Goal: Task Accomplishment & Management: Complete application form

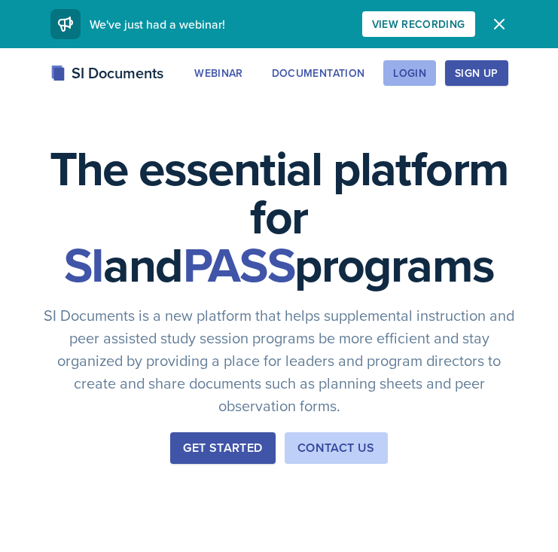
click at [415, 67] on div "Login" at bounding box center [409, 73] width 33 height 12
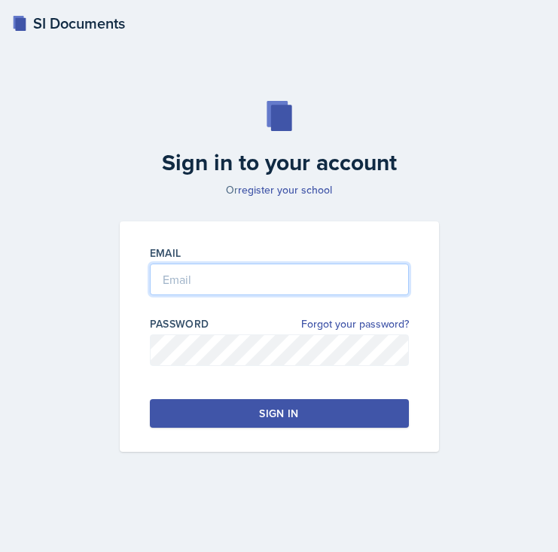
click at [303, 270] on input "email" at bounding box center [279, 280] width 259 height 32
type input "[EMAIL_ADDRESS][DOMAIN_NAME]"
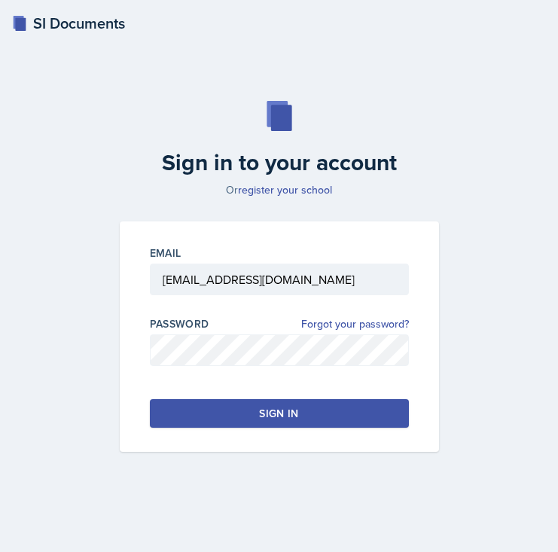
click at [248, 420] on button "Sign in" at bounding box center [279, 413] width 259 height 29
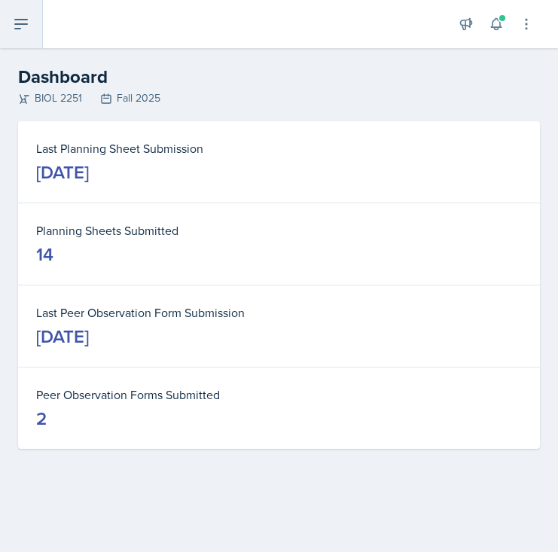
click at [33, 31] on button at bounding box center [21, 24] width 43 height 48
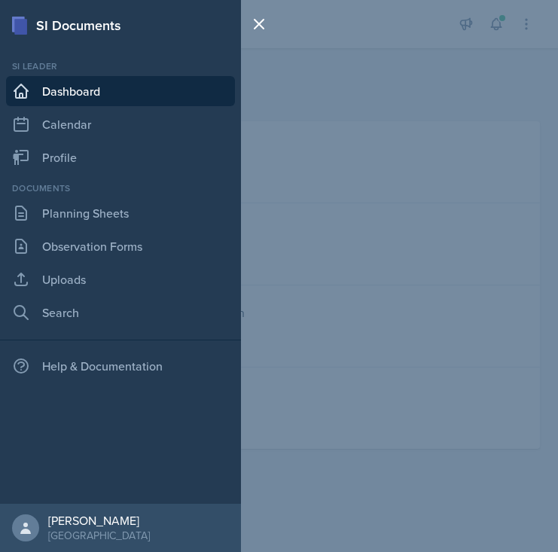
click at [33, 31] on div "SI Documents" at bounding box center [120, 25] width 241 height 20
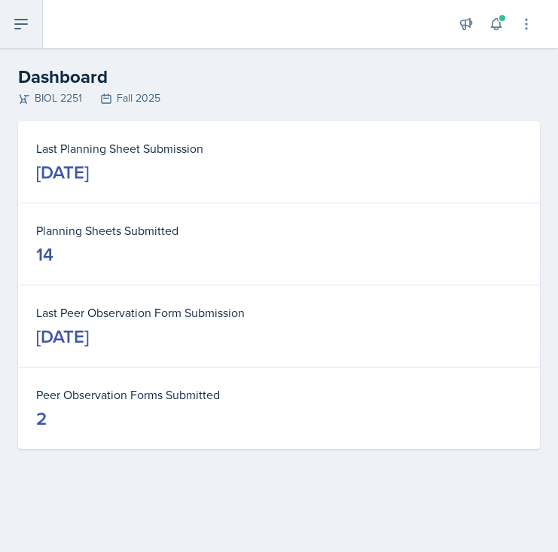
click at [34, 26] on button at bounding box center [21, 24] width 43 height 48
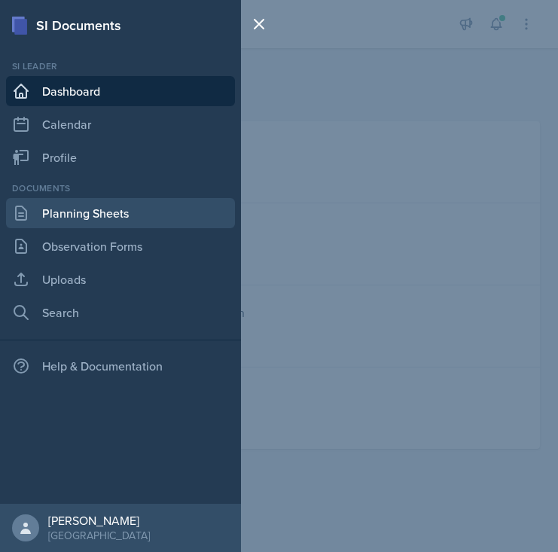
click at [90, 221] on link "Planning Sheets" at bounding box center [120, 213] width 229 height 30
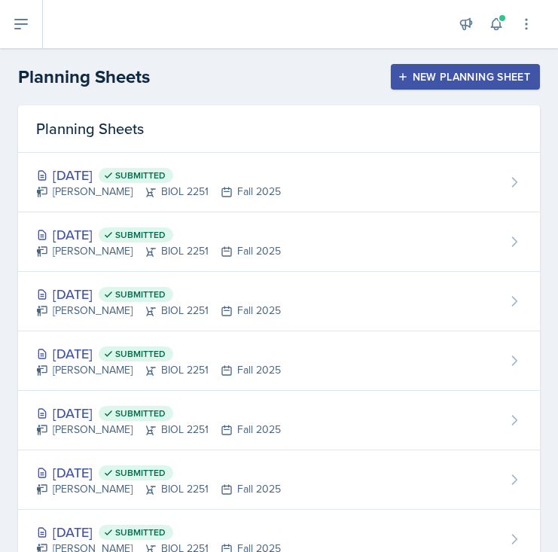
click at [481, 81] on div "New Planning Sheet" at bounding box center [466, 77] width 130 height 12
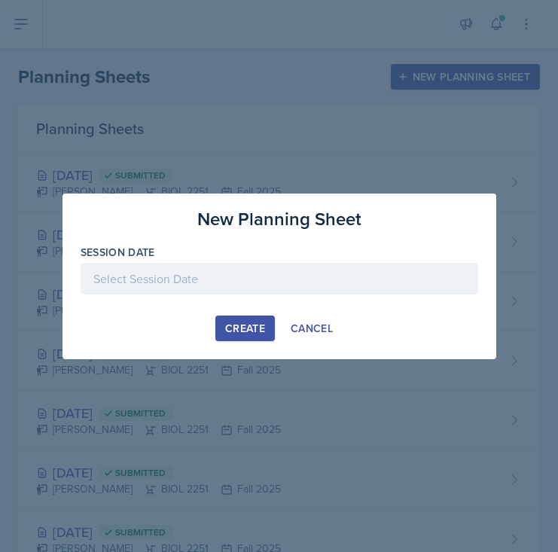
click at [258, 276] on div at bounding box center [280, 279] width 398 height 32
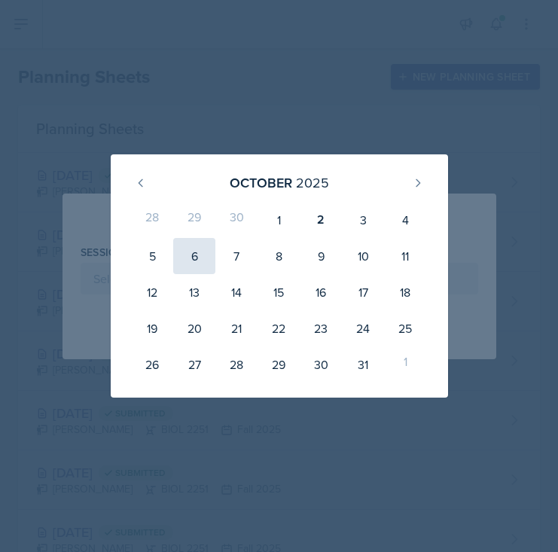
click at [191, 260] on div "6" at bounding box center [194, 256] width 42 height 36
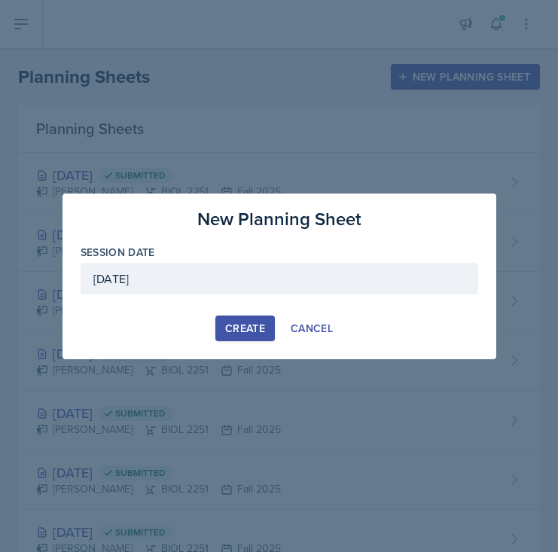
click at [227, 279] on div "[DATE]" at bounding box center [280, 279] width 398 height 32
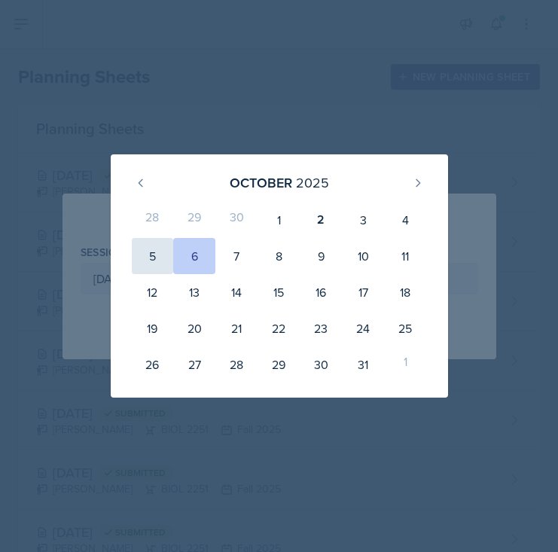
click at [148, 242] on div "5" at bounding box center [153, 256] width 42 height 36
type input "[DATE]"
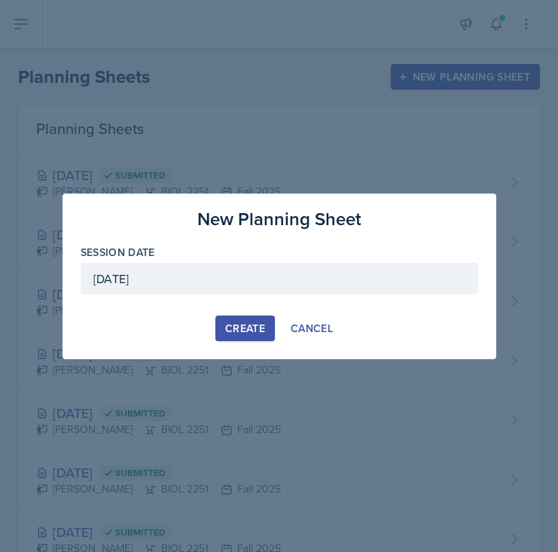
click at [247, 326] on div "Create" at bounding box center [245, 328] width 40 height 12
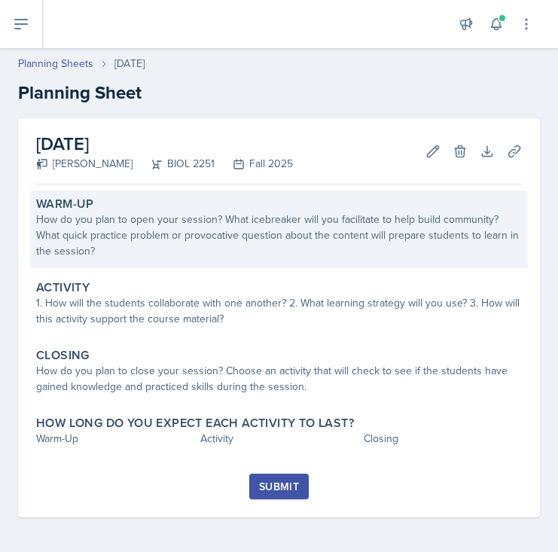
click at [322, 208] on div "Warm-Up" at bounding box center [279, 204] width 486 height 15
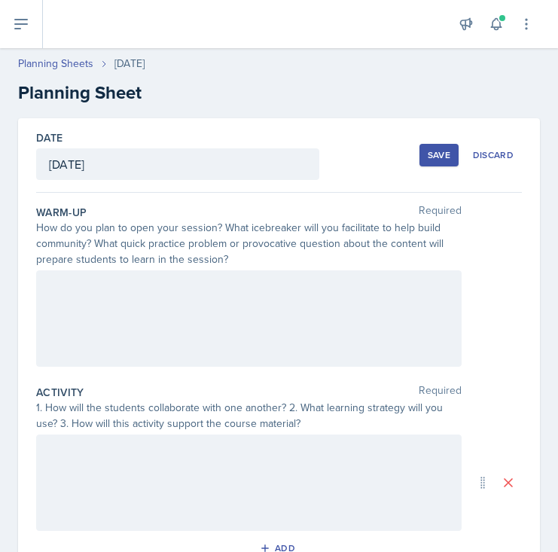
click at [236, 271] on div at bounding box center [248, 318] width 425 height 96
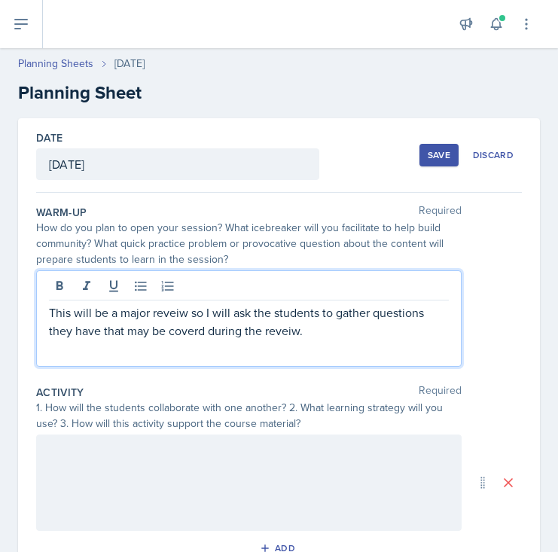
click at [179, 313] on p "This will be a major reveiw so I will ask the students to gather questions they…" at bounding box center [249, 321] width 400 height 36
click at [178, 333] on p "This will be a major review so I will ask the students to gather questions they…" at bounding box center [249, 321] width 400 height 36
click at [197, 331] on p "This will be a major review so I will ask the students to gather questions they…" at bounding box center [249, 321] width 400 height 36
click at [198, 332] on p "This will be a major review so I will ask the students to gather questions they…" at bounding box center [249, 321] width 400 height 36
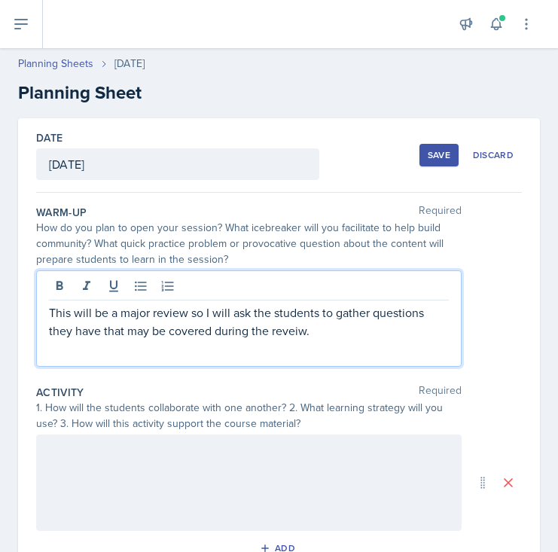
click at [270, 334] on p "This will be a major review so I will ask the students to gather questions they…" at bounding box center [249, 321] width 400 height 36
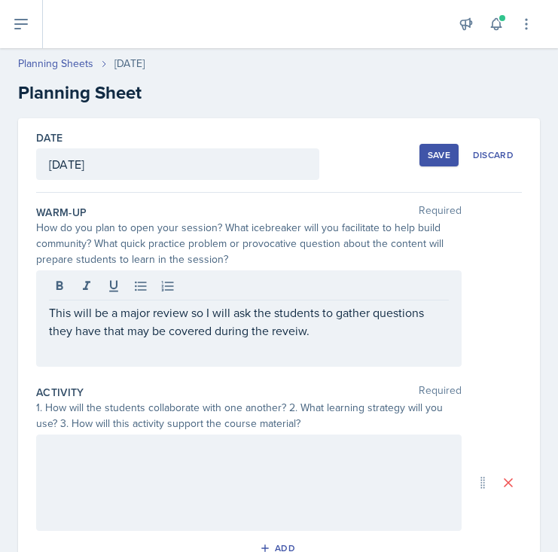
click at [220, 343] on div "This will be a major review so I will ask the students to gather questions they…" at bounding box center [248, 318] width 425 height 96
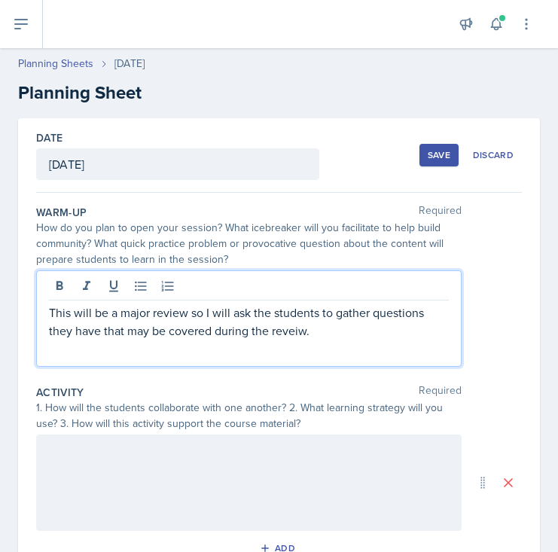
click at [209, 328] on p "This will be a major review so I will ask the students to gather questions they…" at bounding box center [249, 321] width 400 height 36
click at [289, 334] on p "This will be a major review so I will ask the students to gather questions they…" at bounding box center [249, 321] width 400 height 36
click at [333, 331] on p "This will be a major review so I will ask the students to gather questions they…" at bounding box center [249, 321] width 400 height 36
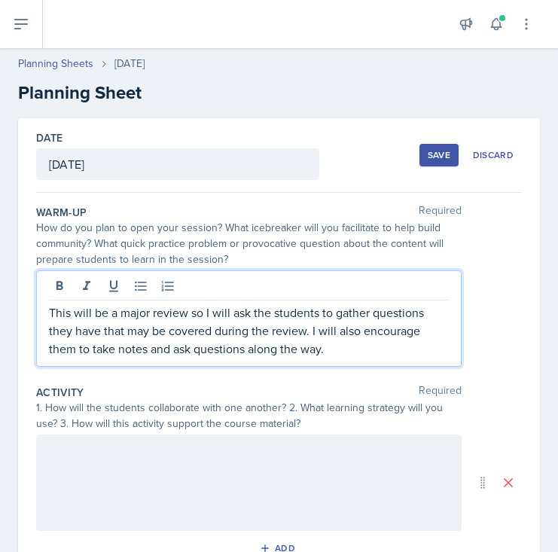
click at [120, 311] on p "This will be a major review so I will ask the students to gather questions they…" at bounding box center [249, 330] width 400 height 54
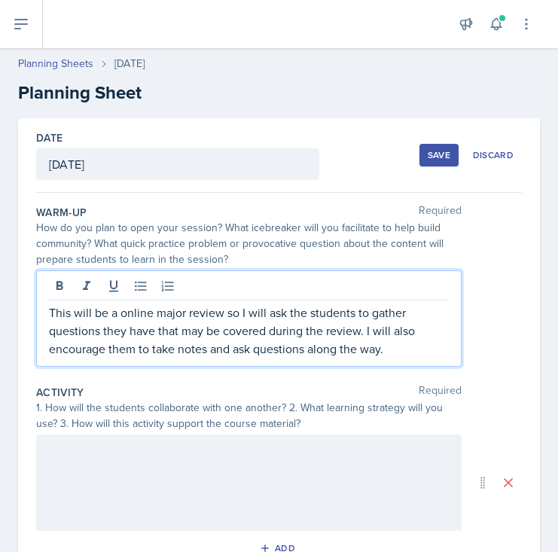
click at [383, 352] on p "This will be a online major review so I will ask the students to gather questio…" at bounding box center [249, 330] width 400 height 54
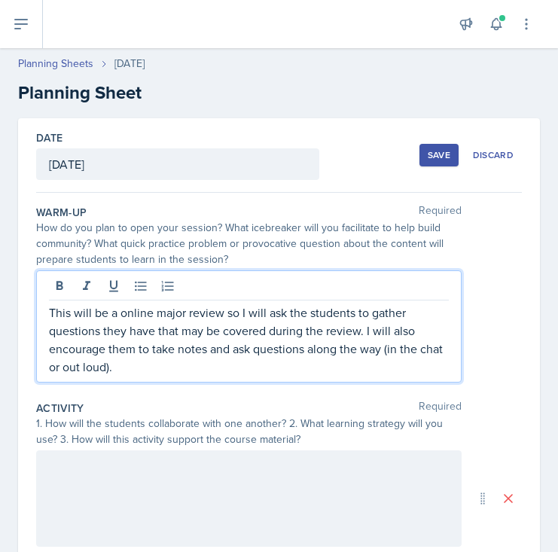
click at [349, 359] on p "This will be a online major review so I will ask the students to gather questio…" at bounding box center [249, 339] width 400 height 72
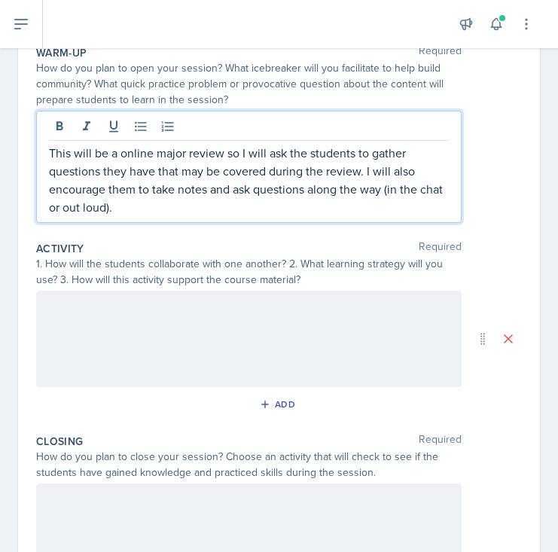
click at [319, 334] on div at bounding box center [248, 339] width 425 height 96
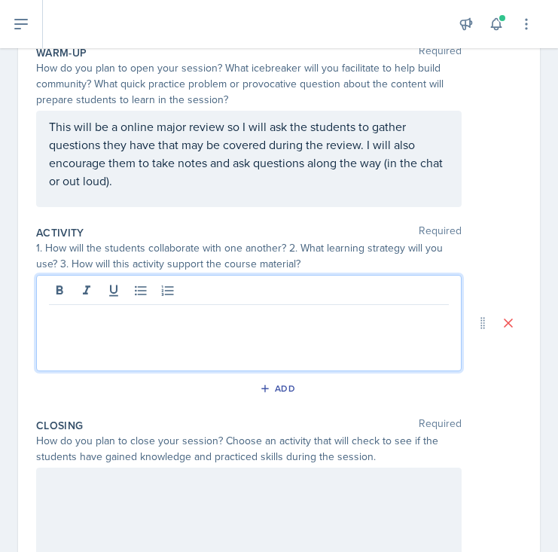
scroll to position [186, 0]
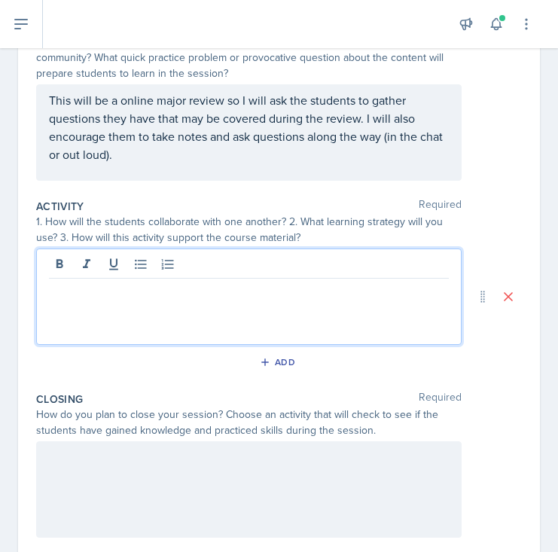
click at [319, 334] on div at bounding box center [248, 297] width 425 height 96
click at [360, 303] on div at bounding box center [248, 297] width 425 height 96
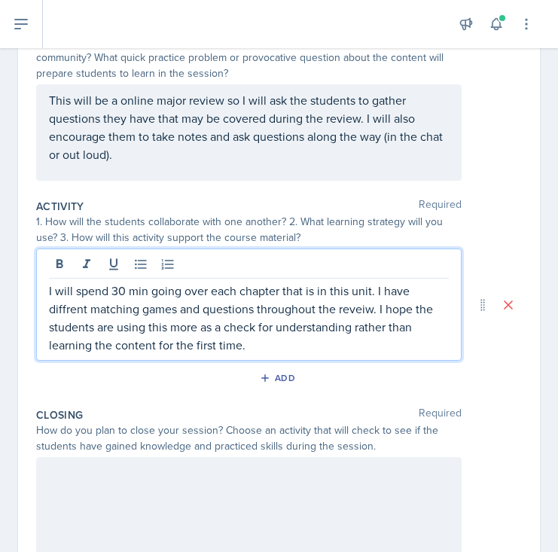
click at [312, 307] on p "I will spend 30 min going over each chapter that is in this unit. I have diffre…" at bounding box center [249, 318] width 400 height 72
click at [437, 296] on p "I will spend 30 min going over each chapter that is in this unit. I have diffre…" at bounding box center [249, 318] width 400 height 72
click at [434, 291] on p "I will spend 30 min going over each chapter that is in this unit. I have diffre…" at bounding box center [249, 318] width 400 height 72
click at [377, 322] on p "I will spend 30 min going over each chapter that is in this unit. I have differ…" at bounding box center [249, 318] width 400 height 72
click at [347, 340] on p "I will spend 30 min going over each chapter that is in this unit. I have differ…" at bounding box center [249, 318] width 400 height 72
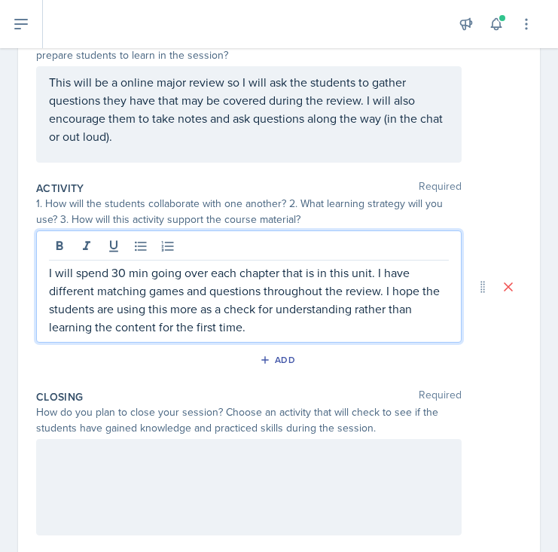
scroll to position [205, 0]
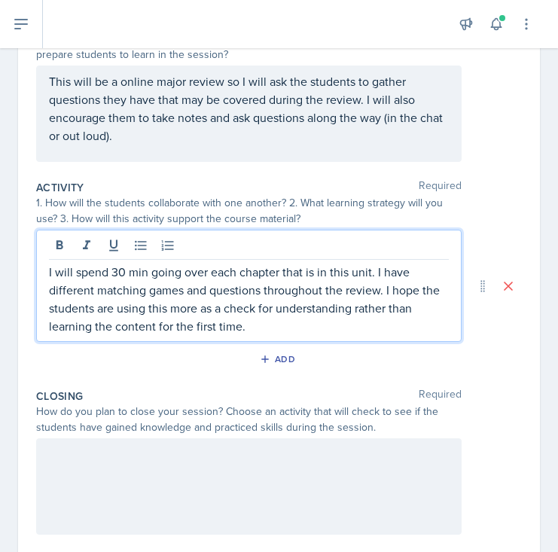
click at [370, 273] on p "I will spend 30 min going over each chapter that is in this unit. I have differ…" at bounding box center [249, 299] width 400 height 72
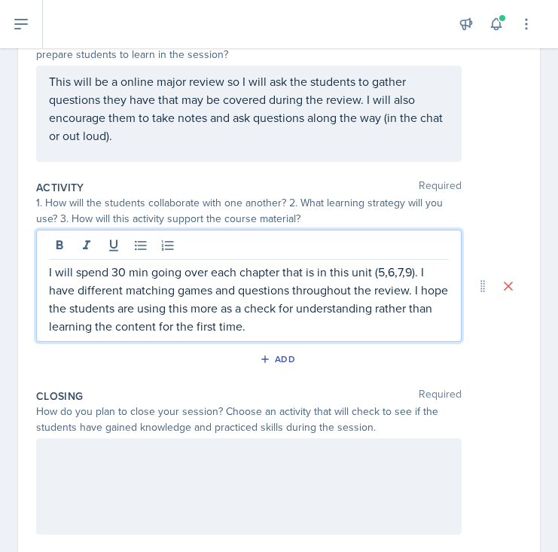
click at [310, 325] on p "I will spend 30 min going over each chapter that is in this unit (5,6,7,9). I h…" at bounding box center [249, 299] width 400 height 72
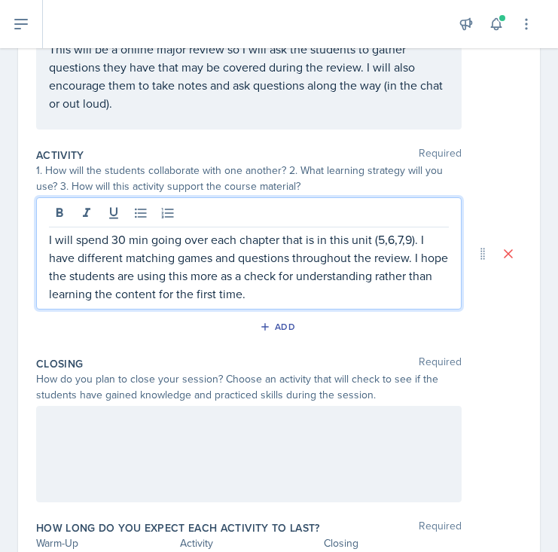
scroll to position [240, 0]
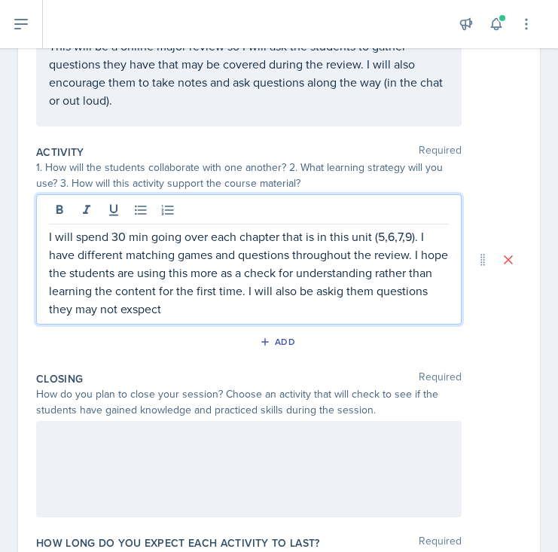
click at [137, 312] on p "I will spend 30 min going over each chapter that is in this unit (5,6,7,9). I h…" at bounding box center [249, 272] width 400 height 90
click at [325, 293] on p "I will spend 30 min going over each chapter that is in this unit (5,6,7,9). I h…" at bounding box center [249, 272] width 400 height 90
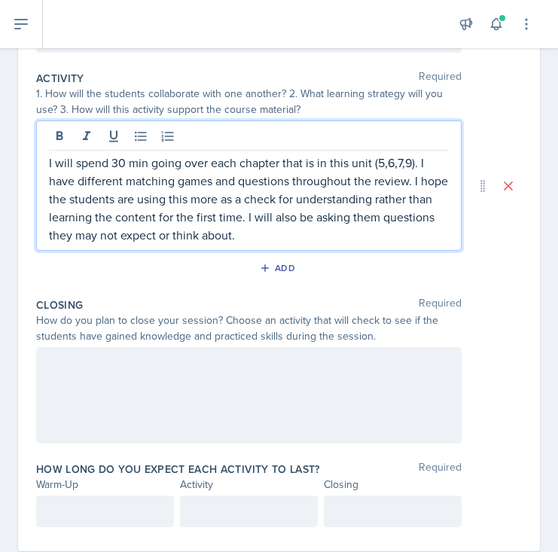
scroll to position [319, 0]
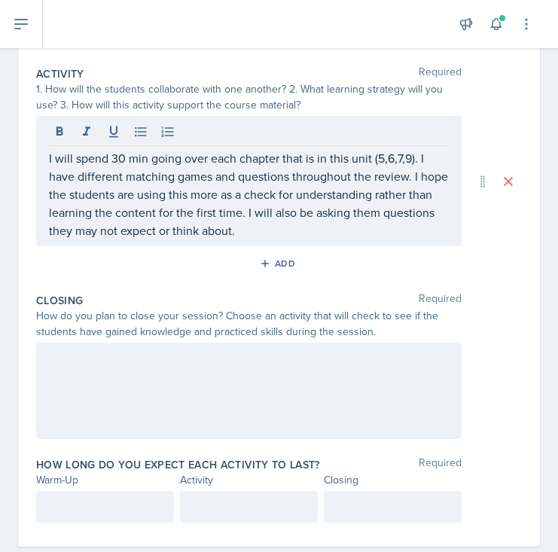
click at [181, 385] on div at bounding box center [248, 391] width 425 height 96
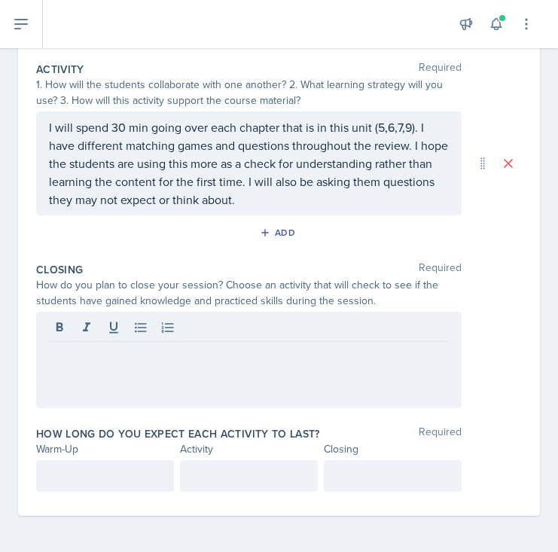
click at [229, 364] on div at bounding box center [248, 360] width 425 height 96
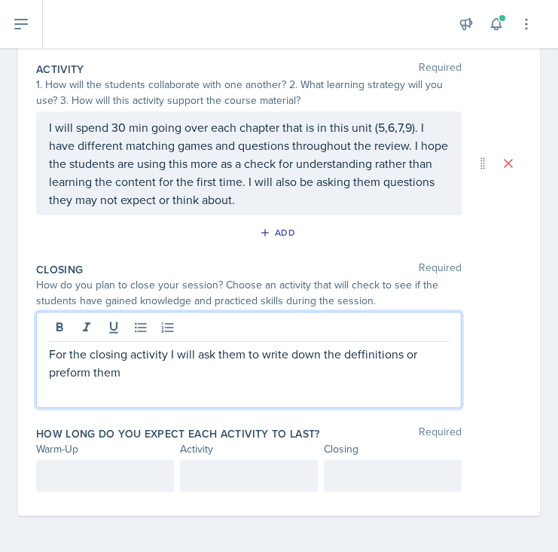
click at [113, 370] on p "For the closing activity I will ask them to write down the deffinitions or pref…" at bounding box center [249, 363] width 400 height 36
click at [113, 371] on p "For the closing activity I will ask them to write down the deffinitions or pref…" at bounding box center [249, 363] width 400 height 36
click at [227, 374] on p "For the closing activity I will ask them to write down the deffinitions or pref…" at bounding box center [249, 363] width 400 height 36
click at [349, 353] on p "For the closing activity I will ask them to write down the deffinitions or pref…" at bounding box center [249, 363] width 400 height 36
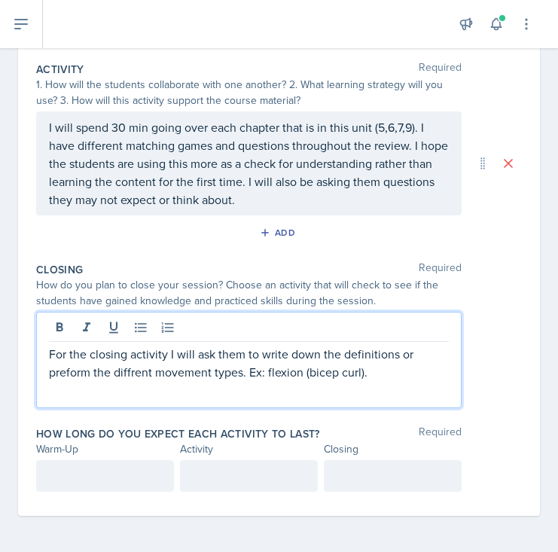
click at [306, 357] on p "For the closing activity I will ask them to write down the definitions or prefo…" at bounding box center [249, 363] width 400 height 36
click at [136, 374] on p "For the closing activity I will ask them to write down the definitions or prefo…" at bounding box center [249, 363] width 400 height 36
click at [132, 376] on p "For the closing activity I will ask them to write down the definitions or prefo…" at bounding box center [249, 363] width 400 height 36
click at [222, 376] on p "For the closing activity I will ask them to write down the definitions or prefo…" at bounding box center [249, 363] width 400 height 36
click at [391, 371] on p "For the closing activity I will ask them to write down the definitions or prefo…" at bounding box center [249, 363] width 400 height 36
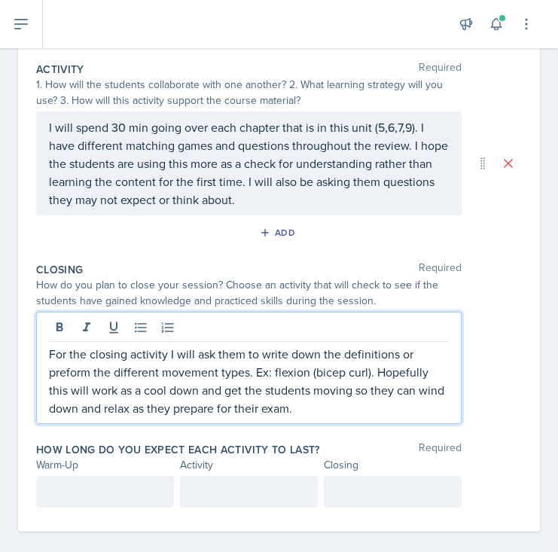
click at [291, 373] on p "For the closing activity I will ask them to write down the definitions or prefo…" at bounding box center [249, 381] width 400 height 72
click at [392, 371] on p "For the closing activity I will ask them to write down the definitions or prefo…" at bounding box center [249, 381] width 400 height 72
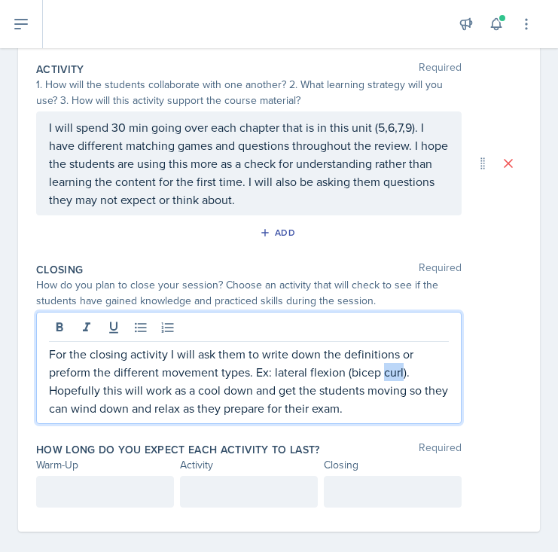
click at [392, 371] on p "For the closing activity I will ask them to write down the definitions or prefo…" at bounding box center [249, 381] width 400 height 72
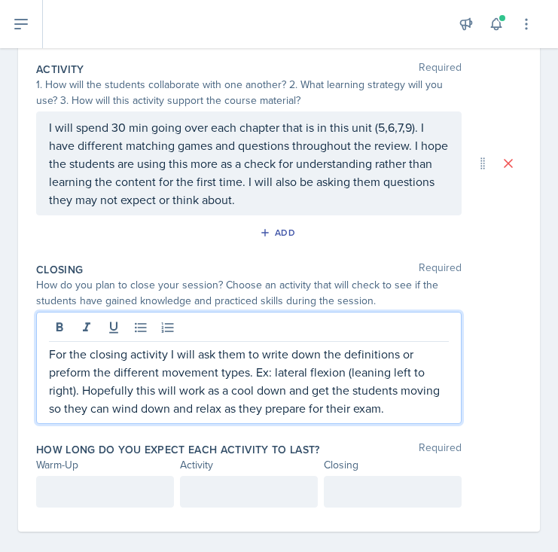
click at [419, 377] on p "For the closing activity I will ask them to write down the definitions or prefo…" at bounding box center [249, 381] width 400 height 72
click at [416, 377] on p "For the closing activity I will ask them to write down the definitions or prefo…" at bounding box center [249, 381] width 400 height 72
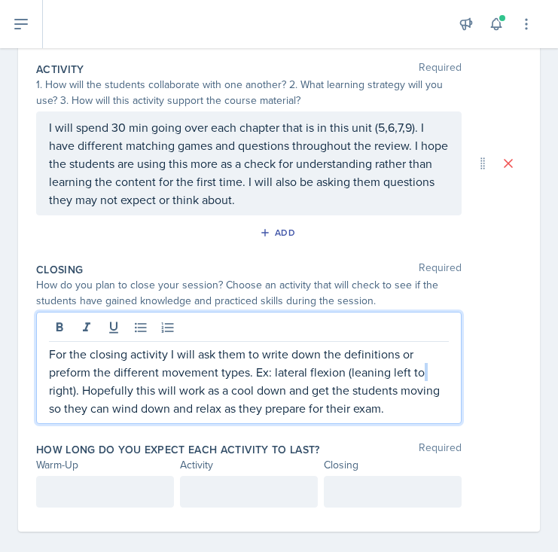
click at [398, 369] on p "For the closing activity I will ask them to write down the definitions or prefo…" at bounding box center [249, 381] width 400 height 72
click at [414, 374] on p "For the closing activity I will ask them to write down the definitions or prefo…" at bounding box center [249, 381] width 400 height 72
click at [404, 413] on p "For the closing activity I will ask them to write down the definitions or prefo…" at bounding box center [249, 381] width 400 height 72
click at [168, 410] on p "For the closing activity I will ask them to write down the definitions or prefo…" at bounding box center [249, 381] width 400 height 72
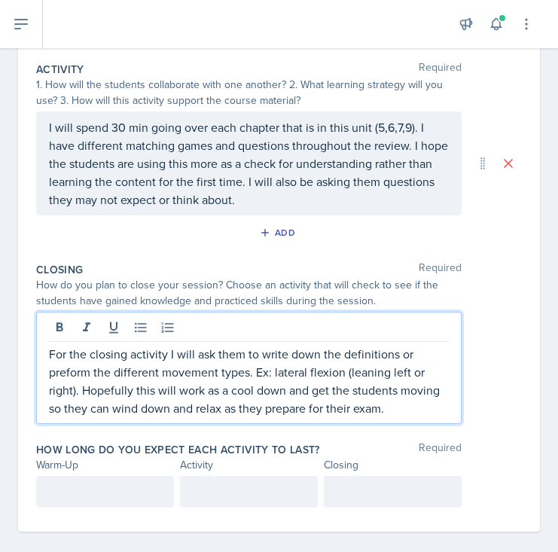
click at [405, 404] on p "For the closing activity I will ask them to write down the definitions or prefo…" at bounding box center [249, 381] width 400 height 72
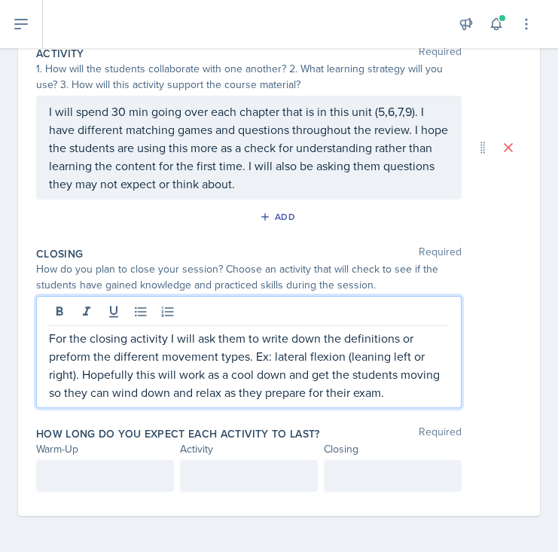
click at [87, 483] on p at bounding box center [105, 476] width 112 height 18
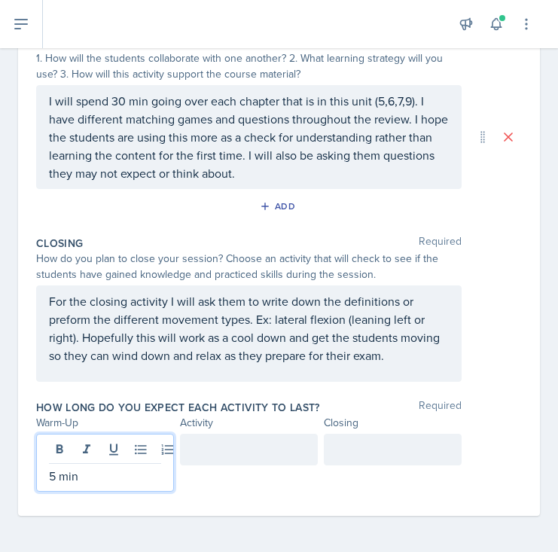
click at [428, 447] on div at bounding box center [393, 450] width 138 height 32
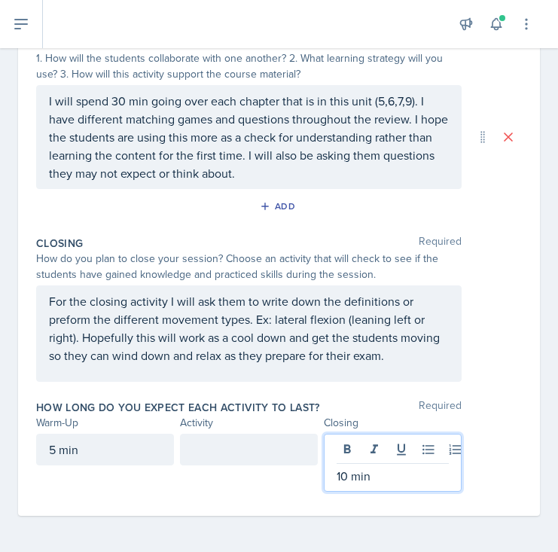
click at [243, 461] on div at bounding box center [249, 450] width 138 height 32
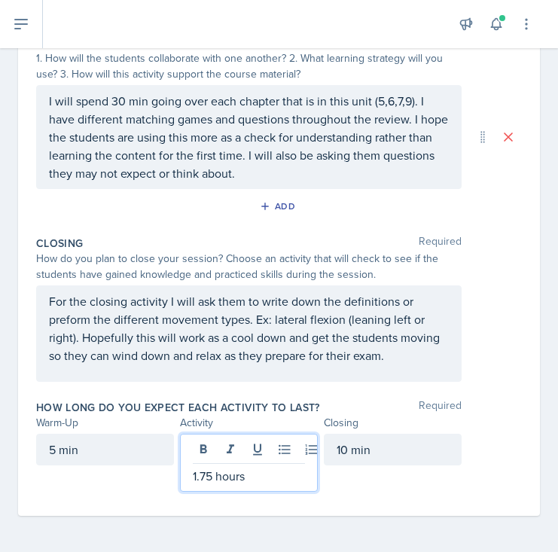
click at [364, 503] on div "How long do you expect each activity to last? Required Warm-Up Activity Closing…" at bounding box center [279, 449] width 486 height 110
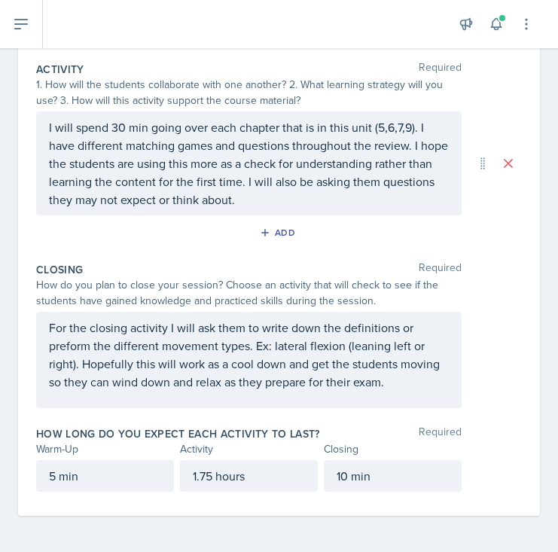
scroll to position [323, 0]
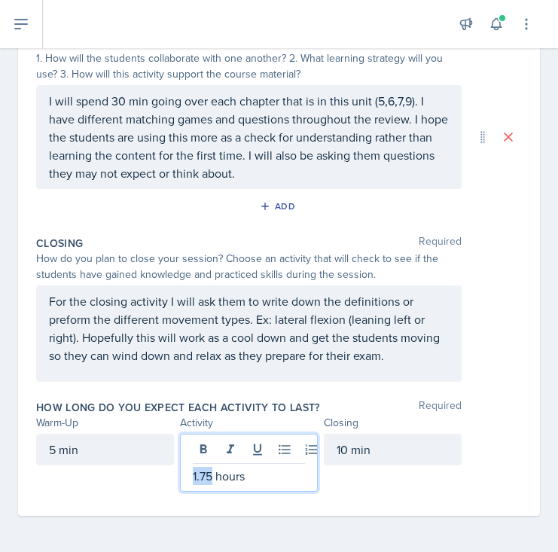
drag, startPoint x: 212, startPoint y: 477, endPoint x: 178, endPoint y: 477, distance: 33.9
click at [178, 477] on div "5 min 1.75 hours 10 min" at bounding box center [248, 463] width 425 height 58
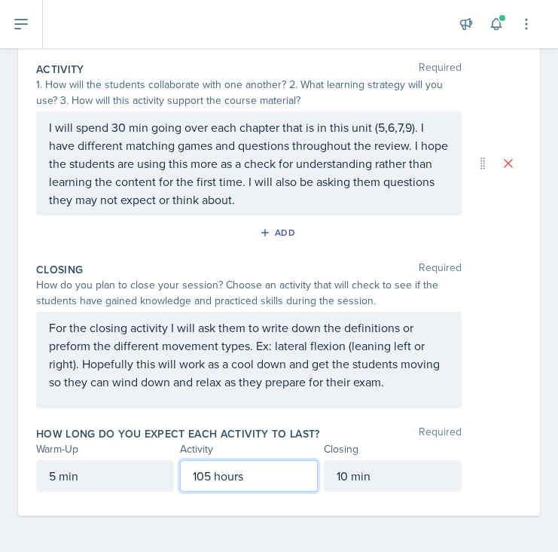
click at [229, 480] on p "105 hours" at bounding box center [249, 476] width 112 height 18
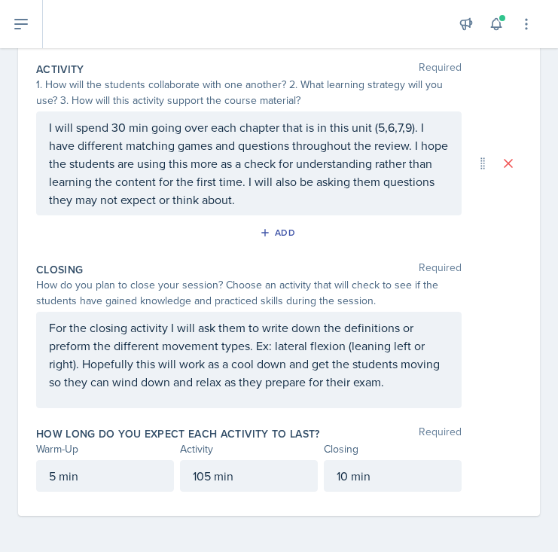
click at [268, 536] on div "Date [DATE] [DATE] 28 29 30 1 2 3 4 5 6 7 8 9 10 11 12 13 14 15 16 17 18 19 20 …" at bounding box center [279, 173] width 558 height 757
click at [481, 262] on div "Closing Required" at bounding box center [279, 269] width 486 height 15
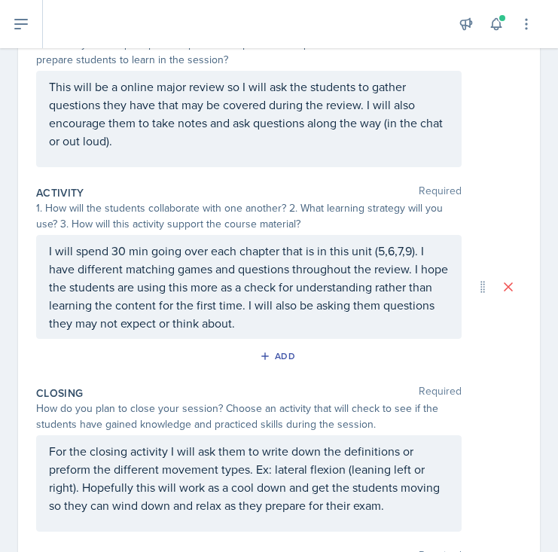
scroll to position [200, 0]
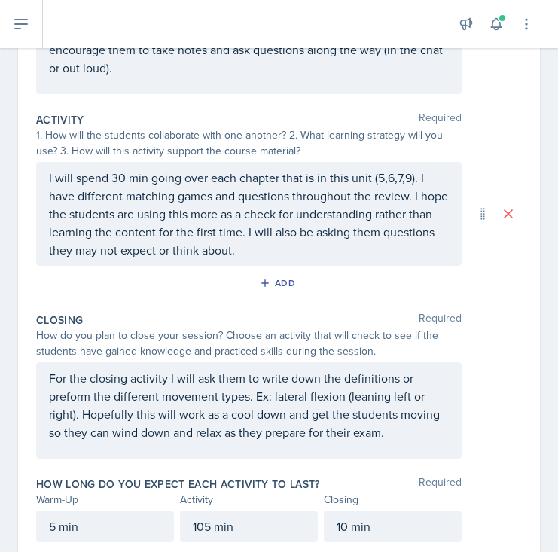
click at [111, 177] on p "I will spend 30 min going over each chapter that is in this unit (5,6,7,9). I h…" at bounding box center [249, 214] width 400 height 90
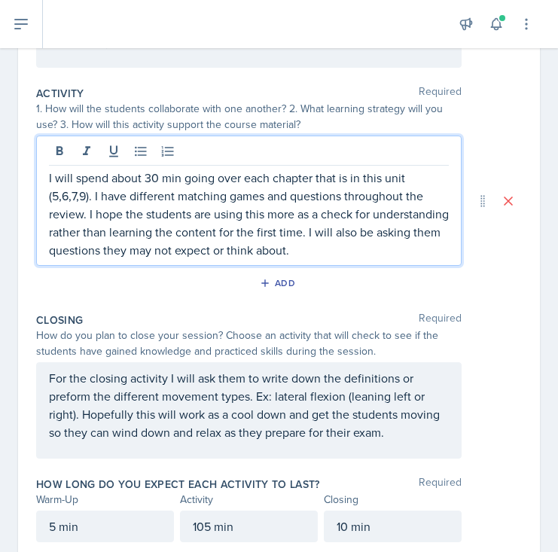
click at [387, 245] on p "I will spend about 30 min going over each chapter that is in this unit (5,6,7,9…" at bounding box center [249, 214] width 400 height 90
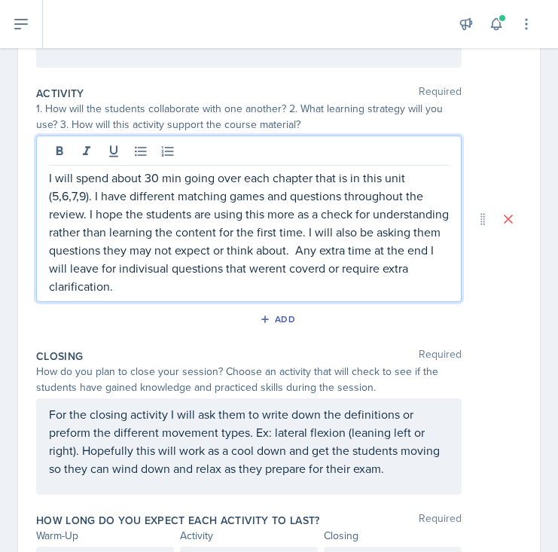
click at [230, 263] on p "I will spend about 30 min going over each chapter that is in this unit (5,6,7,9…" at bounding box center [249, 232] width 400 height 127
click at [360, 267] on p "I will spend about 30 min going over each chapter that is in this unit (5,6,7,9…" at bounding box center [249, 232] width 400 height 127
click at [408, 261] on p "I will spend about 30 min going over each chapter that is in this unit (5,6,7,9…" at bounding box center [249, 232] width 400 height 127
click at [261, 279] on p "I will spend about 30 min going over each chapter that is in this unit (5,6,7,9…" at bounding box center [249, 232] width 400 height 127
click at [397, 269] on p "I will spend about 30 min going over each chapter that is in this unit (5,6,7,9…" at bounding box center [249, 232] width 400 height 127
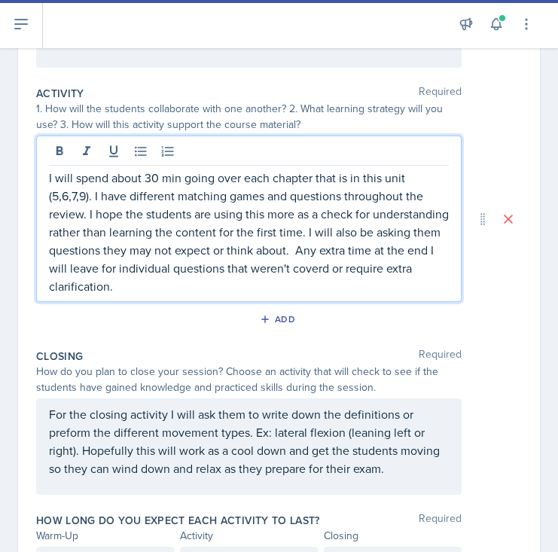
click at [397, 269] on p "I will spend about 30 min going over each chapter that is in this unit (5,6,7,9…" at bounding box center [249, 232] width 400 height 127
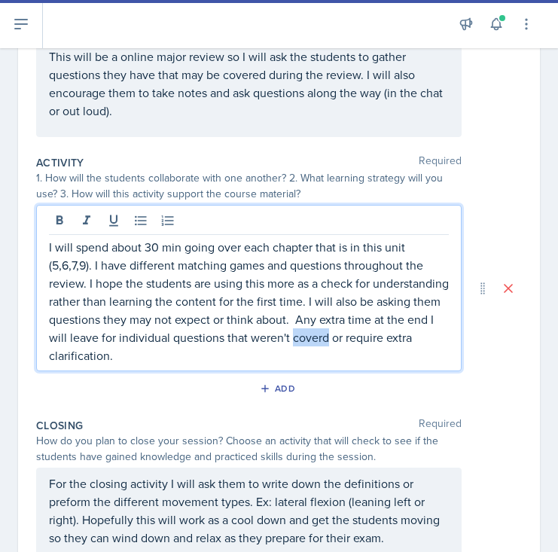
scroll to position [233, 0]
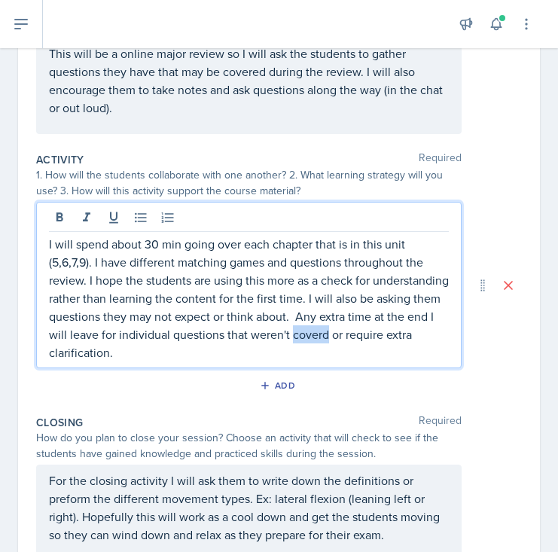
click at [415, 337] on p "I will spend about 30 min going over each chapter that is in this unit (5,6,7,9…" at bounding box center [249, 298] width 400 height 127
click at [408, 334] on p "I will spend about 30 min going over each chapter that is in this unit (5,6,7,9…" at bounding box center [249, 298] width 400 height 127
click at [343, 341] on p "I will spend about 30 min going over each chapter that is in this unit (5,6,7,9…" at bounding box center [249, 298] width 400 height 127
click at [345, 358] on p "I will spend about 30 min going over each chapter that is in this unit (5,6,7,9…" at bounding box center [249, 298] width 400 height 127
click at [391, 340] on p "I will spend about 30 min going over each chapter that is in this unit (5,6,7,9…" at bounding box center [249, 298] width 400 height 127
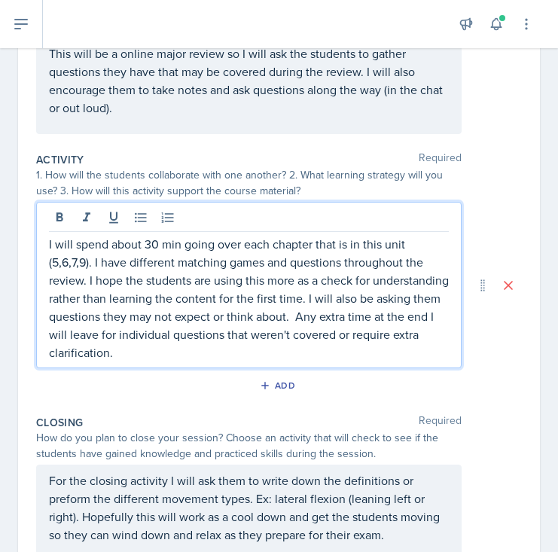
click at [368, 360] on p "I will spend about 30 min going over each chapter that is in this unit (5,6,7,9…" at bounding box center [249, 298] width 400 height 127
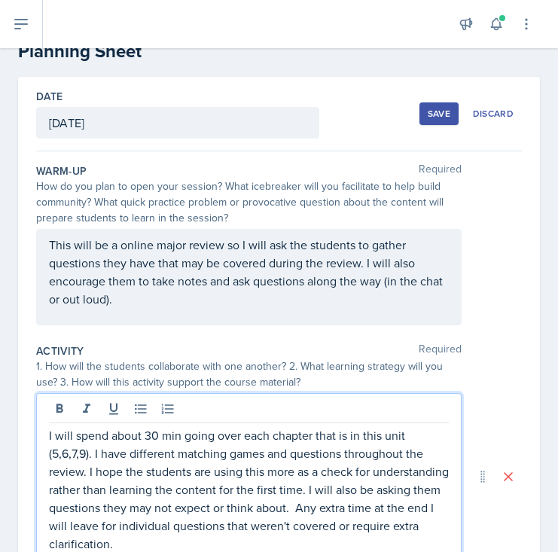
scroll to position [35, 0]
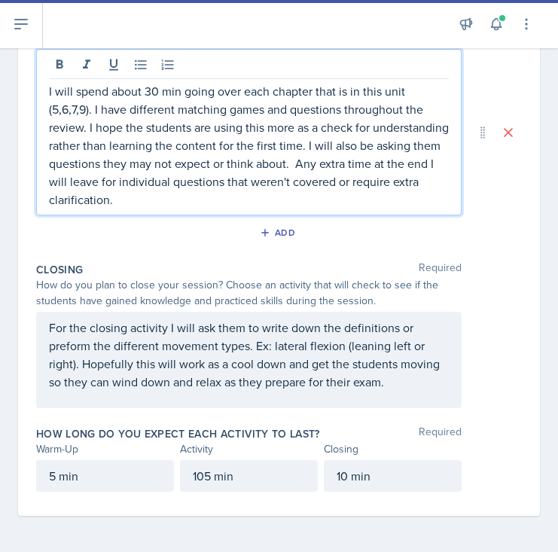
click at [494, 297] on div "How do you plan to close your session? Choose an activity that will check to se…" at bounding box center [279, 293] width 486 height 32
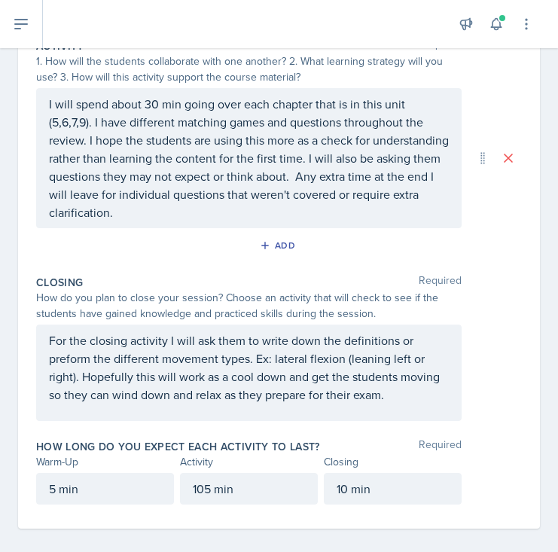
scroll to position [343, 0]
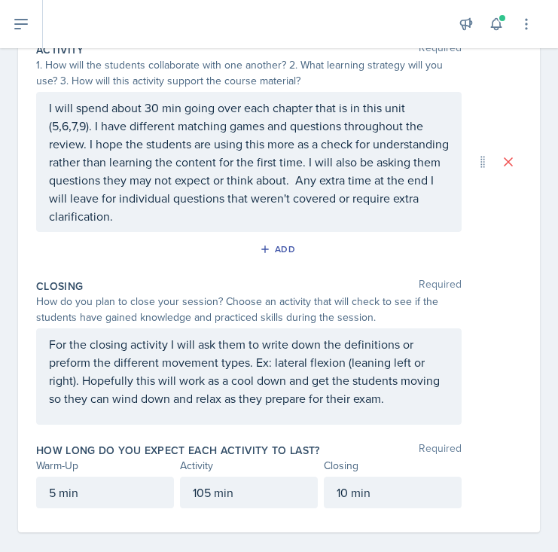
click at [499, 289] on div "Closing Required" at bounding box center [279, 286] width 486 height 15
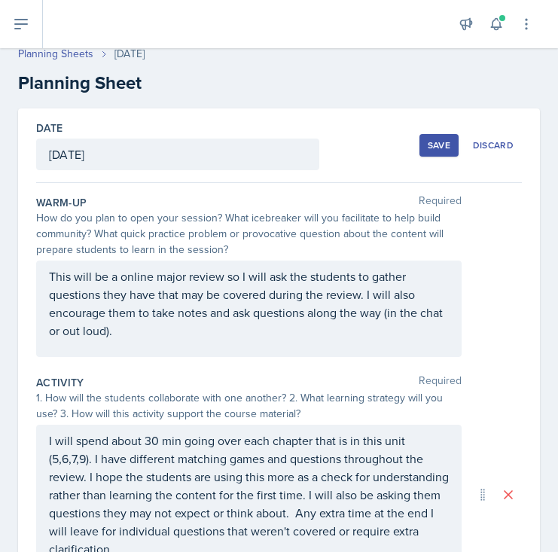
scroll to position [0, 0]
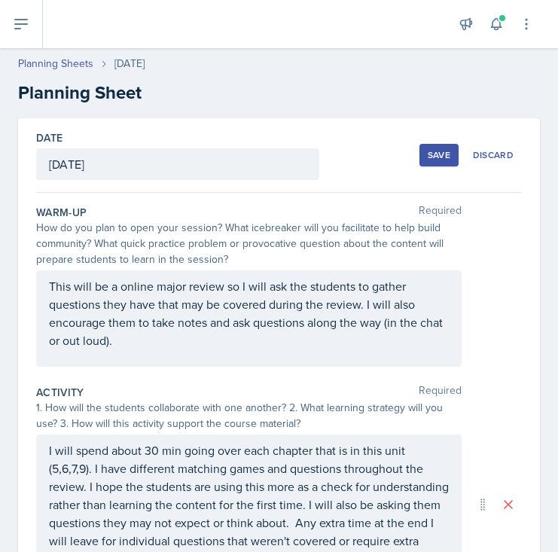
click at [502, 243] on div "How do you plan to open your session? What icebreaker will you facilitate to he…" at bounding box center [279, 243] width 486 height 47
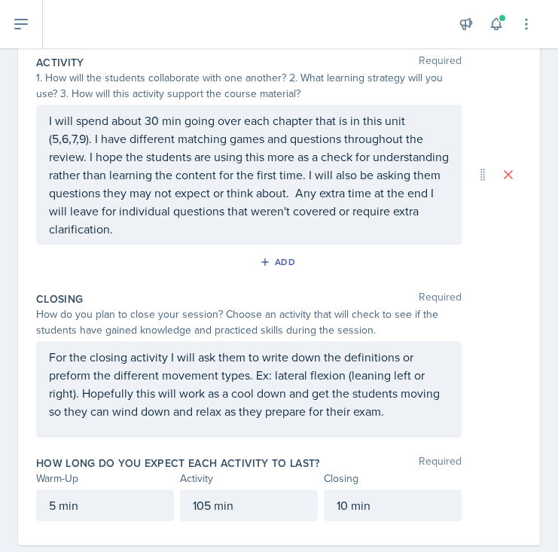
scroll to position [359, 0]
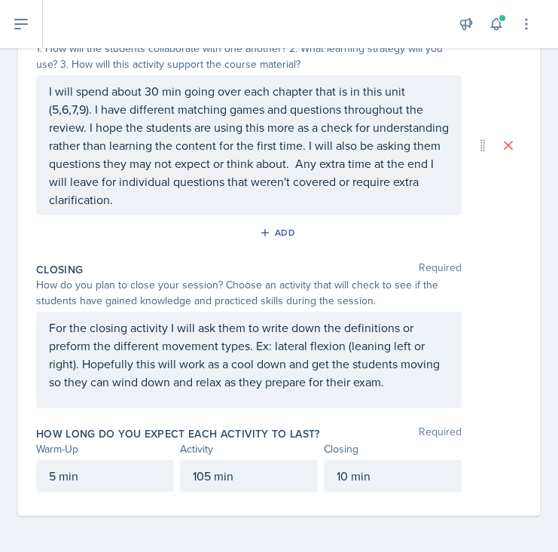
click at [501, 288] on div "How do you plan to close your session? Choose an activity that will check to se…" at bounding box center [279, 293] width 486 height 32
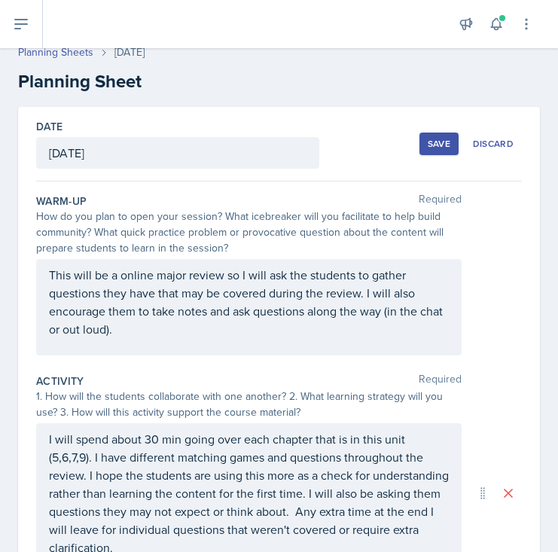
scroll to position [13, 0]
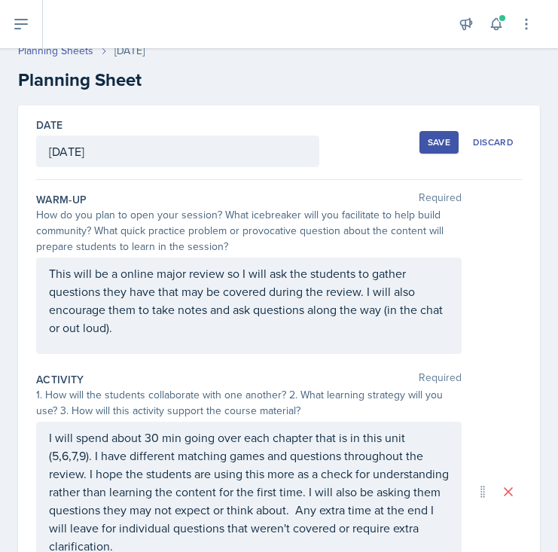
click at [440, 142] on div "Save" at bounding box center [439, 142] width 23 height 12
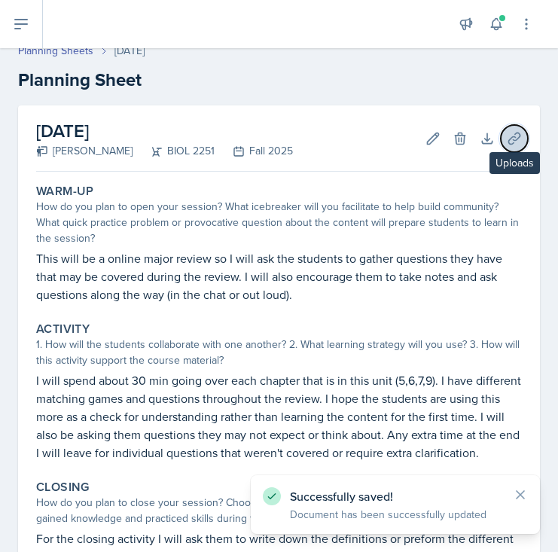
click at [517, 136] on icon at bounding box center [514, 138] width 15 height 15
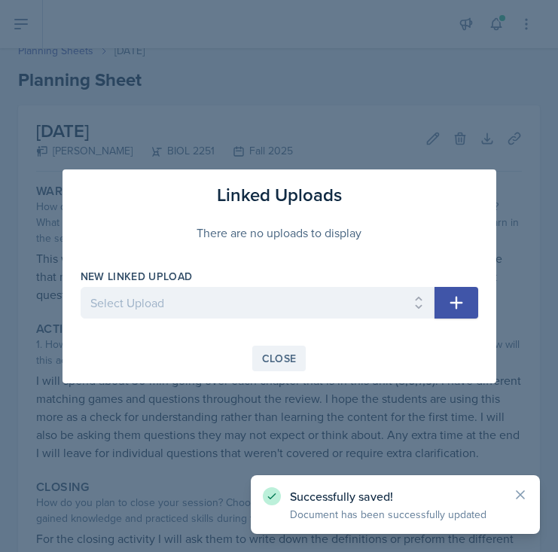
click at [292, 353] on div "Close" at bounding box center [279, 358] width 35 height 12
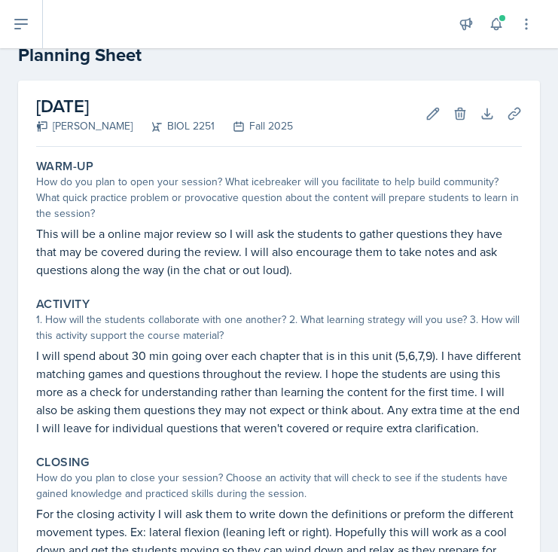
scroll to position [0, 0]
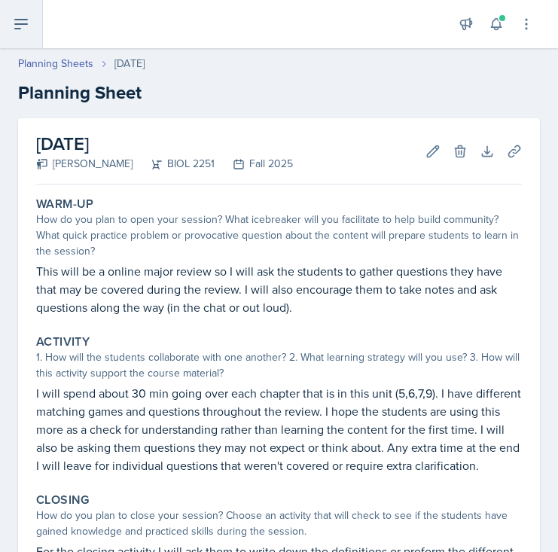
click at [30, 41] on button at bounding box center [21, 24] width 43 height 48
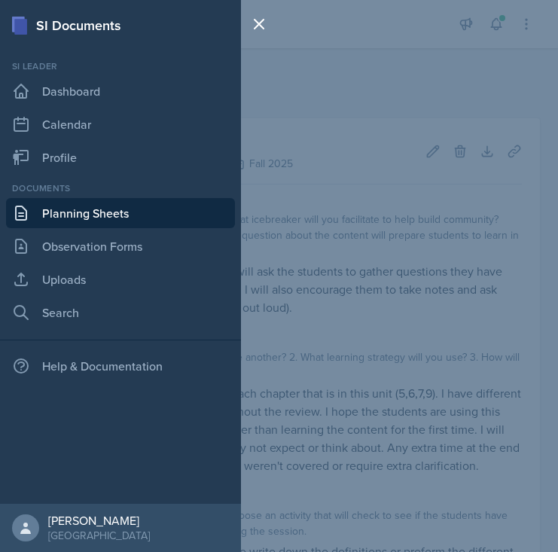
click at [70, 212] on link "Planning Sheets" at bounding box center [120, 213] width 229 height 30
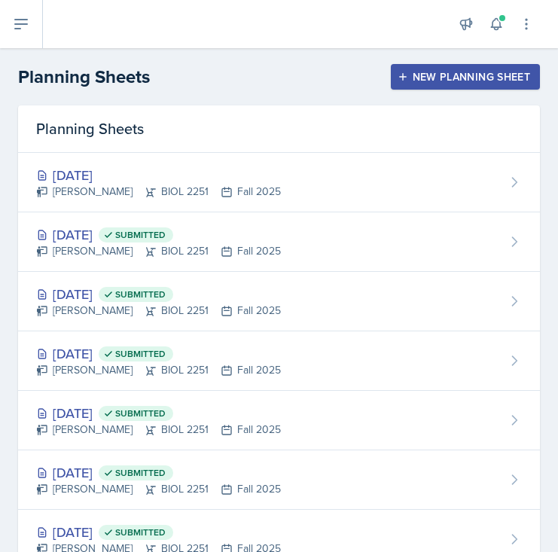
click at [439, 72] on div "New Planning Sheet" at bounding box center [466, 77] width 130 height 12
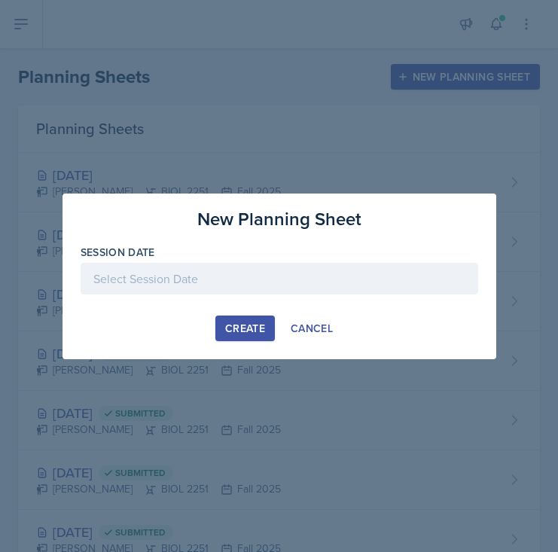
click at [197, 268] on div at bounding box center [280, 279] width 398 height 32
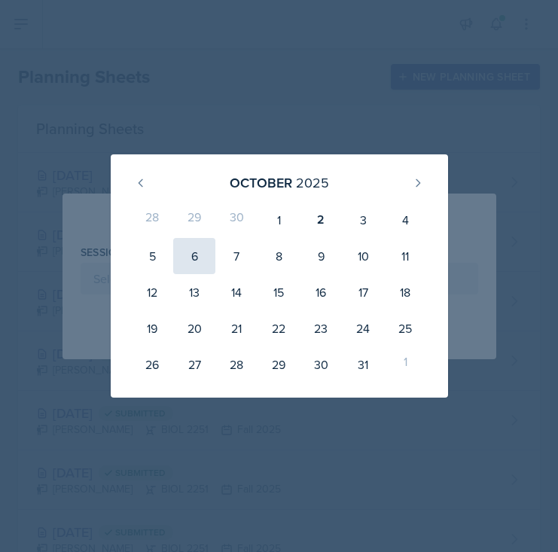
click at [203, 255] on div "6" at bounding box center [194, 256] width 42 height 36
type input "[DATE]"
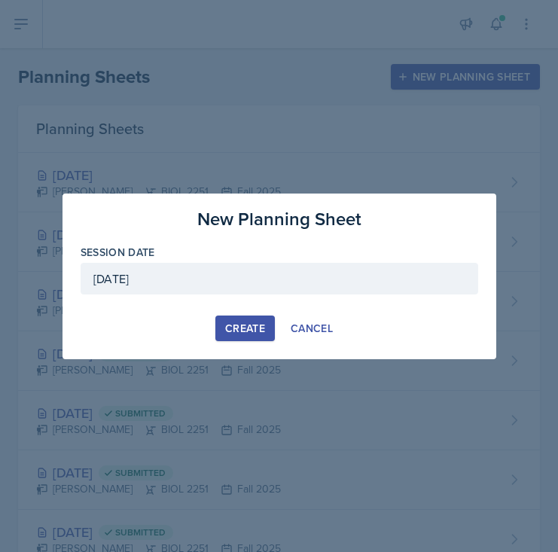
click at [228, 339] on button "Create" at bounding box center [244, 329] width 59 height 26
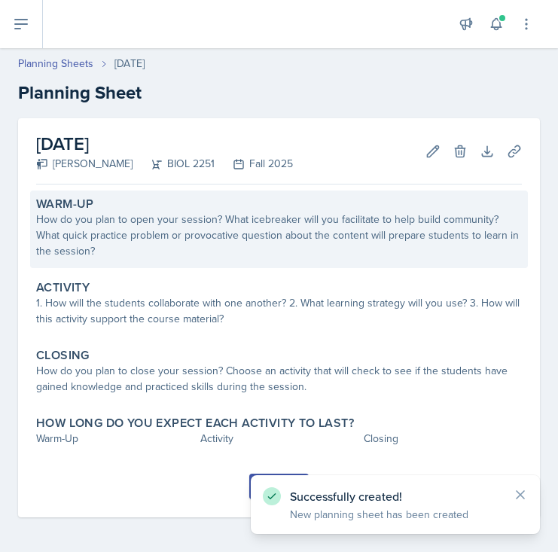
click at [249, 237] on div "How do you plan to open your session? What icebreaker will you facilitate to he…" at bounding box center [279, 235] width 486 height 47
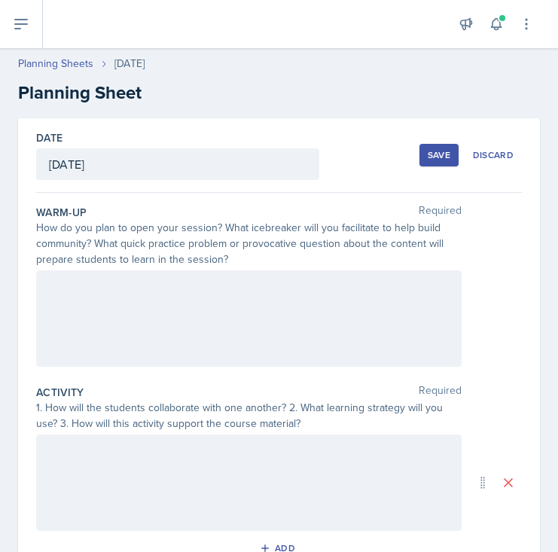
click at [245, 323] on div at bounding box center [248, 318] width 425 height 96
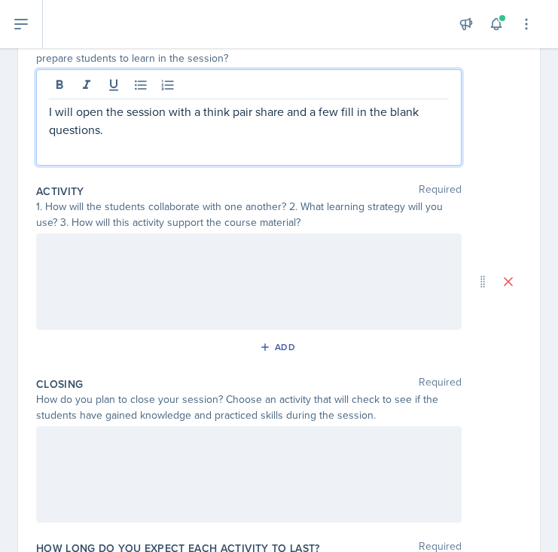
scroll to position [214, 0]
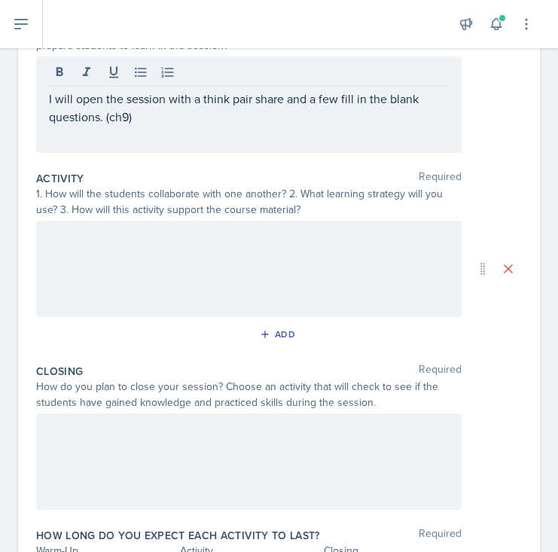
click at [137, 321] on div "Activity Required 1. How will the students collaborate with one another? 2. Wha…" at bounding box center [279, 261] width 486 height 193
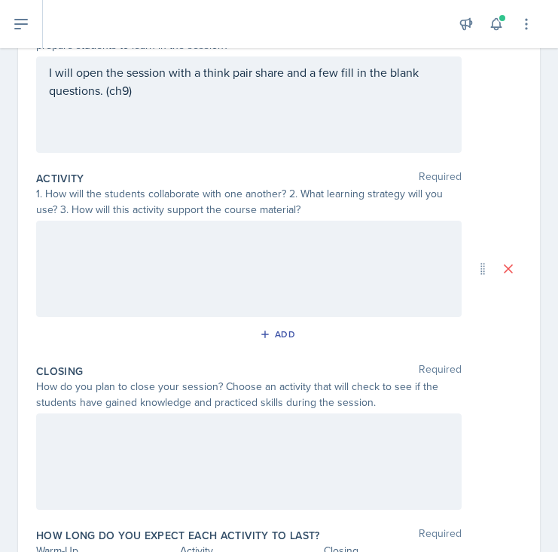
click at [173, 297] on div at bounding box center [248, 269] width 425 height 96
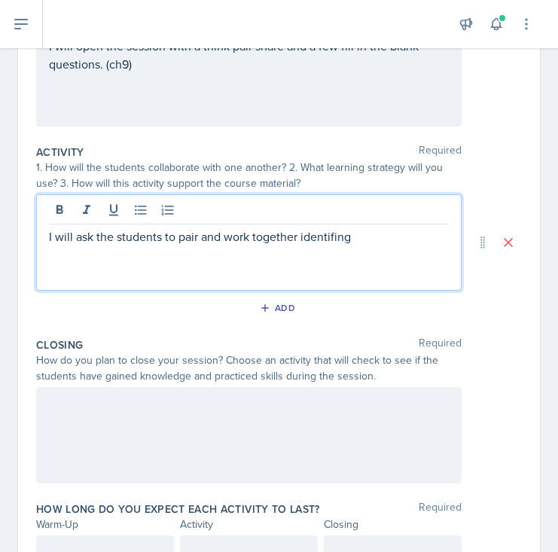
click at [320, 237] on p "I will ask the students to pair and work together identifing" at bounding box center [249, 236] width 400 height 18
click at [367, 241] on p "I will ask the students to pair and work together identifying" at bounding box center [249, 236] width 400 height 18
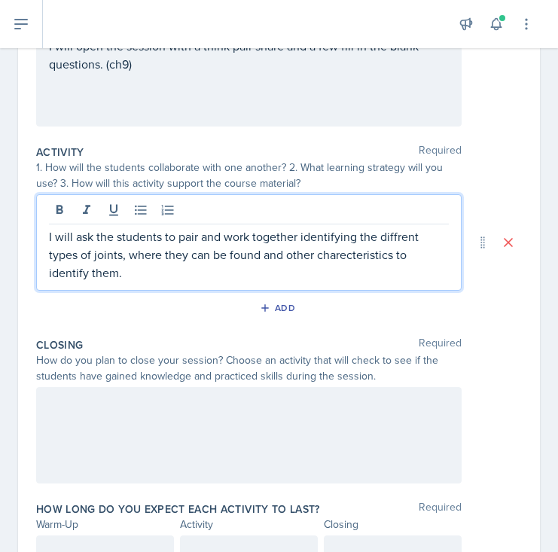
click at [374, 247] on p "I will ask the students to pair and work together identifying the diffrent type…" at bounding box center [249, 254] width 400 height 54
click at [394, 232] on p "I will ask the students to pair and work together identifying the diffrent type…" at bounding box center [249, 254] width 400 height 54
click at [397, 241] on p "I will ask the students to pair and work together identifying the diffrent type…" at bounding box center [249, 254] width 400 height 54
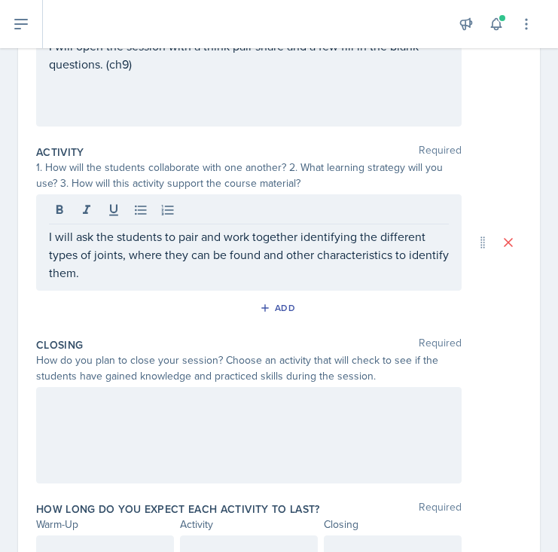
click at [393, 282] on div "I will ask the students to pair and work together identifying the different typ…" at bounding box center [248, 242] width 425 height 96
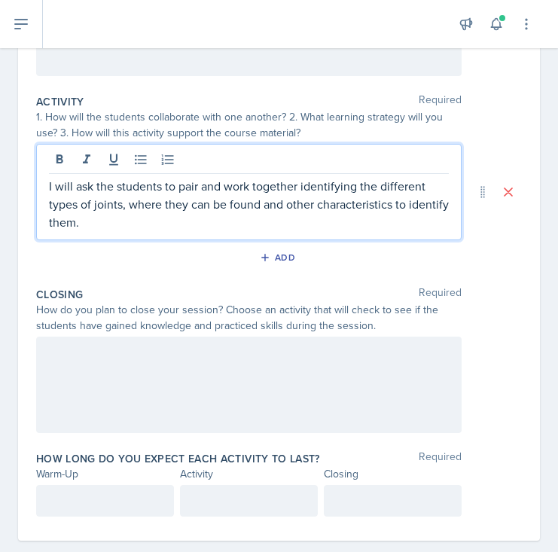
scroll to position [291, 0]
click at [96, 222] on p "I will ask the students to pair and work together identifying the different typ…" at bounding box center [249, 203] width 400 height 54
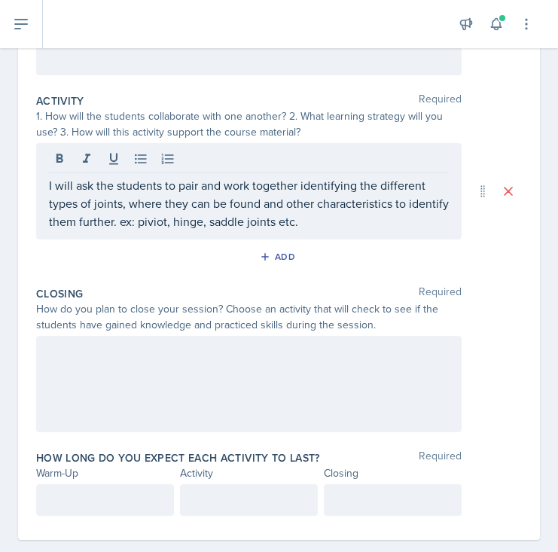
click at [156, 230] on div "I will ask the students to pair and work together identifying the different typ…" at bounding box center [248, 191] width 425 height 96
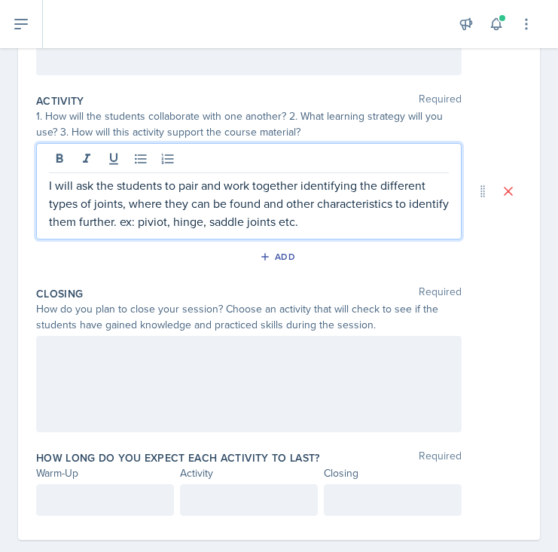
click at [153, 223] on p "I will ask the students to pair and work together identifying the different typ…" at bounding box center [249, 203] width 400 height 54
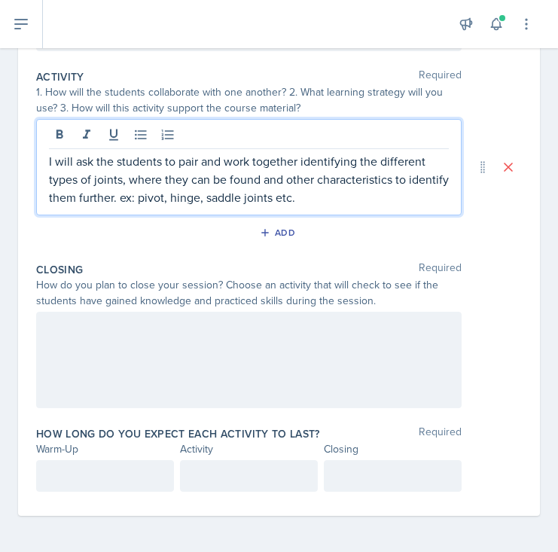
click at [197, 360] on div at bounding box center [248, 360] width 425 height 96
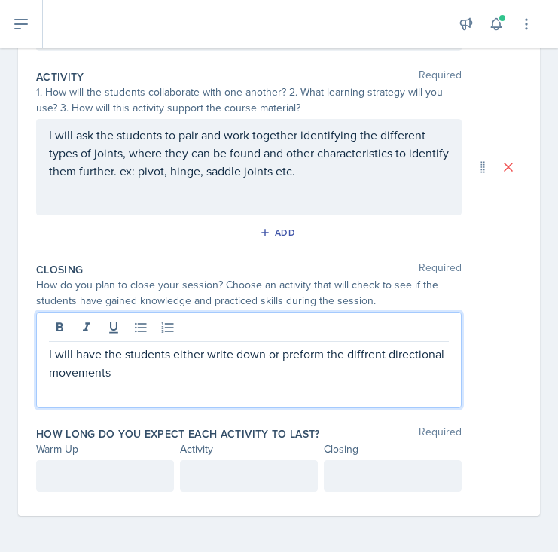
click at [364, 359] on p "I will have the students either write down or preform the diffrent directional …" at bounding box center [249, 363] width 400 height 36
click at [365, 353] on p "I will have the students either write down or preform the diffrent directional …" at bounding box center [249, 363] width 400 height 36
click at [361, 355] on p "I will have the students either write down or preform the diffrent directional …" at bounding box center [249, 363] width 400 height 36
click at [376, 374] on p "I will have the students either write down or preform the different directional…" at bounding box center [249, 363] width 400 height 36
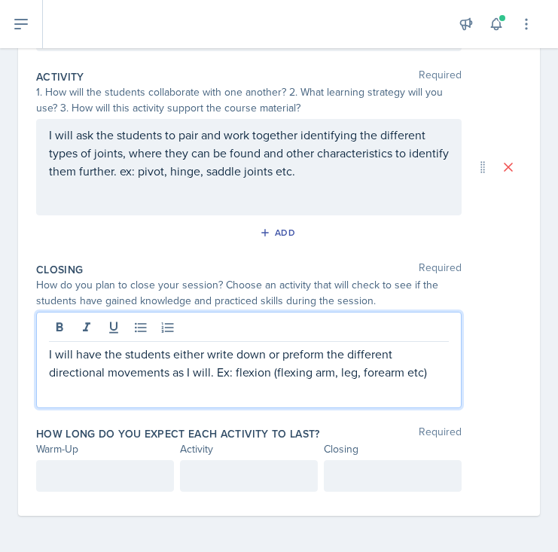
click at [157, 364] on p "I will have the students either write down or preform the different directional…" at bounding box center [249, 363] width 400 height 36
click at [401, 367] on p "I will have the students either write down or preform the different directional…" at bounding box center [249, 363] width 400 height 36
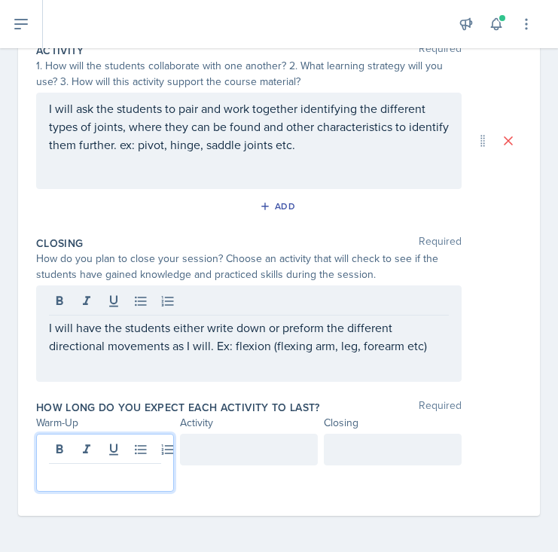
click at [124, 478] on p at bounding box center [105, 476] width 112 height 18
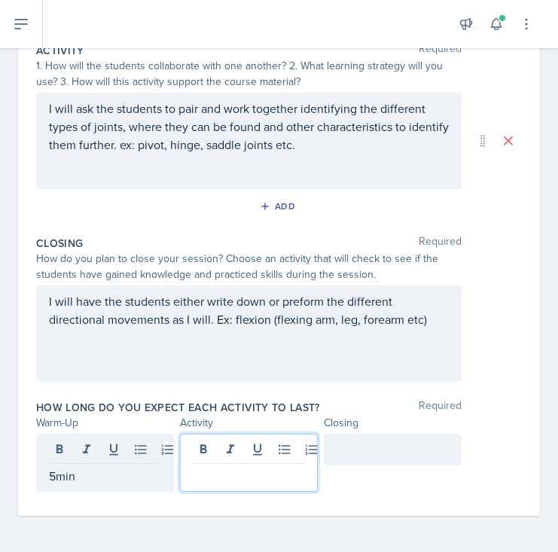
click at [245, 450] on div at bounding box center [249, 463] width 138 height 58
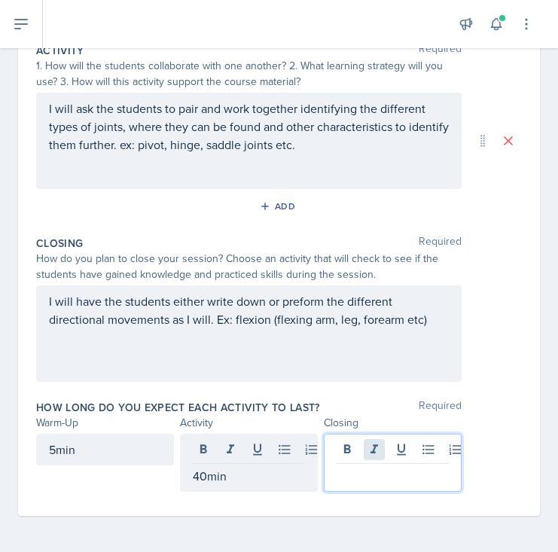
click at [383, 451] on div at bounding box center [393, 463] width 138 height 58
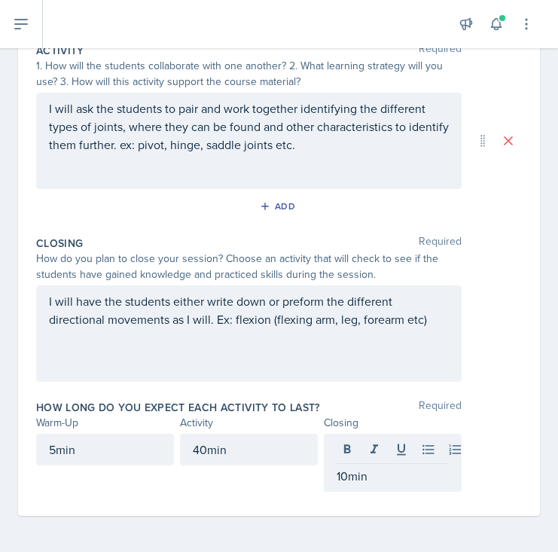
click at [502, 293] on div "I will have the students either write down or preform the different directional…" at bounding box center [279, 333] width 486 height 96
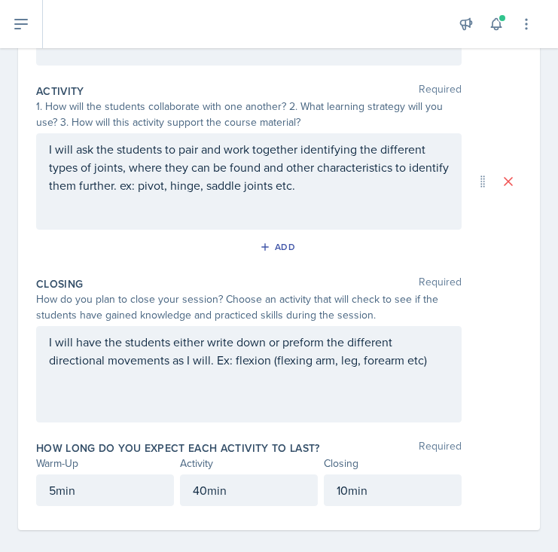
scroll to position [328, 0]
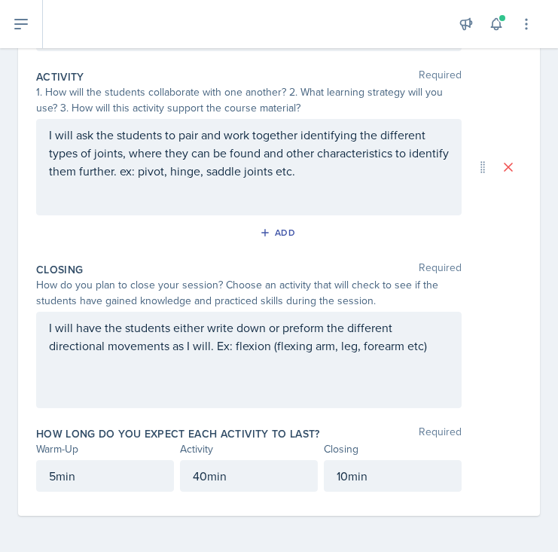
click at [208, 485] on p "40min" at bounding box center [249, 476] width 112 height 18
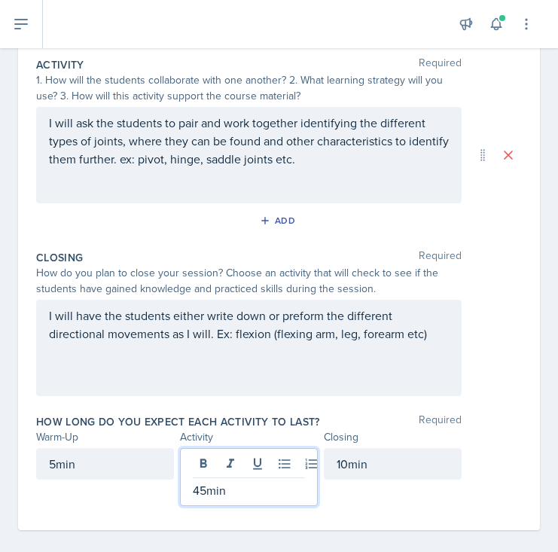
click at [481, 422] on div "How long do you expect each activity to last? Required" at bounding box center [279, 421] width 486 height 15
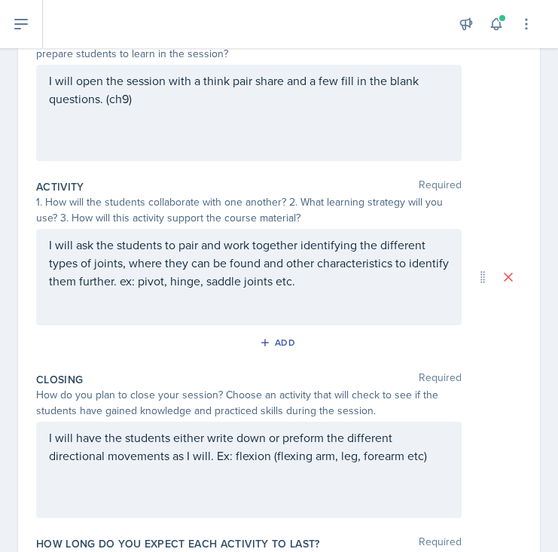
scroll to position [201, 0]
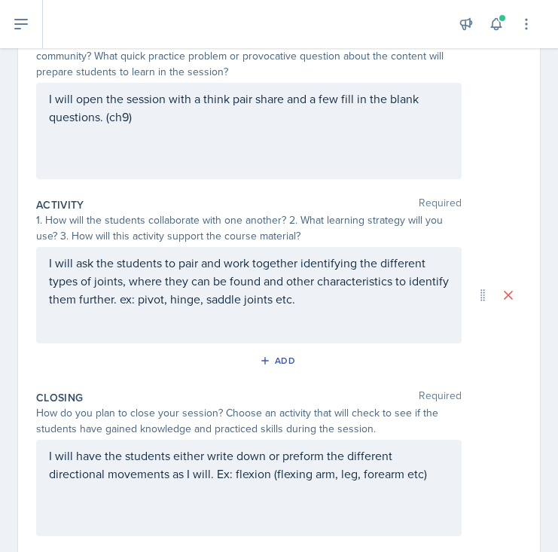
click at [308, 302] on p "I will ask the students to pair and work together identifying the different typ…" at bounding box center [249, 281] width 400 height 54
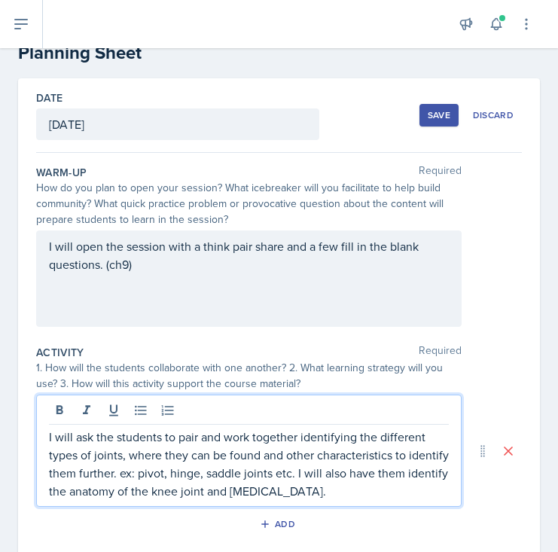
scroll to position [38, 0]
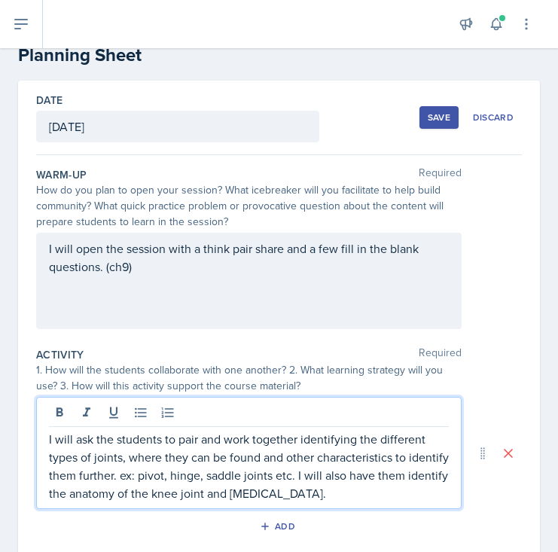
click at [457, 184] on div "How do you plan to open your session? What icebreaker will you facilitate to he…" at bounding box center [248, 205] width 425 height 47
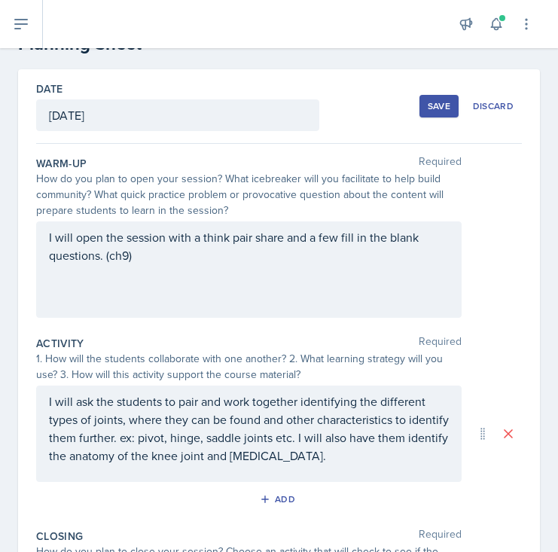
scroll to position [0, 0]
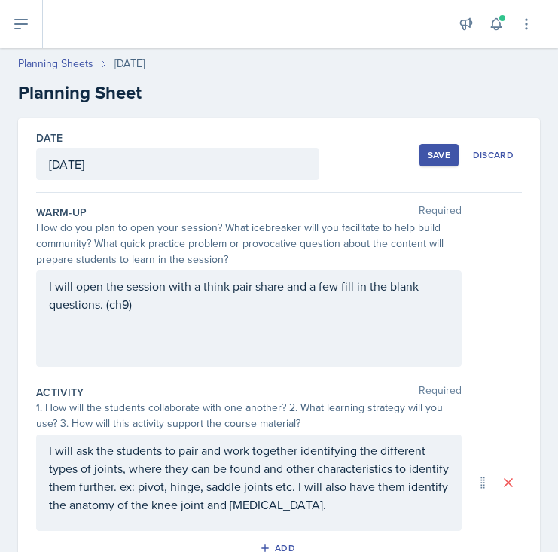
click at [445, 154] on div "Save" at bounding box center [439, 155] width 23 height 12
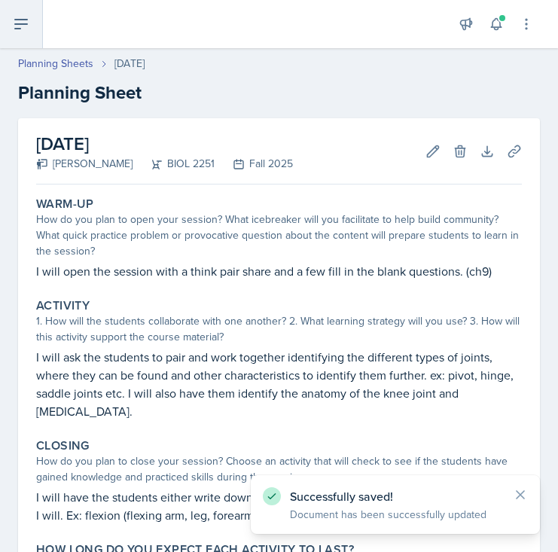
click at [21, 38] on button at bounding box center [21, 24] width 43 height 48
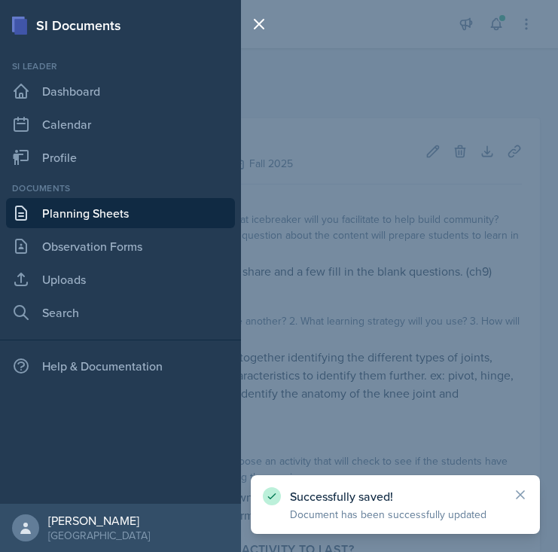
click at [42, 224] on link "Planning Sheets" at bounding box center [120, 213] width 229 height 30
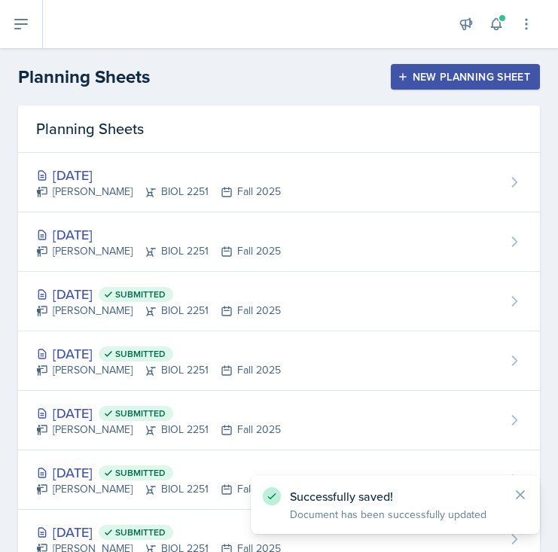
click at [436, 72] on div "New Planning Sheet" at bounding box center [466, 77] width 130 height 12
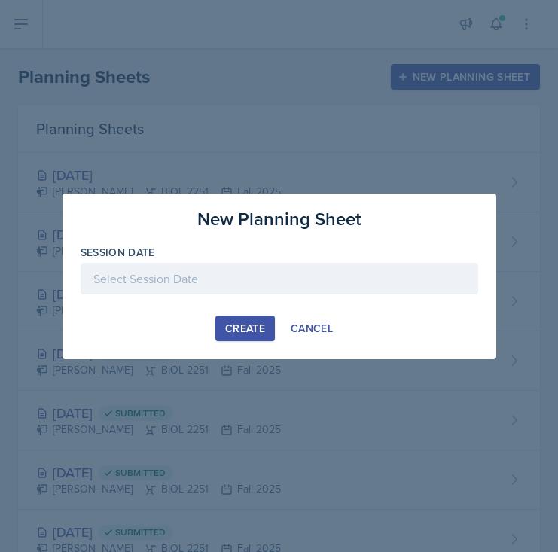
click at [238, 276] on div at bounding box center [280, 279] width 398 height 32
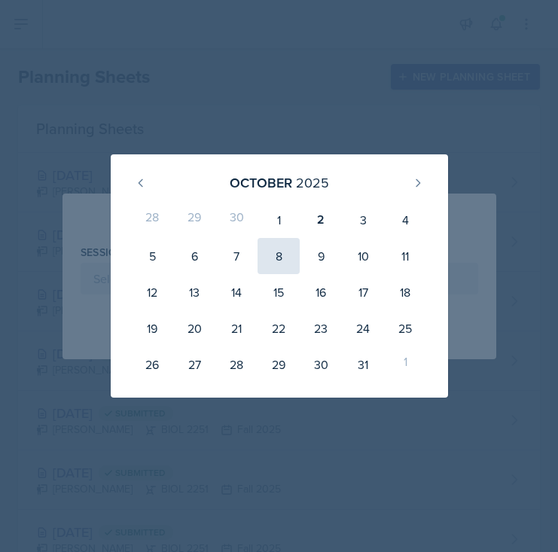
click at [287, 252] on div "8" at bounding box center [279, 256] width 42 height 36
type input "[DATE]"
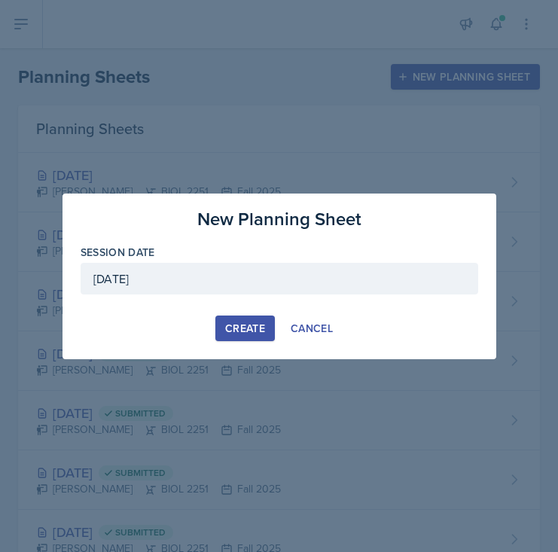
click at [244, 333] on div "Create" at bounding box center [245, 328] width 40 height 12
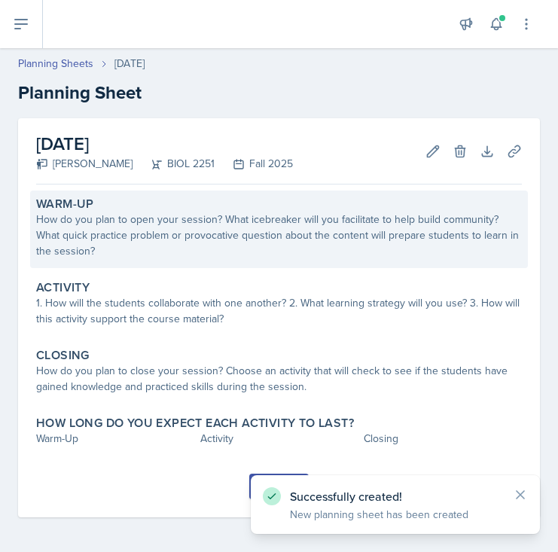
click at [236, 245] on div "How do you plan to open your session? What icebreaker will you facilitate to he…" at bounding box center [279, 235] width 486 height 47
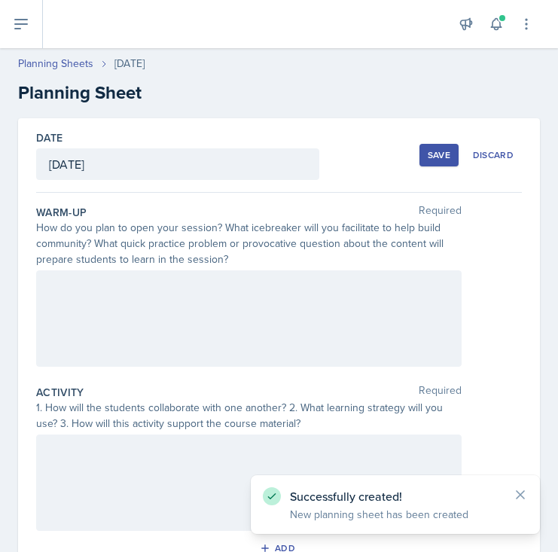
click at [223, 288] on div at bounding box center [248, 318] width 425 height 96
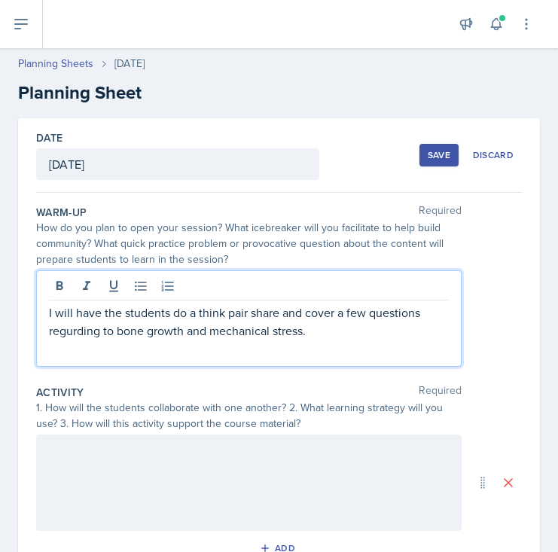
click at [72, 334] on p "I will have the students do a think pair share and cover a few questions regurd…" at bounding box center [249, 321] width 400 height 36
click at [337, 331] on p "I will have the students do a think pair share and cover a few questions regard…" at bounding box center [249, 321] width 400 height 36
click at [374, 375] on div "Warm-Up Required How do you plan to open your session? What icebreaker will you…" at bounding box center [279, 289] width 486 height 180
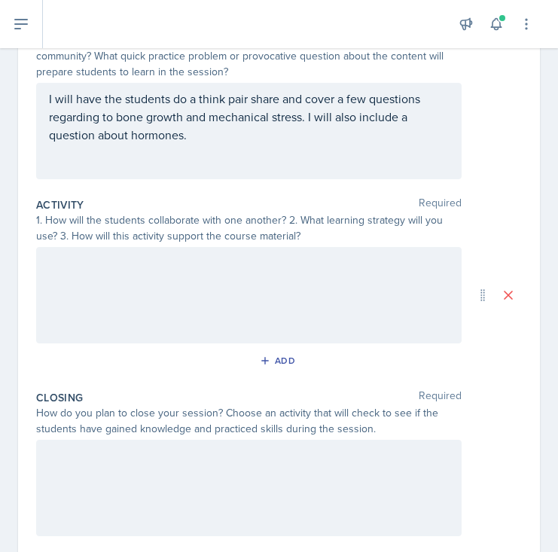
click at [358, 313] on div at bounding box center [248, 295] width 425 height 96
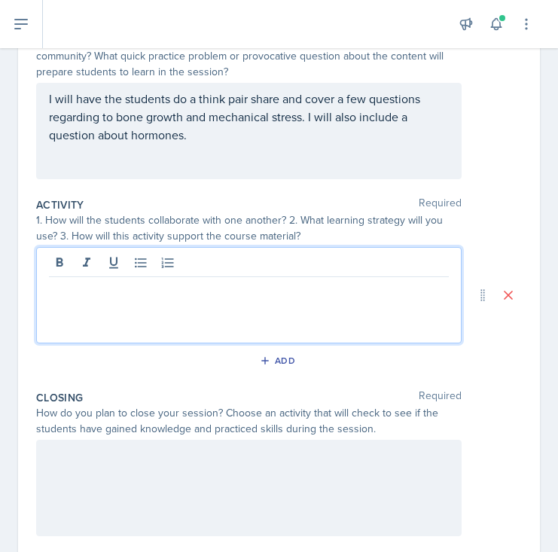
scroll to position [214, 0]
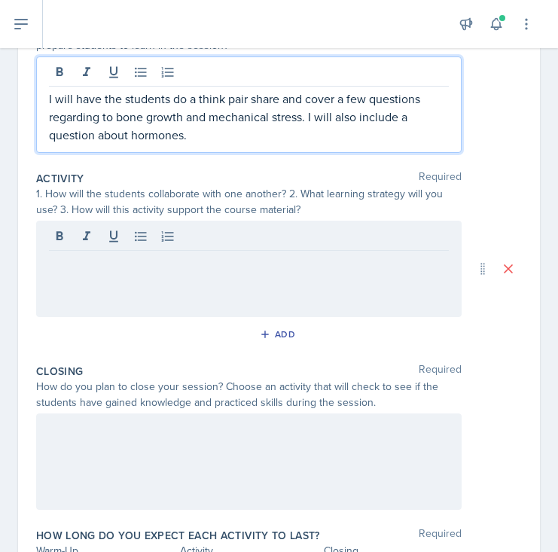
click at [184, 112] on p "I will have the students do a think pair share and cover a few questions regard…" at bounding box center [249, 117] width 400 height 54
click at [157, 136] on p "I will have the students do a think pair share and cover a few questions regard…" at bounding box center [249, 117] width 400 height 54
click at [127, 277] on div at bounding box center [248, 269] width 425 height 96
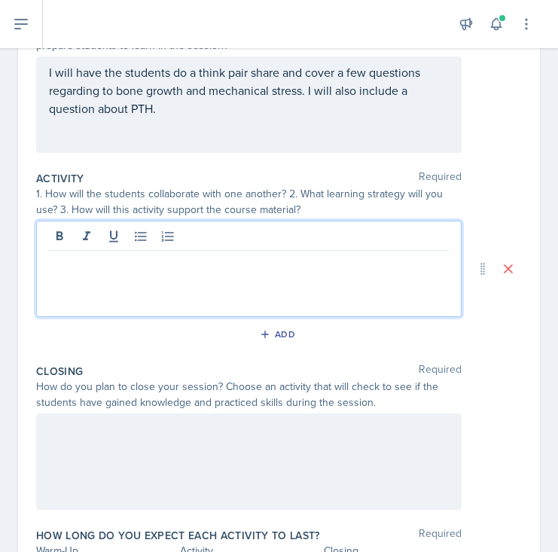
scroll to position [240, 0]
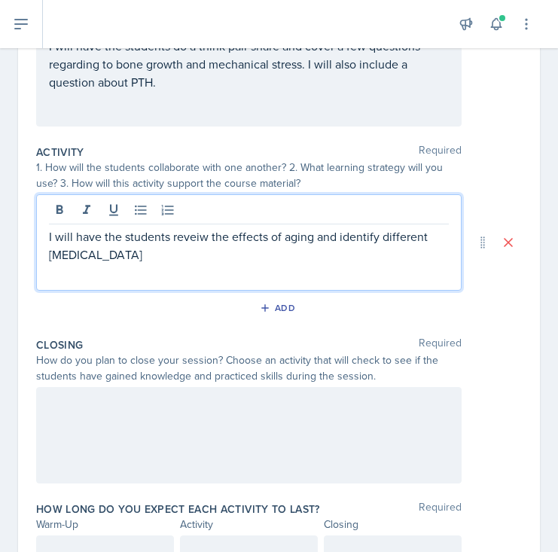
click at [177, 236] on p "I will have the students reveiw the effects of aging and identify different [ME…" at bounding box center [249, 245] width 400 height 36
click at [228, 254] on p "I will have the students review the effects of aging and identify different fra…" at bounding box center [249, 245] width 400 height 36
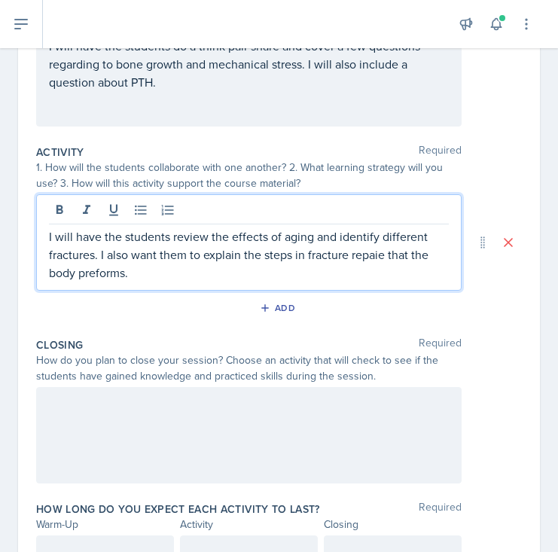
click at [369, 250] on p "I will have the students review the effects of aging and identify different fra…" at bounding box center [249, 254] width 400 height 54
click at [386, 261] on p "I will have the students review the effects of aging and identify different fra…" at bounding box center [249, 254] width 400 height 54
click at [330, 255] on p "I will have the students review the effects of aging and identify different fra…" at bounding box center [249, 254] width 400 height 54
click at [307, 277] on p "I will have the students review the effects of aging and identify different fra…" at bounding box center [249, 254] width 400 height 54
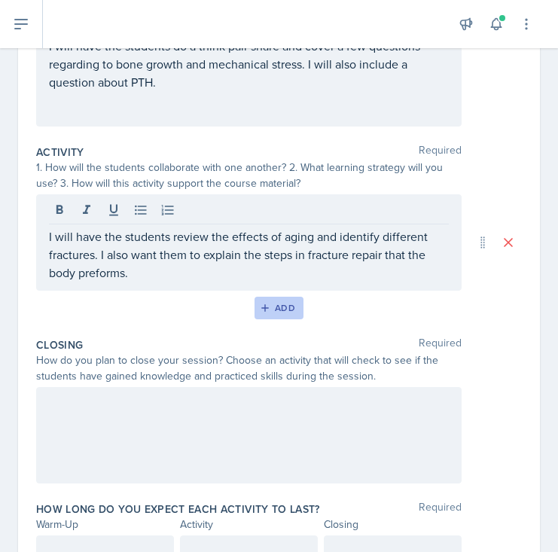
click at [262, 314] on button "Add" at bounding box center [279, 308] width 49 height 23
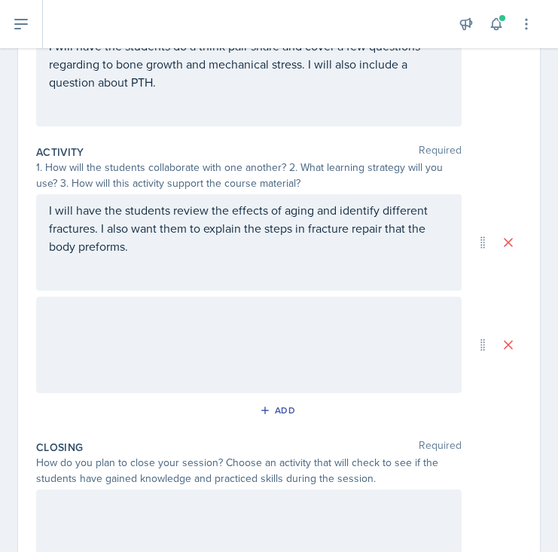
click at [241, 343] on div at bounding box center [248, 345] width 425 height 96
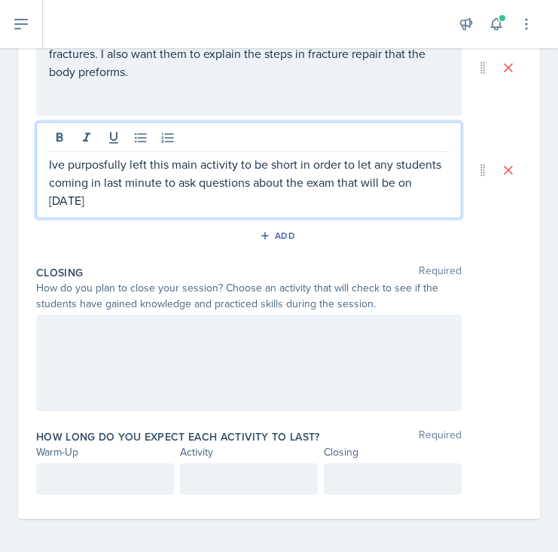
scroll to position [418, 0]
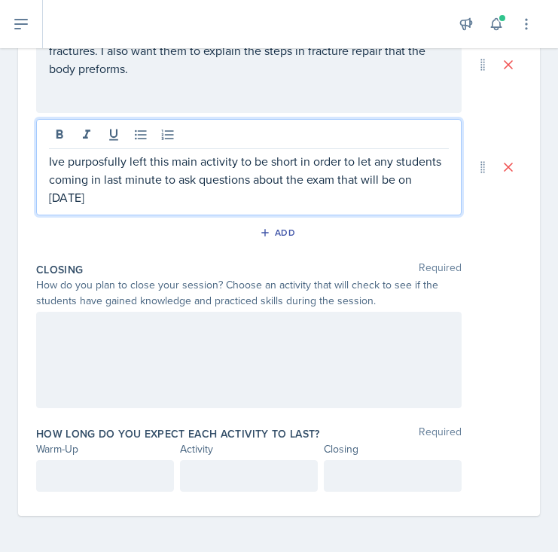
click at [96, 163] on p "Ive purposfully left this main activity to be short in order to let any student…" at bounding box center [249, 179] width 400 height 54
click at [297, 186] on p "Ive purposefully left this main activity to be short in order to let any studen…" at bounding box center [249, 179] width 400 height 54
click at [444, 180] on p "Ive purposefully left this main activity to be short in order to let any studen…" at bounding box center [249, 179] width 400 height 54
click at [252, 181] on p "Ive purposefully left this main activity to be short in order to let any studen…" at bounding box center [249, 179] width 400 height 54
click at [179, 334] on div at bounding box center [248, 360] width 425 height 96
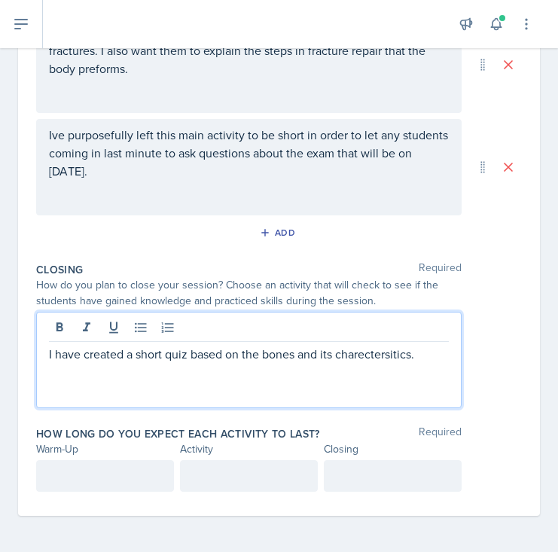
click at [388, 351] on p "I have created a short quiz based on the bones and its charectersitics." at bounding box center [249, 354] width 400 height 18
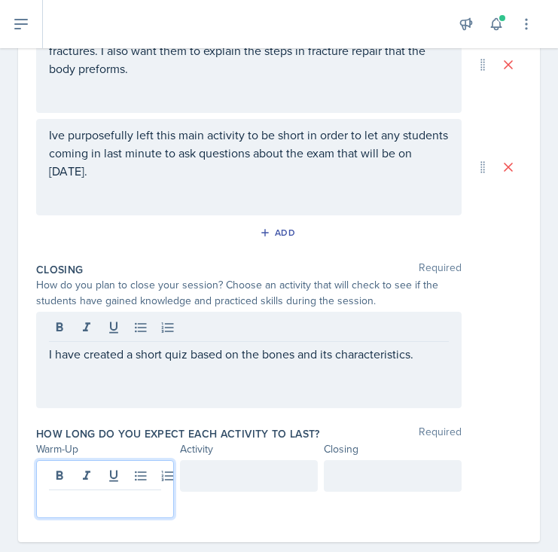
click at [105, 476] on div at bounding box center [105, 489] width 138 height 58
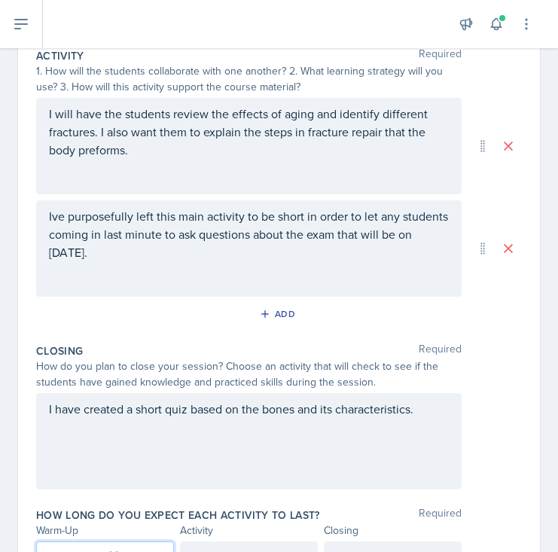
scroll to position [444, 0]
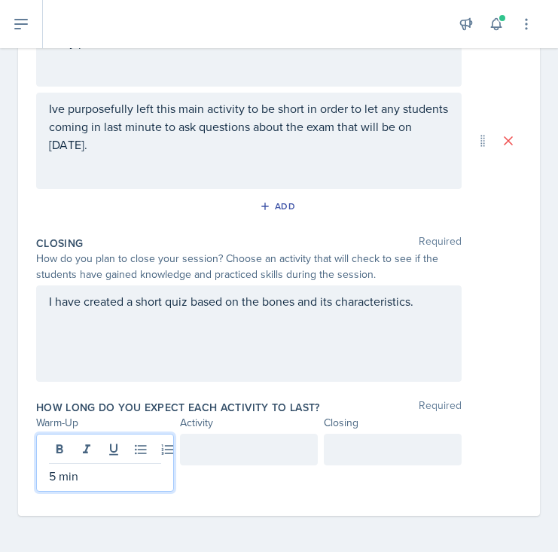
click at [267, 447] on div at bounding box center [249, 450] width 138 height 32
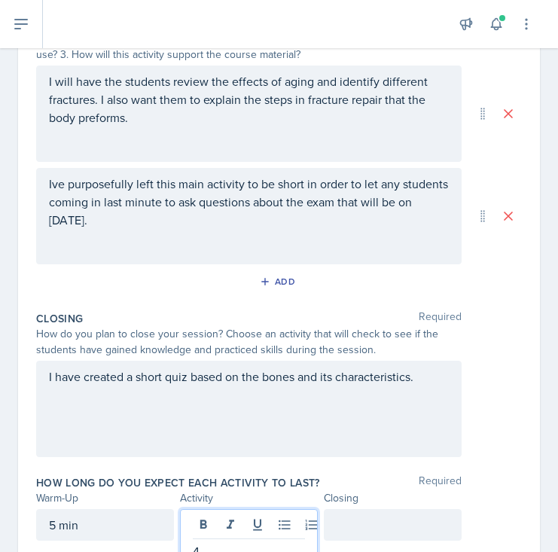
scroll to position [380, 0]
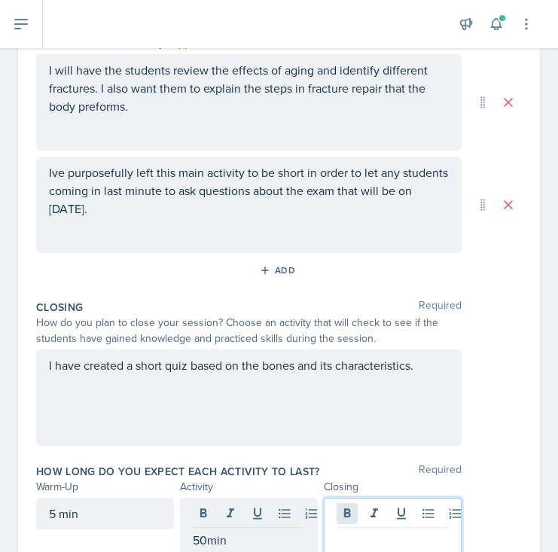
click at [352, 509] on div at bounding box center [393, 527] width 138 height 58
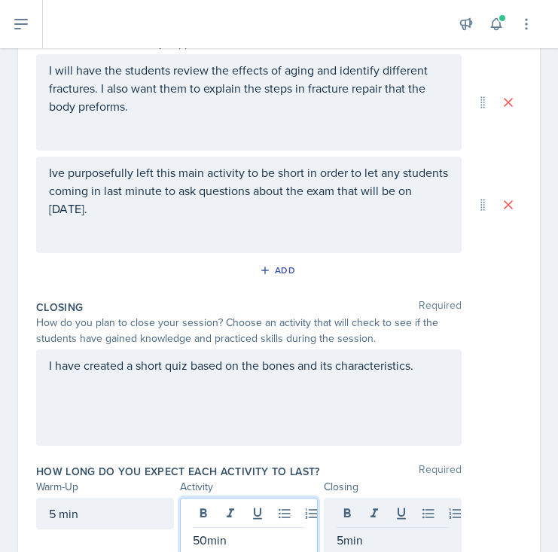
click at [210, 516] on div "50min" at bounding box center [249, 527] width 138 height 58
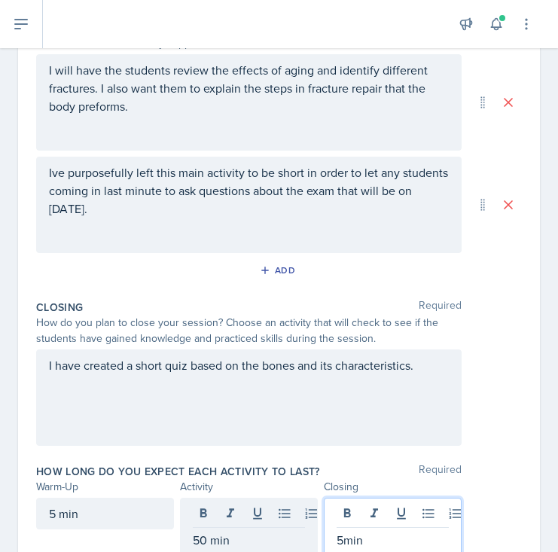
click at [342, 513] on div "5min" at bounding box center [393, 527] width 138 height 58
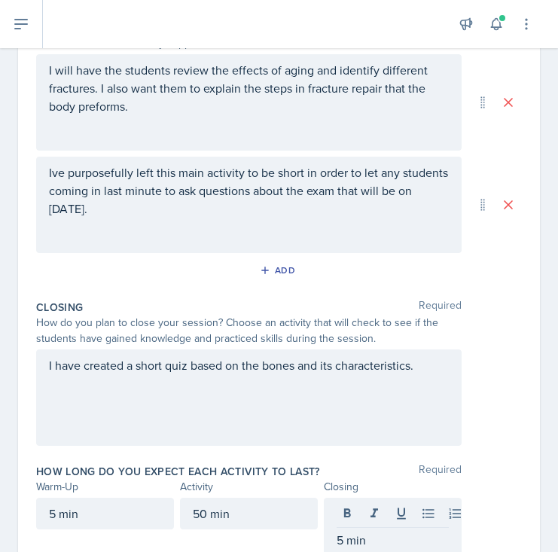
click at [484, 381] on div "I have created a short quiz based on the bones and its characteristics." at bounding box center [279, 397] width 486 height 96
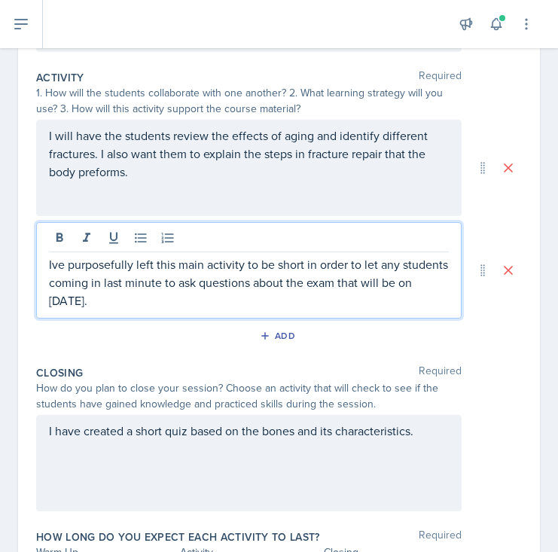
scroll to position [341, 0]
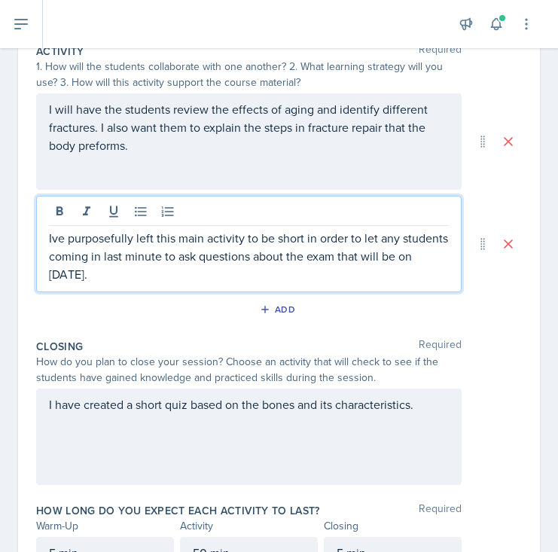
click at [54, 241] on p "Ive purposefully left this main activity to be short in order to let any studen…" at bounding box center [249, 256] width 400 height 54
click at [382, 323] on div "Add" at bounding box center [279, 312] width 486 height 29
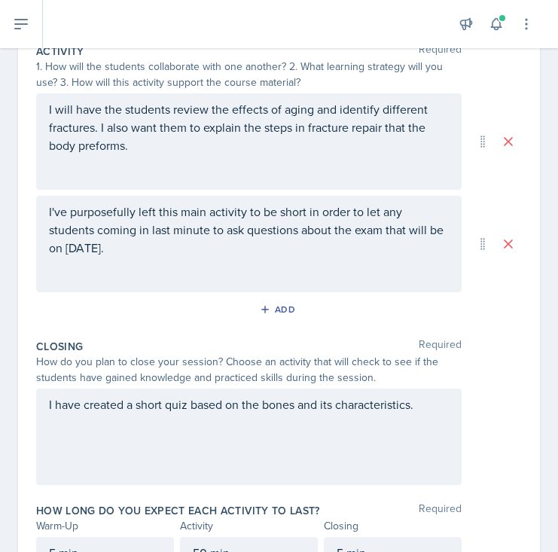
click at [507, 302] on div "Add" at bounding box center [279, 312] width 486 height 29
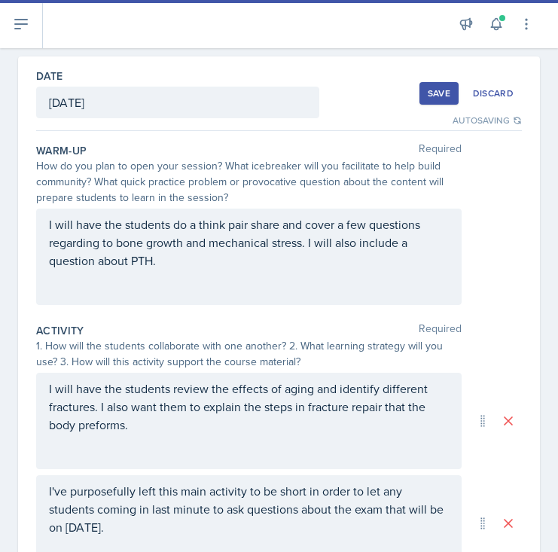
scroll to position [0, 0]
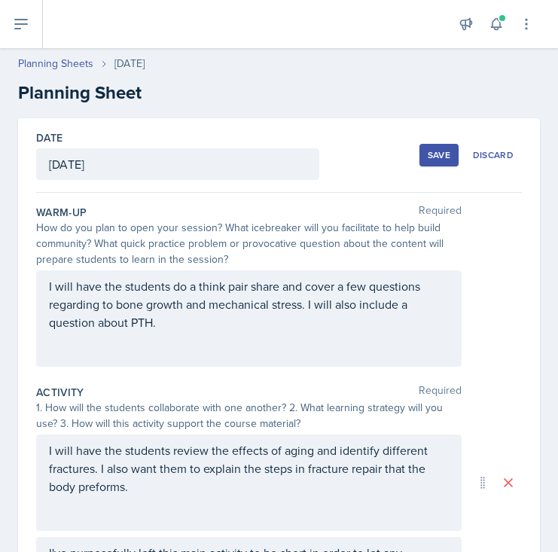
click at [447, 153] on div "Save" at bounding box center [439, 155] width 23 height 12
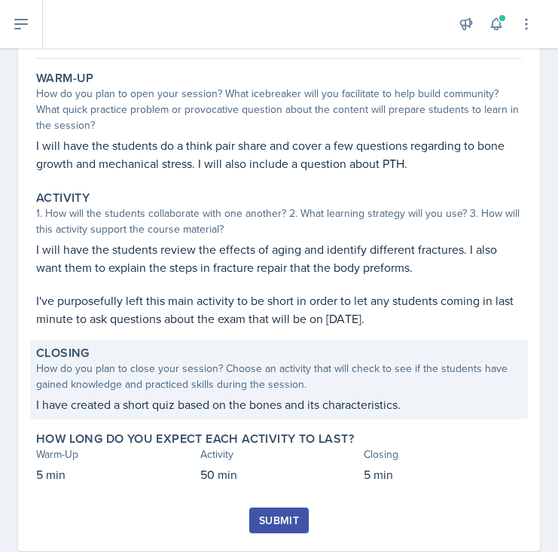
scroll to position [161, 0]
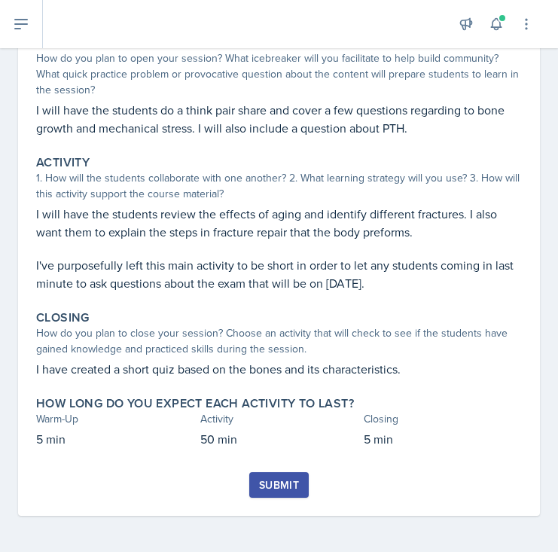
click at [158, 484] on div "Submit" at bounding box center [279, 494] width 486 height 44
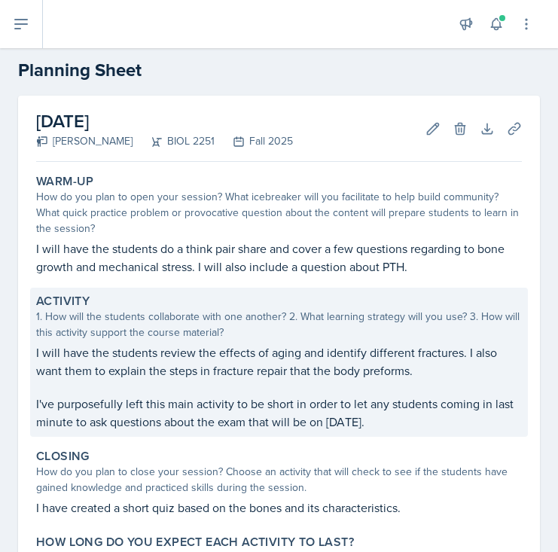
scroll to position [0, 0]
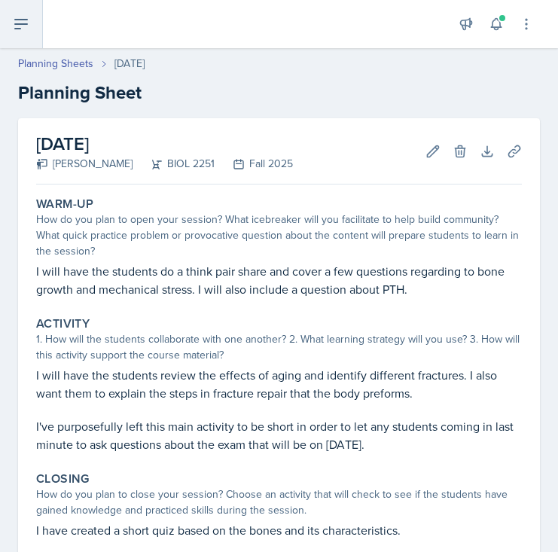
click at [29, 30] on icon at bounding box center [21, 24] width 18 height 18
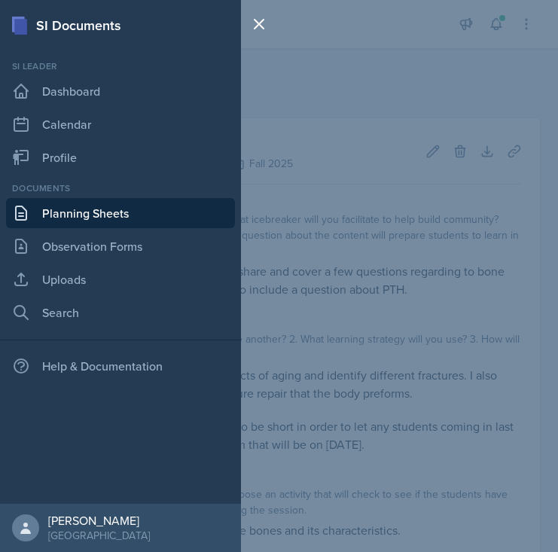
click at [66, 209] on link "Planning Sheets" at bounding box center [120, 213] width 229 height 30
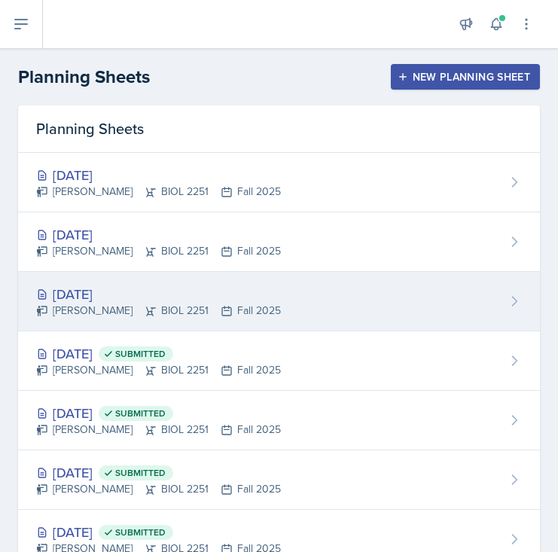
click at [176, 288] on div "[DATE]" at bounding box center [158, 294] width 245 height 20
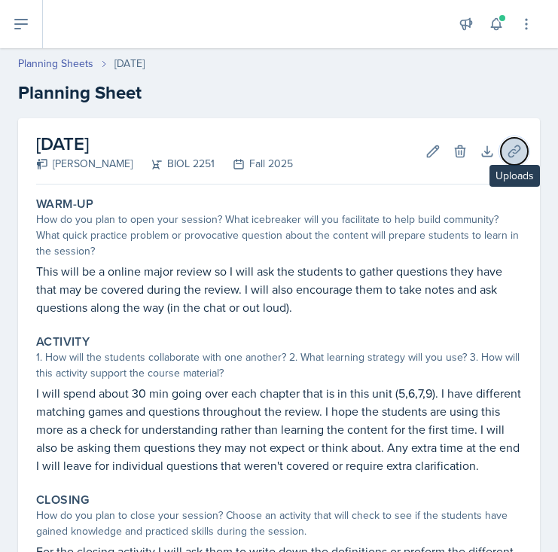
click at [518, 145] on icon at bounding box center [513, 150] width 11 height 11
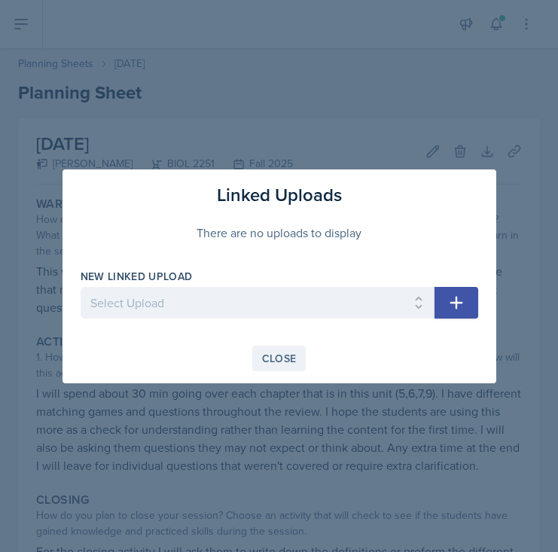
click at [281, 352] on div "Close" at bounding box center [279, 358] width 35 height 12
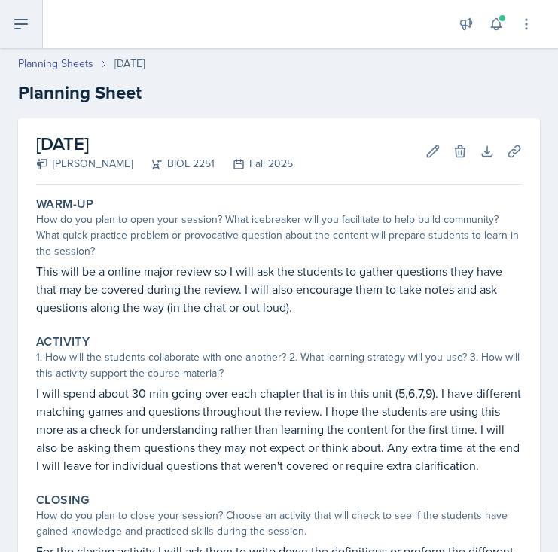
click at [11, 21] on button at bounding box center [21, 24] width 43 height 48
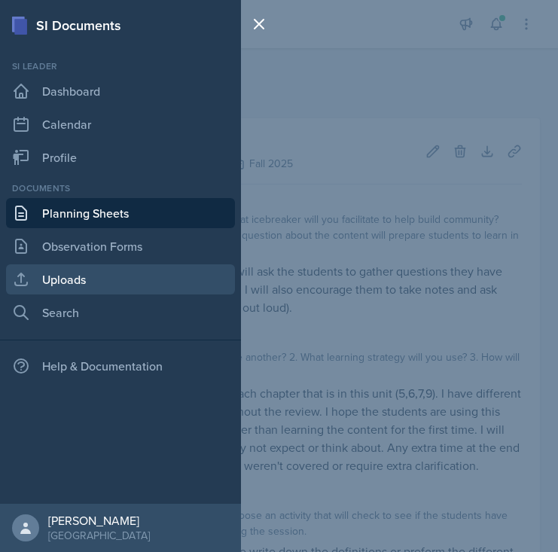
click at [69, 285] on link "Uploads" at bounding box center [120, 279] width 229 height 30
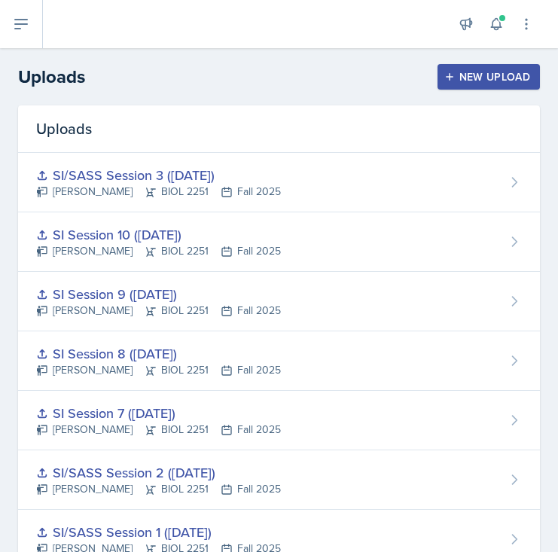
click at [479, 81] on div "New Upload" at bounding box center [489, 77] width 84 height 12
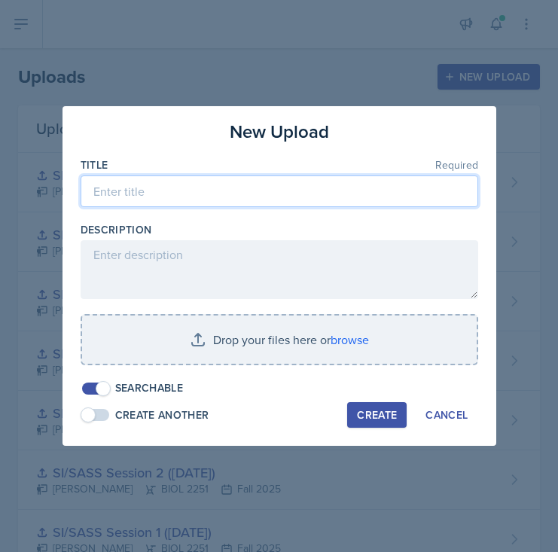
click at [191, 190] on input at bounding box center [280, 191] width 398 height 32
type input "B"
type input "S"
click at [160, 193] on input "Major Reveiw" at bounding box center [280, 191] width 398 height 32
click at [175, 190] on input "Major Review" at bounding box center [280, 191] width 398 height 32
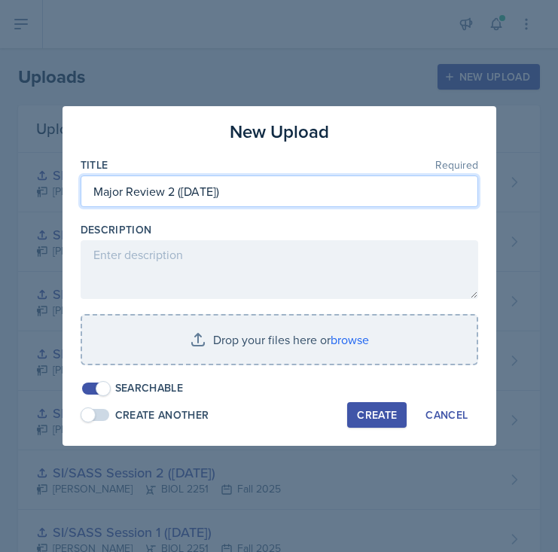
type input "Major Review 2 ([DATE])"
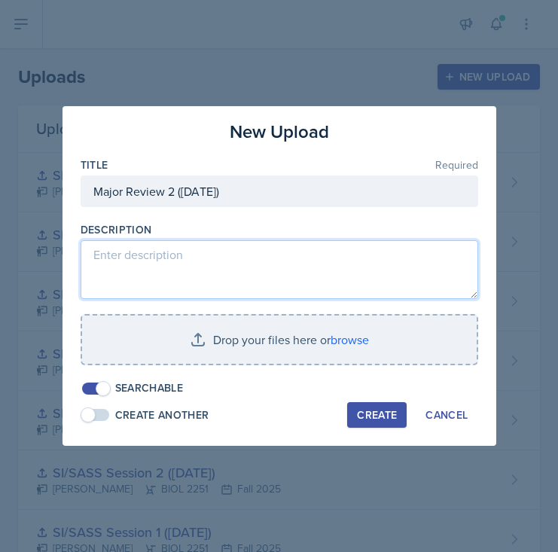
click at [206, 256] on textarea at bounding box center [280, 269] width 398 height 59
click at [219, 252] on textarea "Powerpoint for major reveiw unit 2" at bounding box center [280, 269] width 398 height 59
click at [285, 264] on textarea "Powerpoint for major review unit 2" at bounding box center [280, 269] width 398 height 59
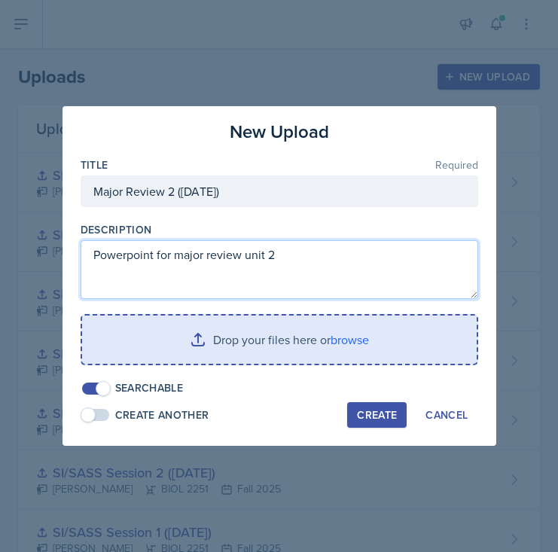
type textarea "Powerpoint for major review unit 2"
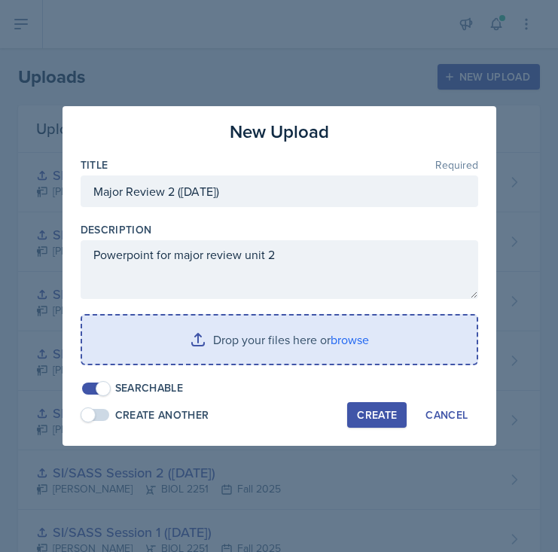
click at [253, 351] on input "file" at bounding box center [279, 340] width 395 height 48
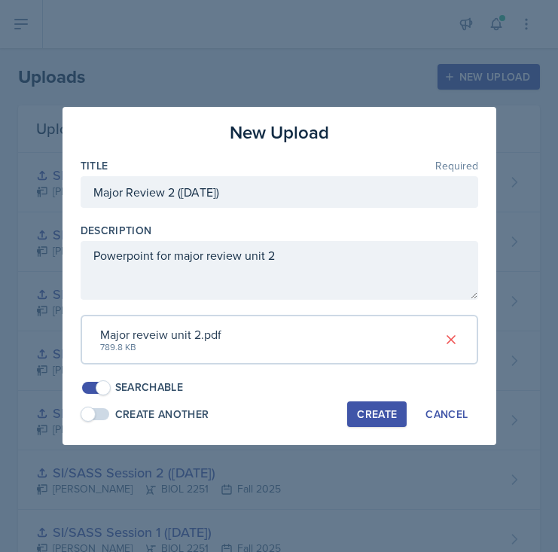
click at [382, 411] on div "Create" at bounding box center [377, 414] width 40 height 12
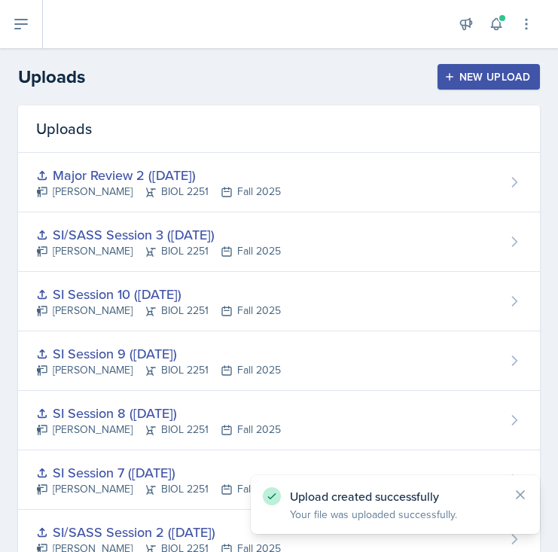
click at [485, 82] on div "New Upload" at bounding box center [489, 77] width 84 height 12
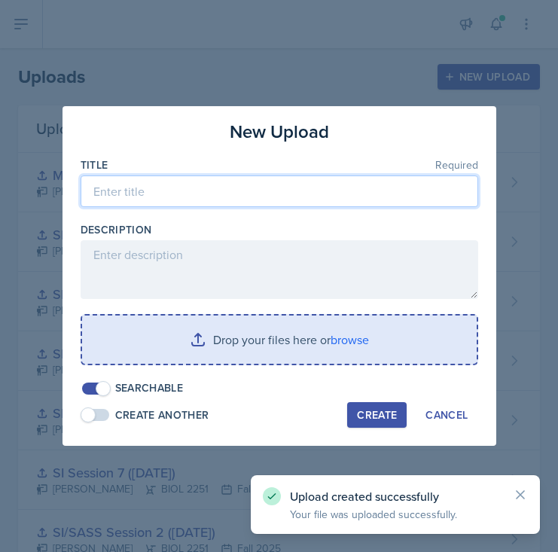
click at [255, 184] on input at bounding box center [280, 191] width 398 height 32
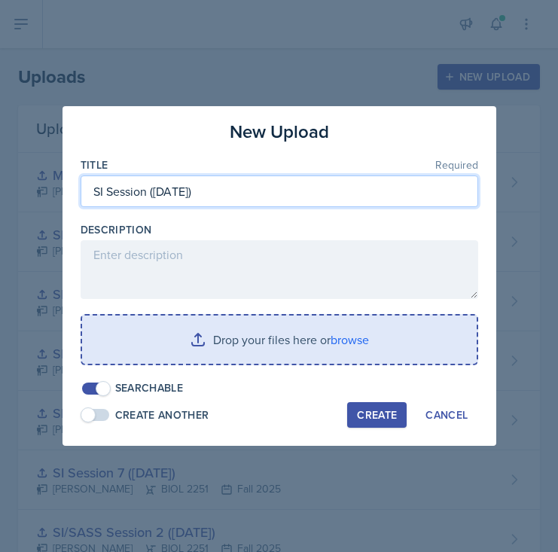
type input "SI Session ([DATE])"
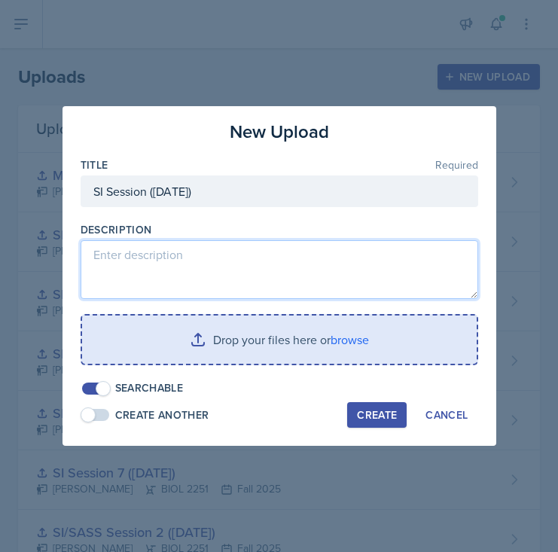
click at [318, 263] on textarea at bounding box center [280, 269] width 398 height 59
type textarea "Powerpoint for this session 10/6"
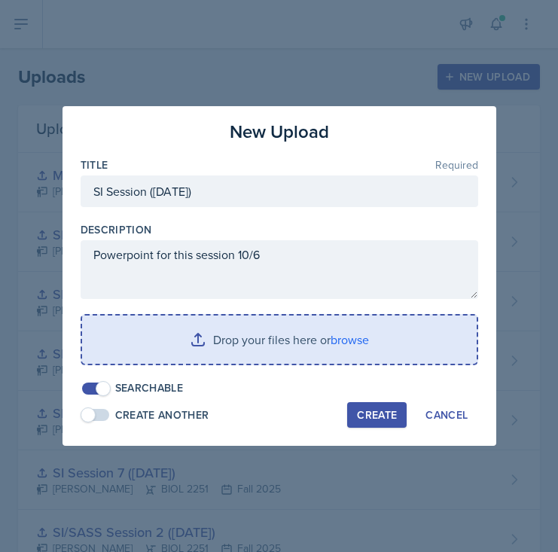
click at [374, 311] on div "Title Required SI Session ([DATE]) Description Powerpoint for this session 10/6…" at bounding box center [280, 276] width 398 height 239
click at [361, 329] on input "file" at bounding box center [279, 340] width 395 height 48
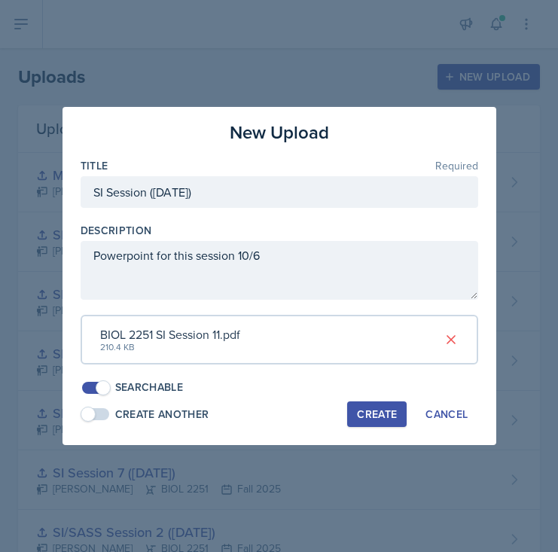
click at [365, 409] on div "Create" at bounding box center [377, 414] width 40 height 12
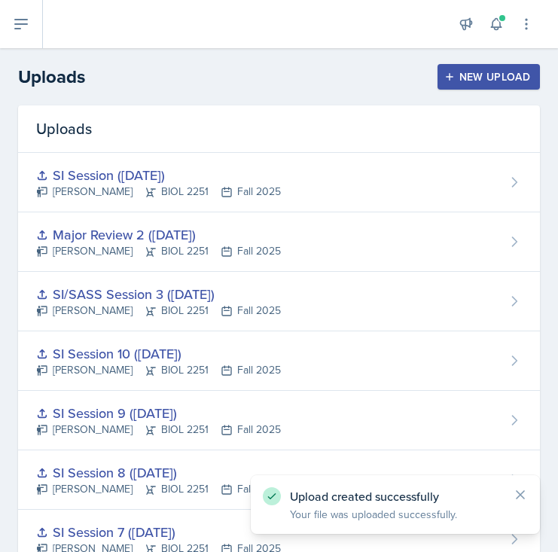
click at [461, 71] on div "New Upload" at bounding box center [489, 77] width 84 height 12
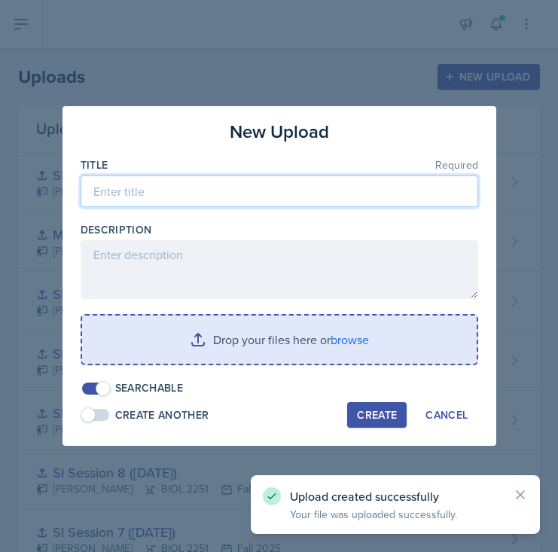
click at [197, 203] on input at bounding box center [280, 191] width 398 height 32
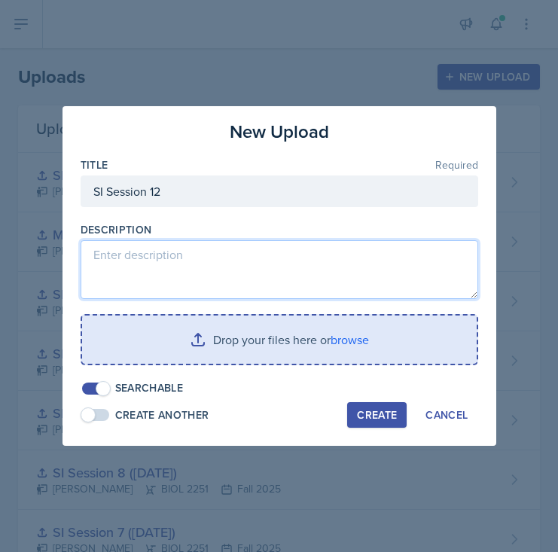
click at [172, 254] on textarea at bounding box center [280, 269] width 398 height 59
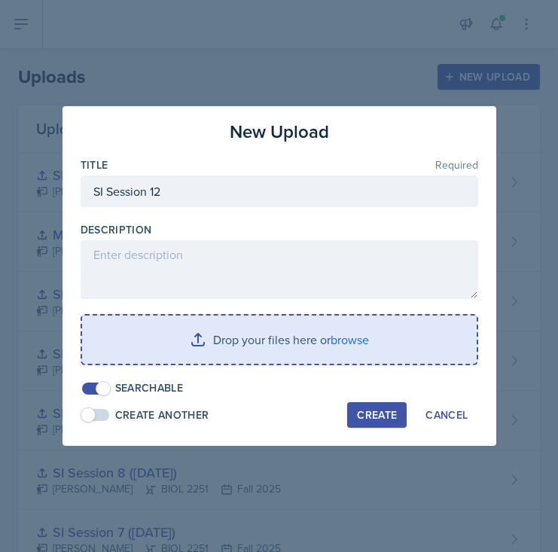
click at [194, 209] on div at bounding box center [280, 214] width 398 height 15
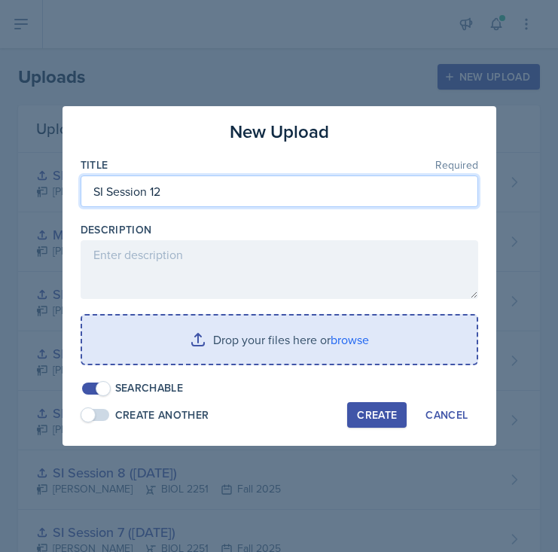
click at [212, 185] on input "SI Session 12" at bounding box center [280, 191] width 398 height 32
type input "SI Session 12 ([DATE])"
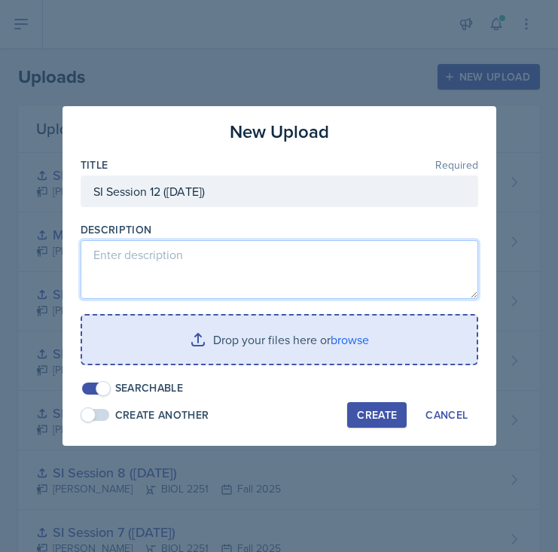
click at [178, 258] on textarea at bounding box center [280, 269] width 398 height 59
type textarea "S"
type textarea "Powerpoint for this session"
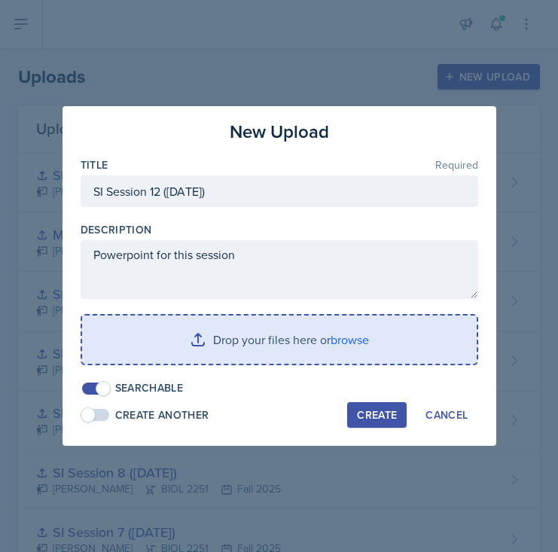
click at [286, 341] on input "file" at bounding box center [279, 340] width 395 height 48
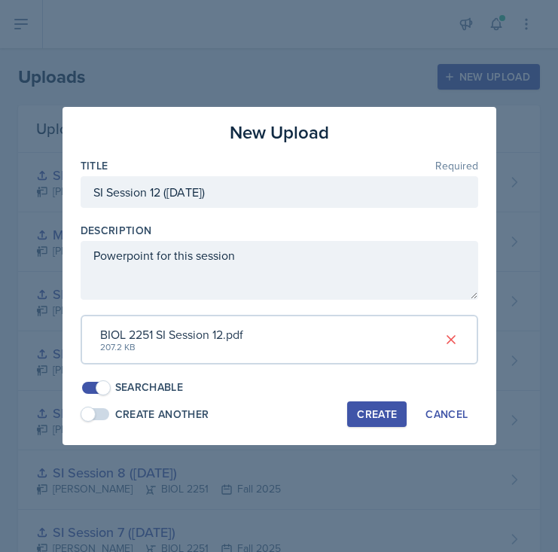
click at [367, 409] on div "Create" at bounding box center [377, 414] width 40 height 12
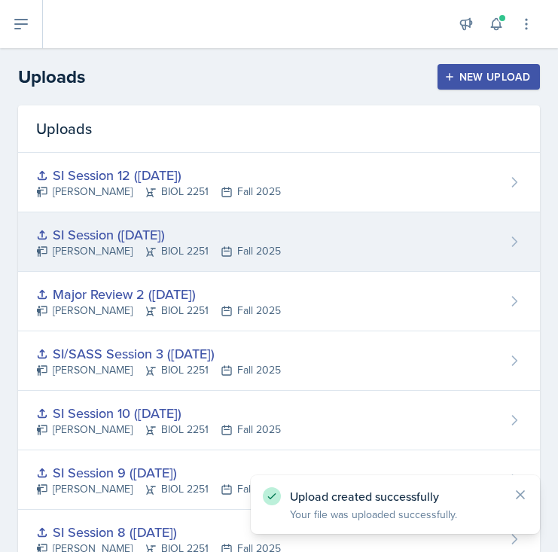
click at [237, 243] on div "[PERSON_NAME] BIOL 2251 Fall 2025" at bounding box center [158, 251] width 245 height 16
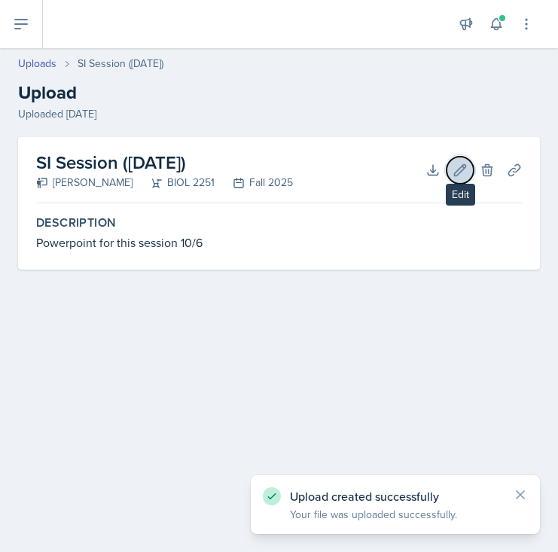
click at [461, 170] on icon at bounding box center [460, 169] width 11 height 11
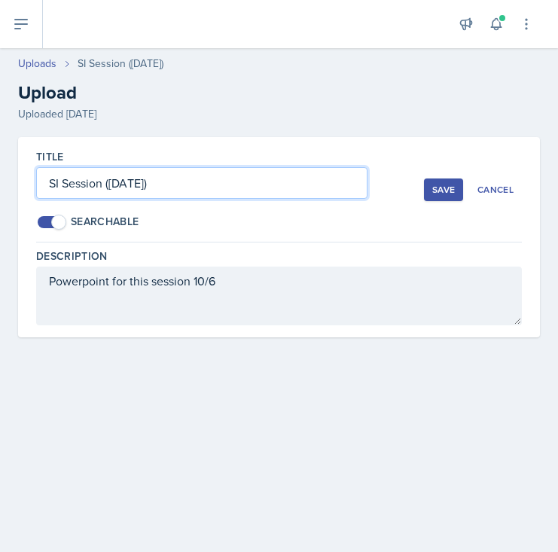
click at [103, 182] on input "SI Session ([DATE])" at bounding box center [201, 183] width 331 height 32
type input "SI Session 11 ([DATE])"
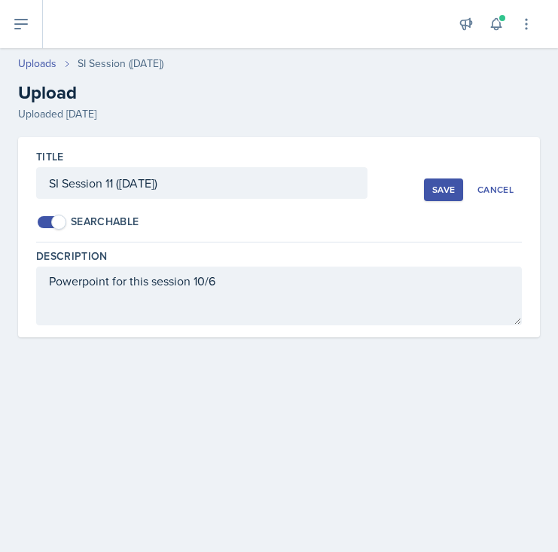
click at [444, 190] on div "Save" at bounding box center [443, 190] width 23 height 12
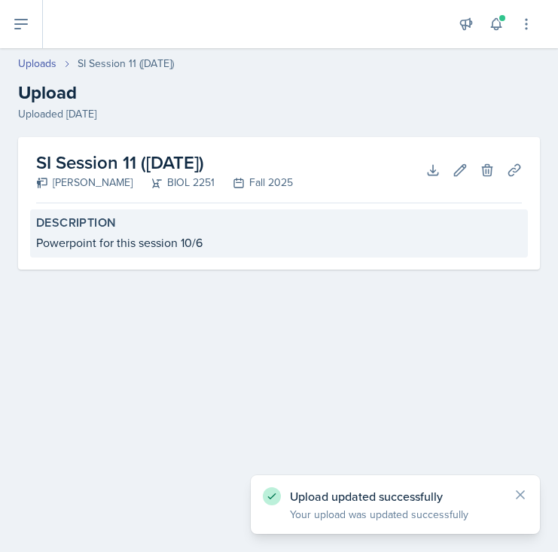
click at [79, 229] on label "Description" at bounding box center [279, 222] width 486 height 15
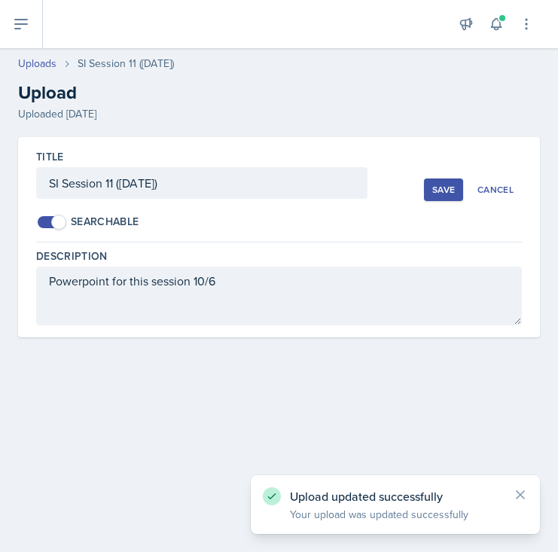
click at [441, 193] on div "Save" at bounding box center [443, 190] width 23 height 12
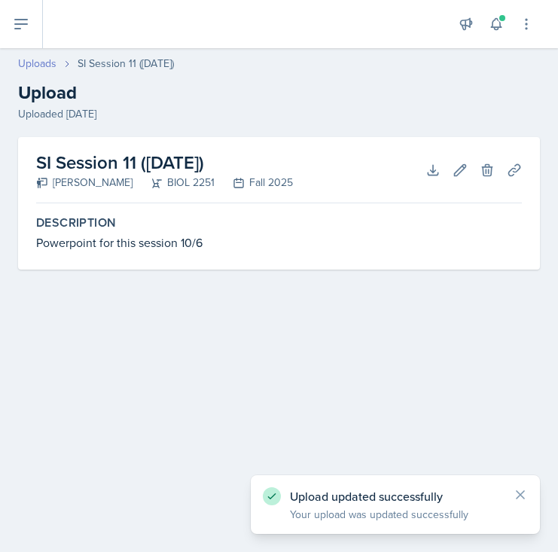
click at [47, 57] on link "Uploads" at bounding box center [37, 64] width 38 height 16
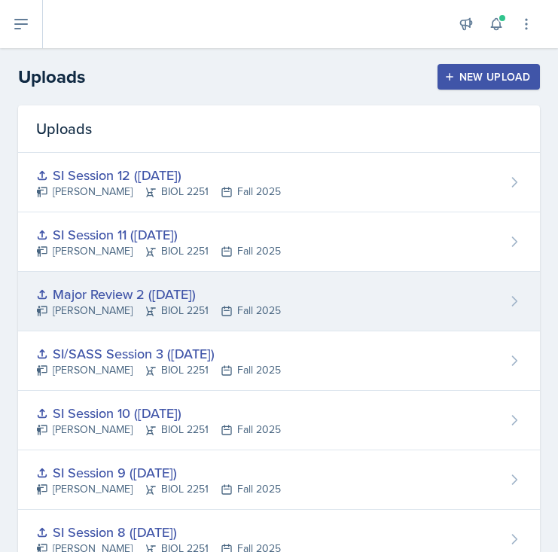
click at [241, 288] on div "Major Review 2 ([DATE])" at bounding box center [158, 294] width 245 height 20
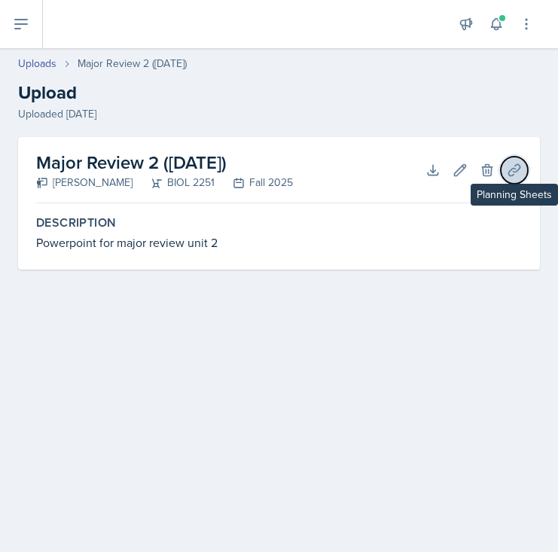
click at [509, 178] on button "Planning Sheets" at bounding box center [514, 170] width 27 height 27
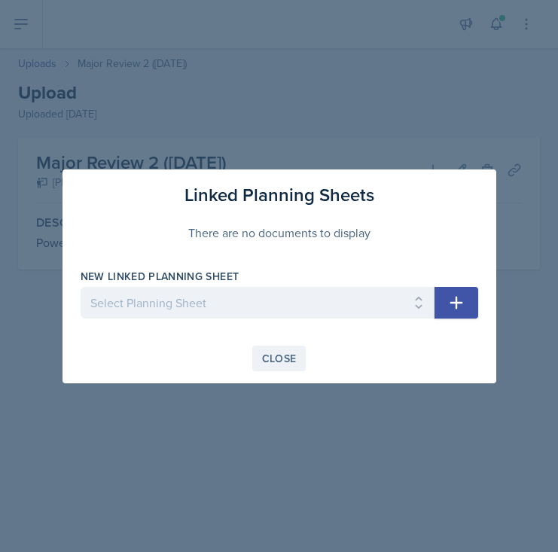
click at [283, 352] on div "Close" at bounding box center [279, 358] width 35 height 12
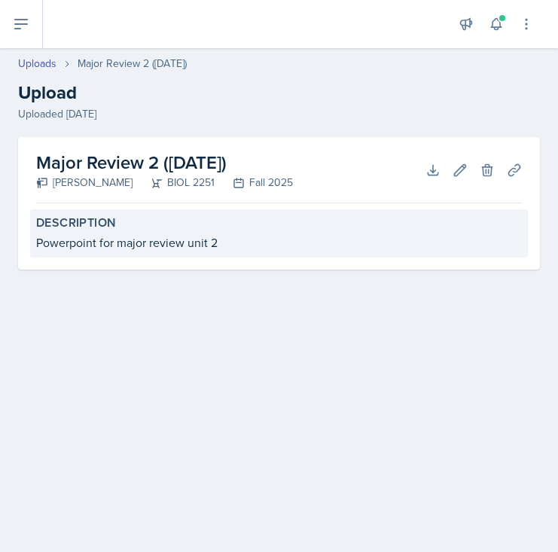
click at [152, 244] on div "Powerpoint for major review unit 2" at bounding box center [279, 242] width 486 height 18
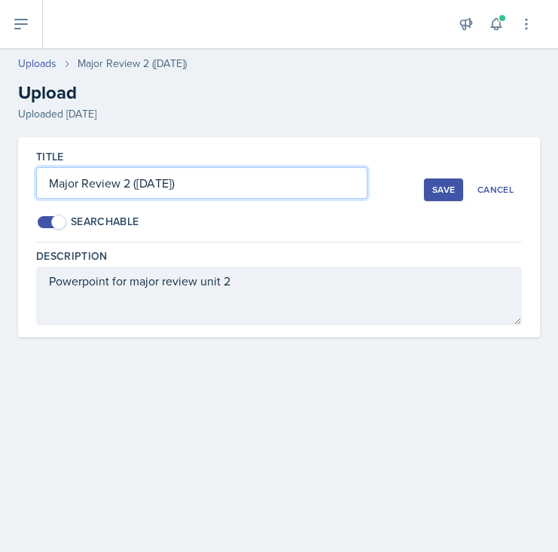
click at [232, 184] on input "Major Review 2 ([DATE])" at bounding box center [201, 183] width 331 height 32
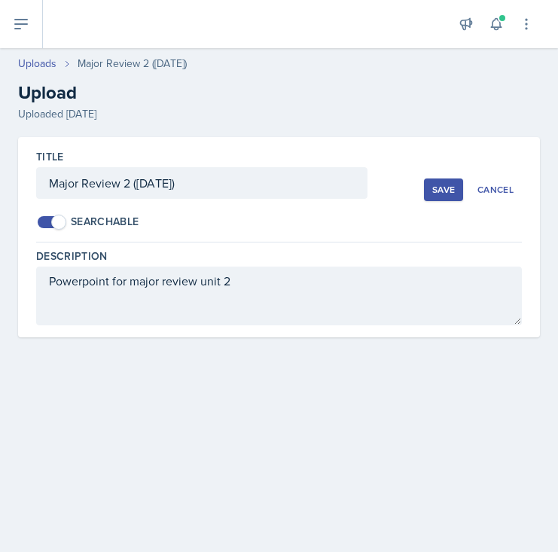
click at [224, 241] on div "Title Major Review 2 ([DATE]) Searchable Save Cancel" at bounding box center [279, 189] width 486 height 105
click at [437, 188] on div "Save" at bounding box center [443, 190] width 23 height 12
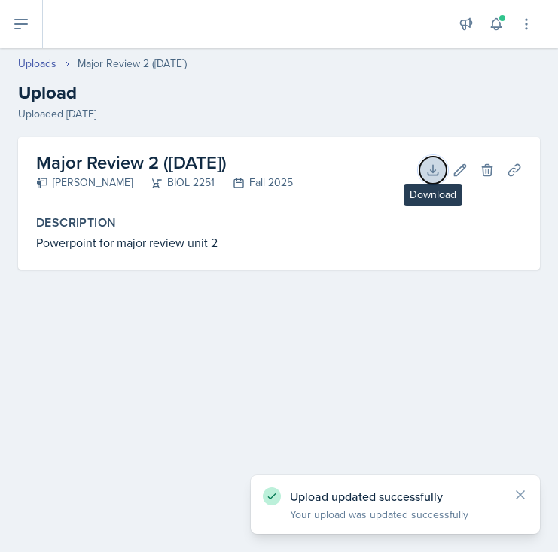
click at [440, 163] on icon at bounding box center [432, 170] width 15 height 15
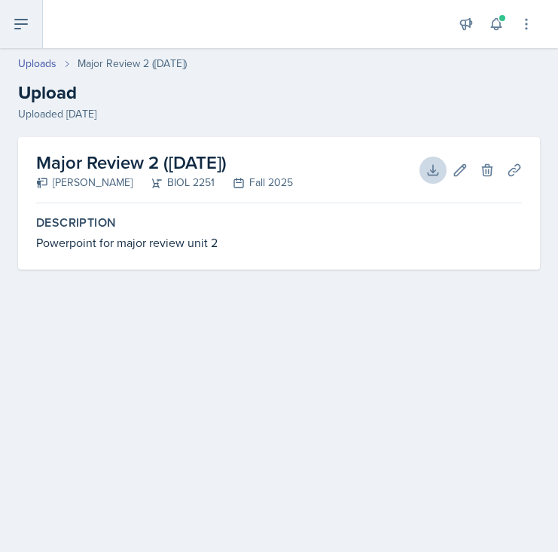
click at [15, 20] on icon at bounding box center [21, 24] width 12 height 9
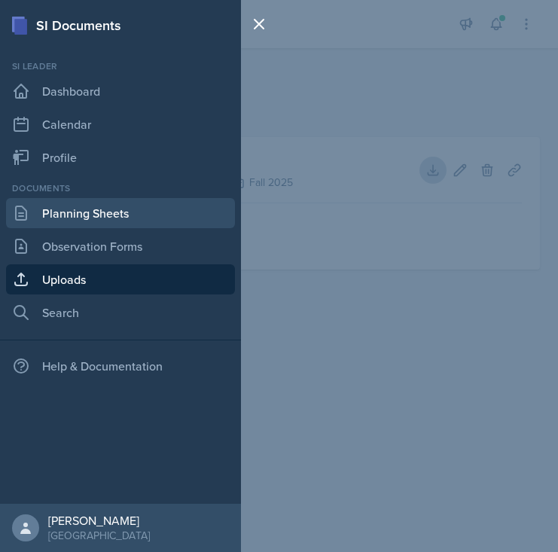
click at [44, 218] on link "Planning Sheets" at bounding box center [120, 213] width 229 height 30
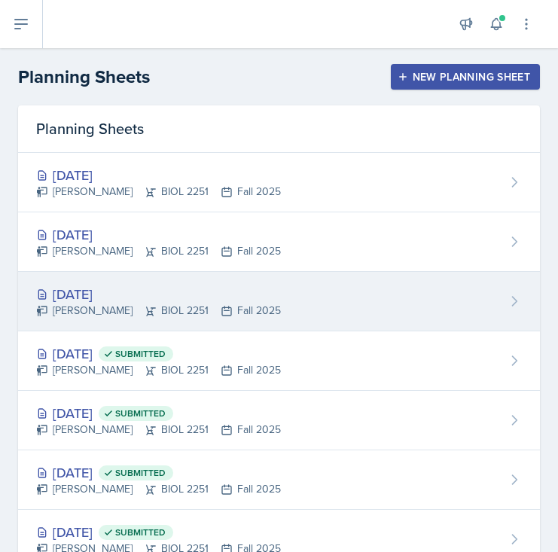
click at [236, 292] on div "[DATE]" at bounding box center [158, 294] width 245 height 20
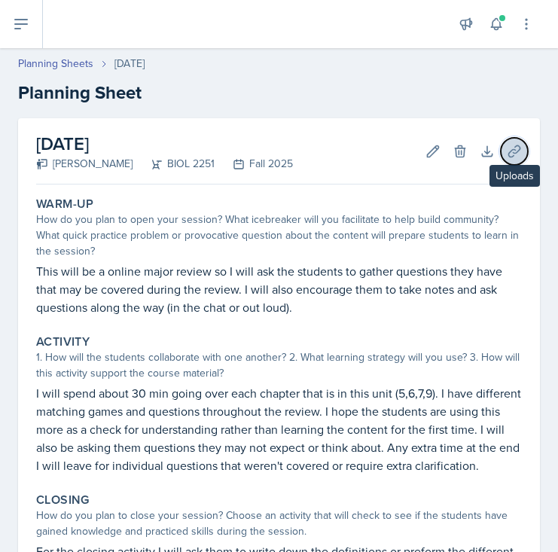
click at [513, 149] on icon at bounding box center [513, 150] width 11 height 11
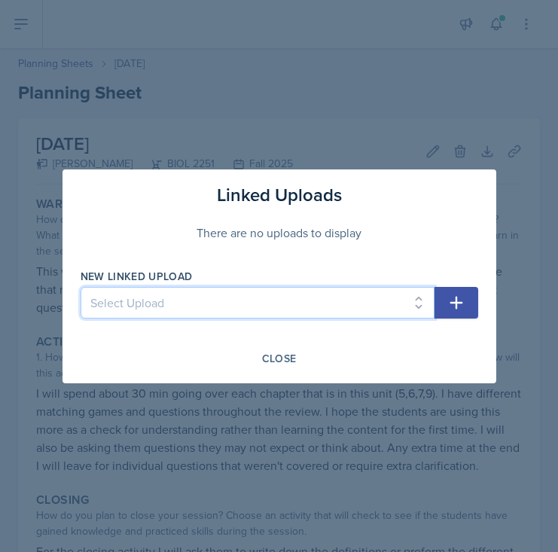
click at [315, 311] on select "Select Upload SI Session 1 ([DATE]) SI Session 2 ([DATE]) SI Session 3 ([DATE])…" at bounding box center [258, 303] width 354 height 32
select select "db17f506-d96d-45ad-8af6-b2e1943be3cc"
click at [81, 287] on select "Select Upload SI Session 1 ([DATE]) SI Session 2 ([DATE]) SI Session 3 ([DATE])…" at bounding box center [258, 303] width 354 height 32
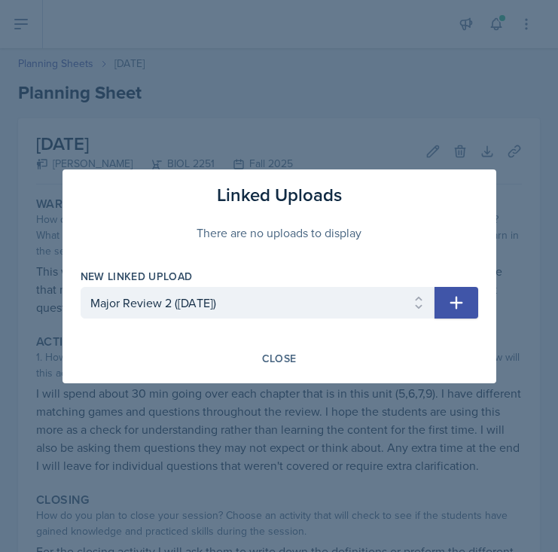
click at [445, 303] on button "button" at bounding box center [457, 303] width 44 height 32
select select
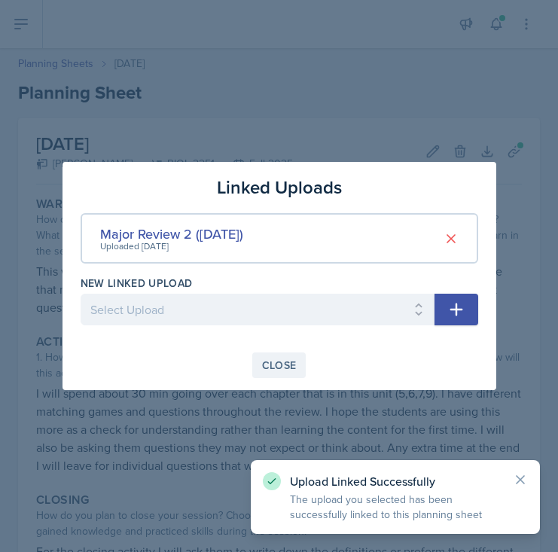
click at [260, 361] on button "Close" at bounding box center [279, 365] width 54 height 26
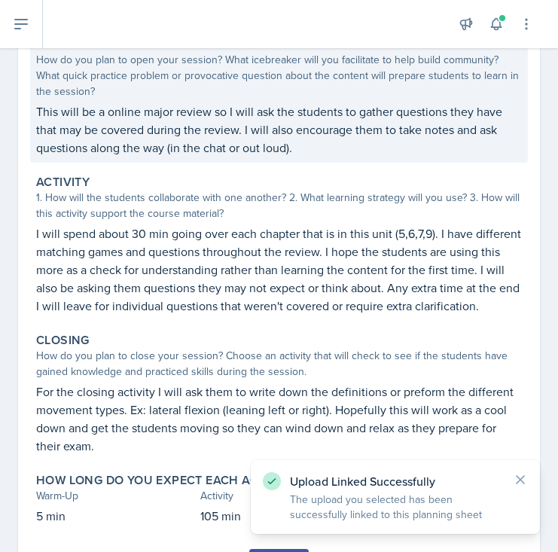
scroll to position [236, 0]
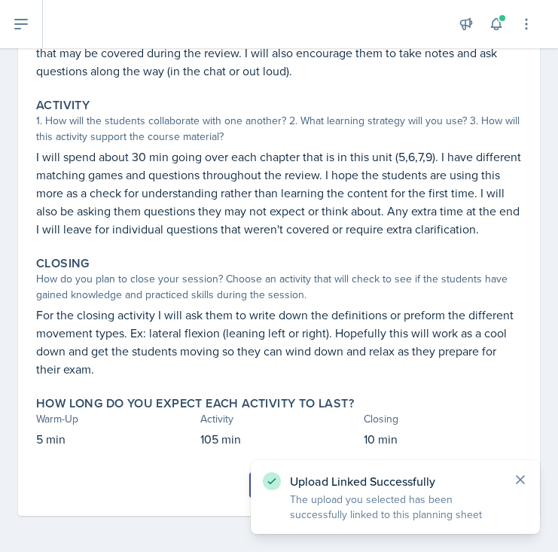
click at [517, 476] on icon at bounding box center [521, 480] width 8 height 8
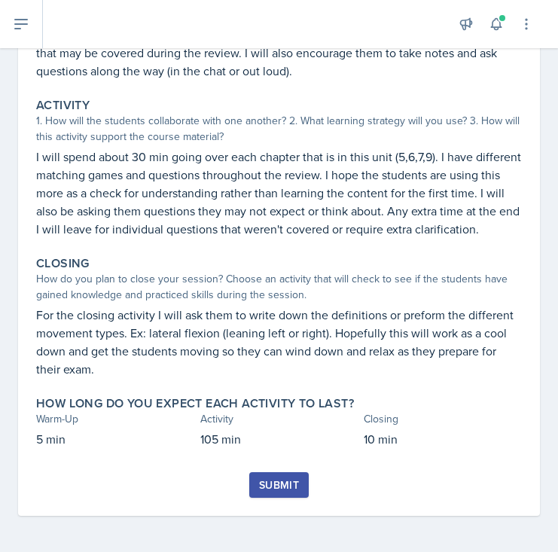
click at [277, 490] on div "Submit" at bounding box center [279, 485] width 40 height 12
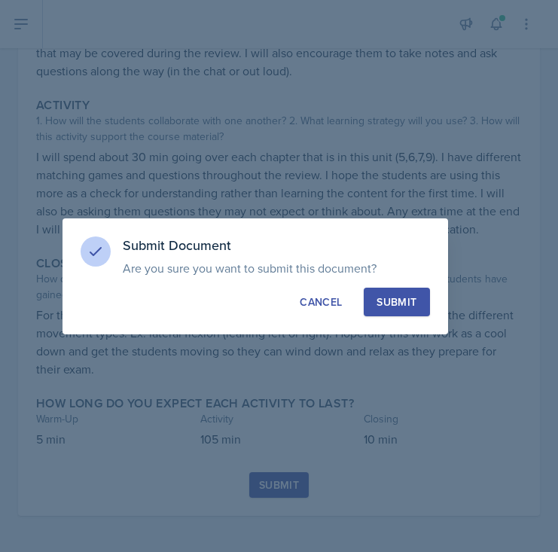
click at [407, 290] on button "Submit" at bounding box center [397, 302] width 66 height 29
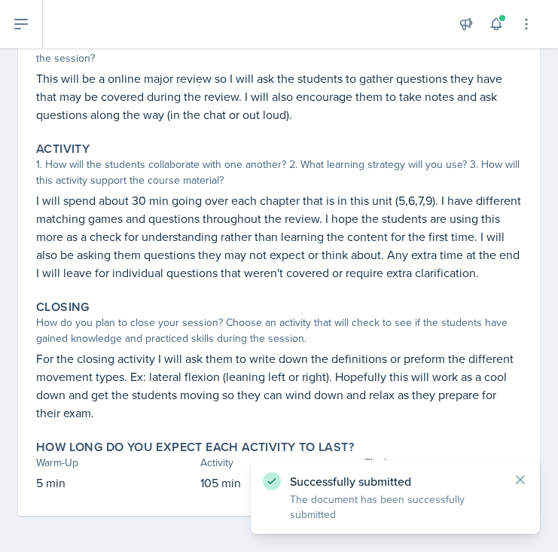
scroll to position [0, 0]
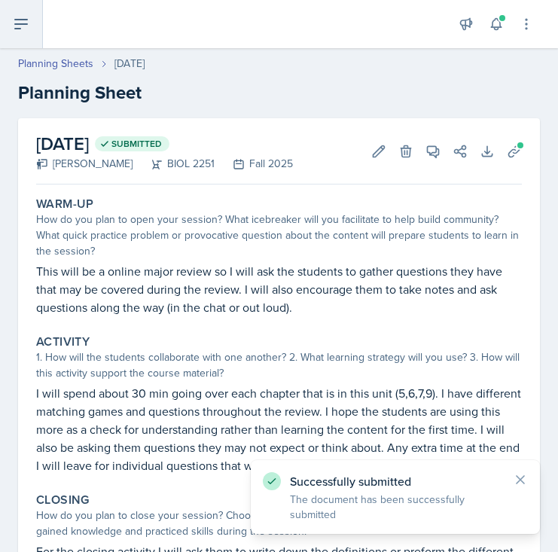
click at [35, 29] on button at bounding box center [21, 24] width 43 height 48
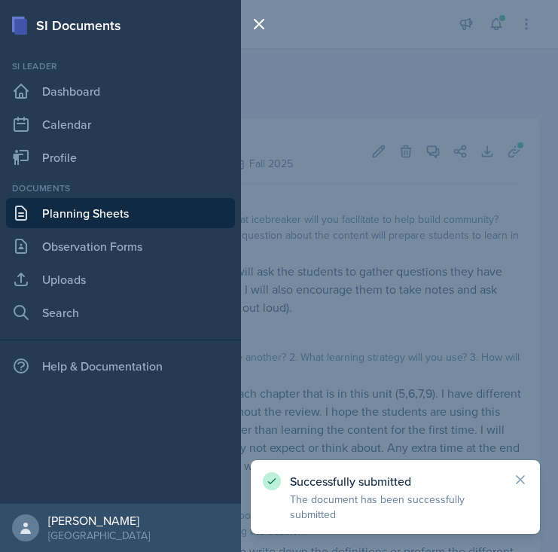
click at [117, 209] on link "Planning Sheets" at bounding box center [120, 213] width 229 height 30
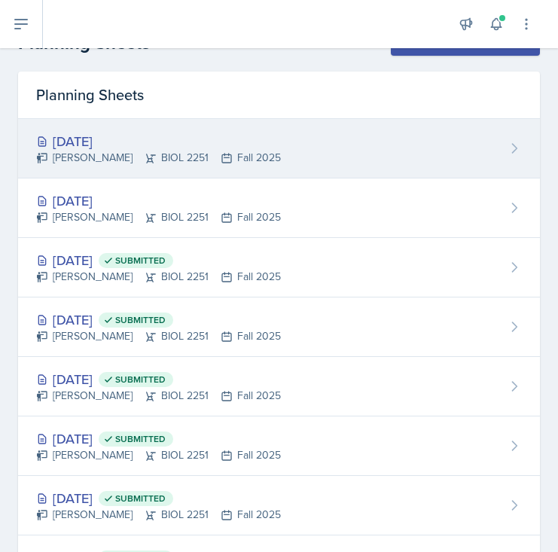
scroll to position [35, 0]
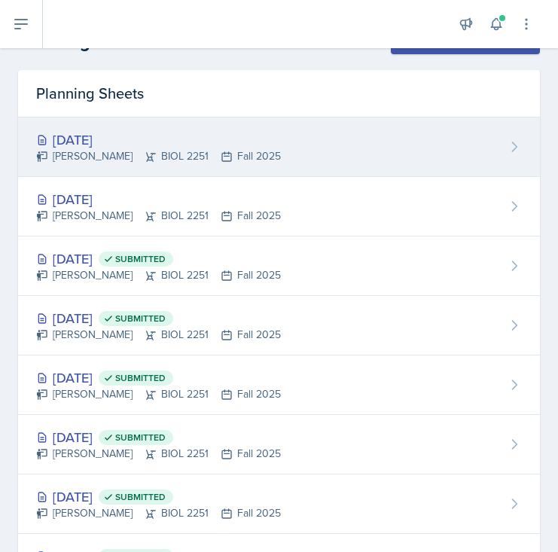
click at [294, 192] on div "[DATE] [PERSON_NAME] BIOL 2251 Fall 2025" at bounding box center [279, 206] width 522 height 59
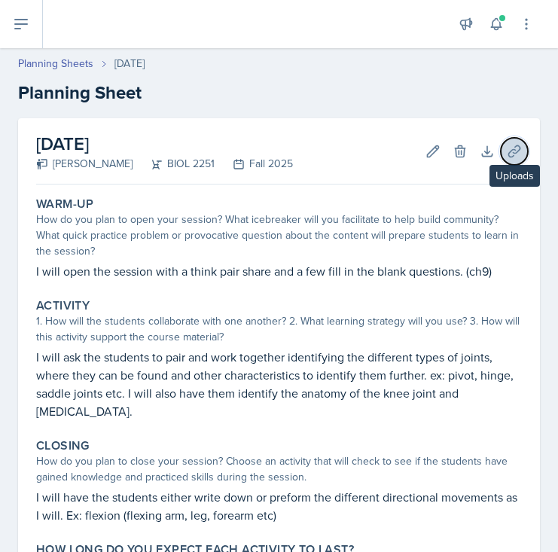
click at [517, 154] on icon at bounding box center [514, 151] width 15 height 15
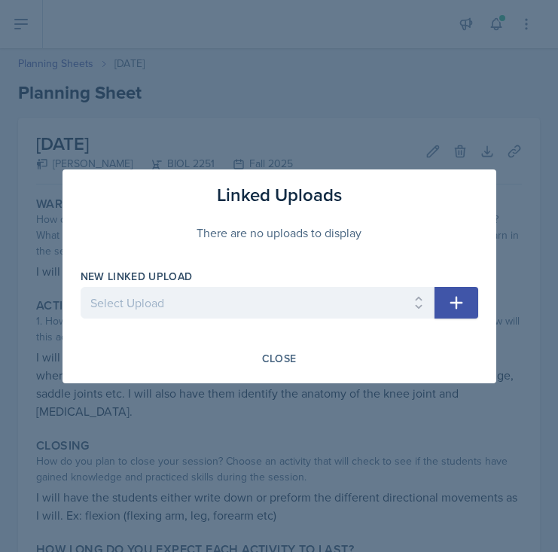
click at [262, 322] on div at bounding box center [258, 326] width 354 height 15
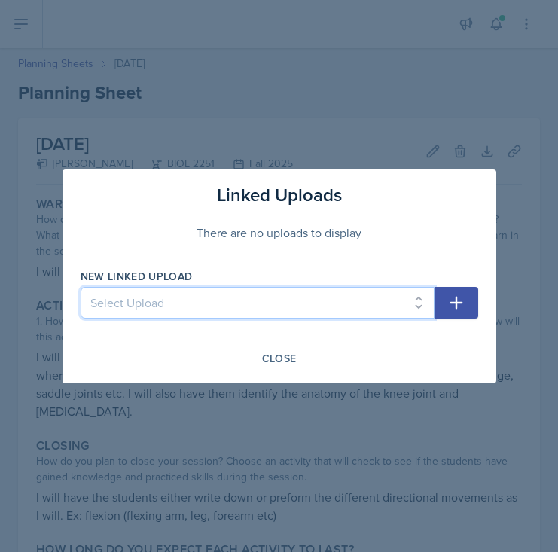
click at [276, 301] on select "Select Upload SI Session 1 ([DATE]) SI Session 2 ([DATE]) SI Session 3 ([DATE])…" at bounding box center [258, 303] width 354 height 32
select select "cdc1fcc2-f560-4bfa-b1a4-3f7bf24bf78c"
click at [81, 287] on select "Select Upload SI Session 1 ([DATE]) SI Session 2 ([DATE]) SI Session 3 ([DATE])…" at bounding box center [258, 303] width 354 height 32
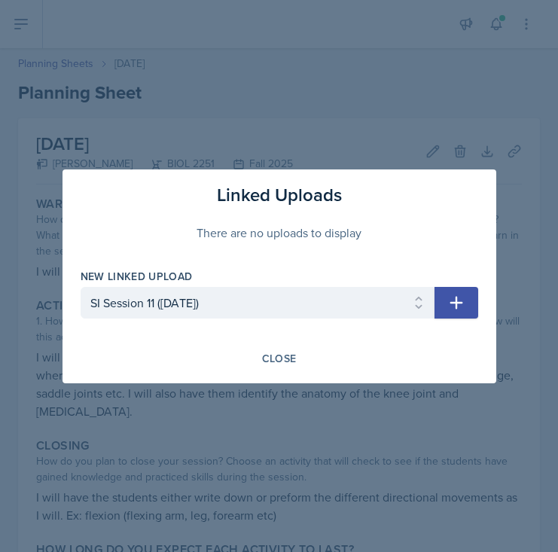
click at [462, 296] on icon "button" at bounding box center [456, 303] width 18 height 18
select select
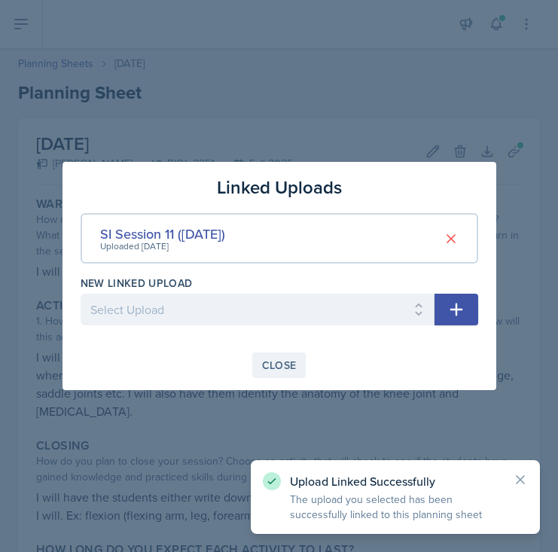
click at [256, 360] on button "Close" at bounding box center [279, 365] width 54 height 26
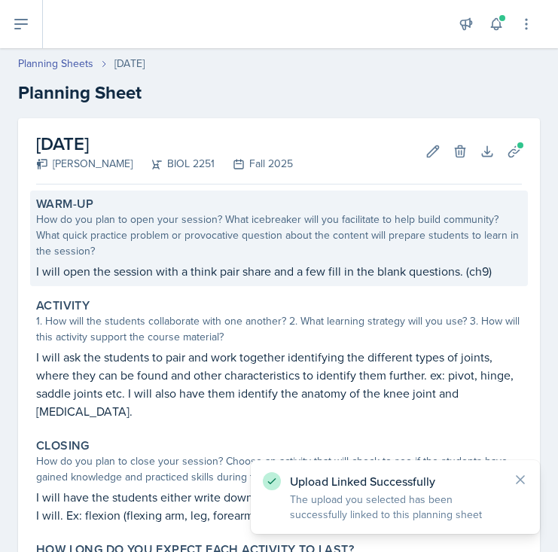
scroll to position [146, 0]
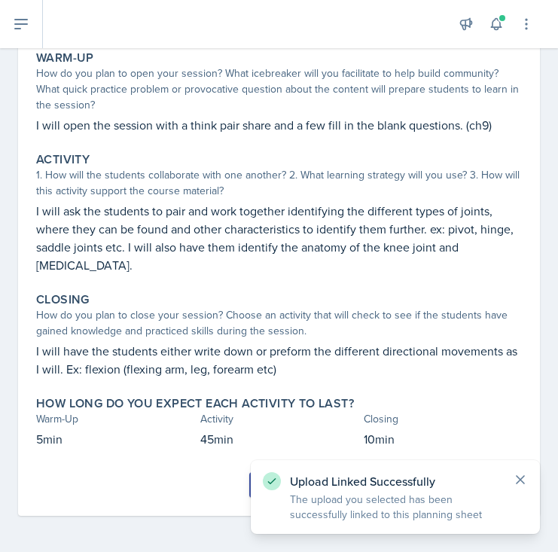
click at [517, 476] on icon at bounding box center [521, 480] width 8 height 8
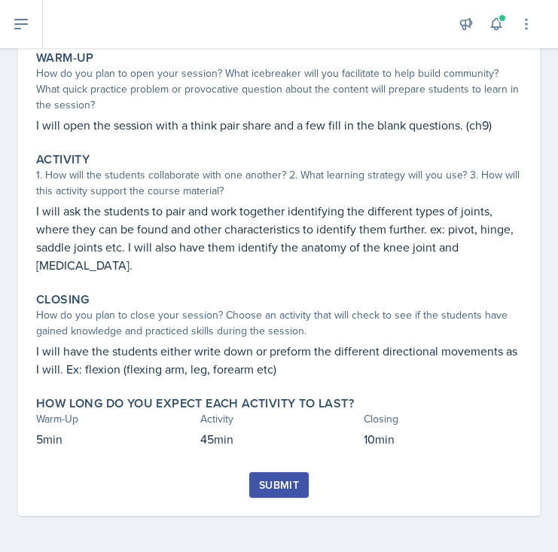
click at [288, 474] on button "Submit" at bounding box center [278, 485] width 59 height 26
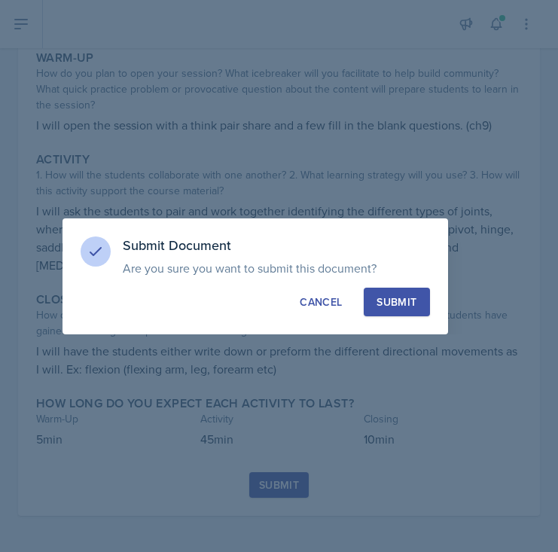
click at [413, 300] on div "Submit" at bounding box center [397, 301] width 40 height 15
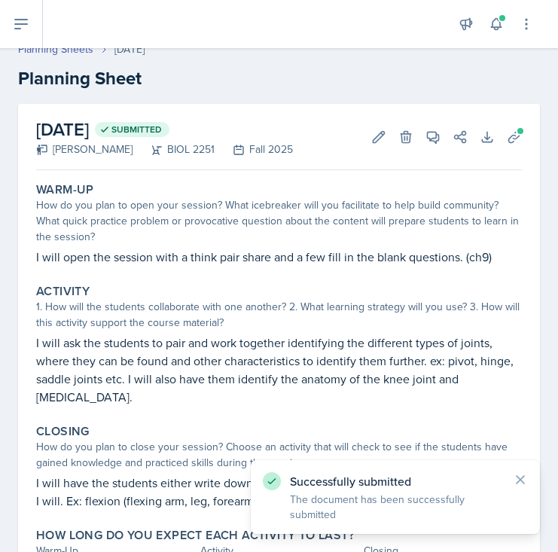
scroll to position [0, 0]
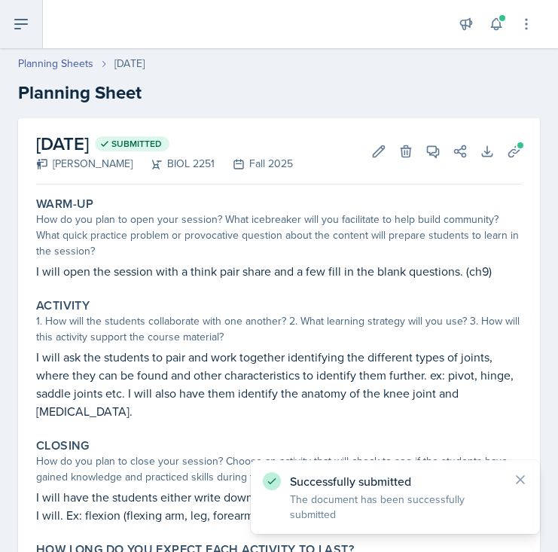
click at [35, 43] on button at bounding box center [21, 24] width 43 height 48
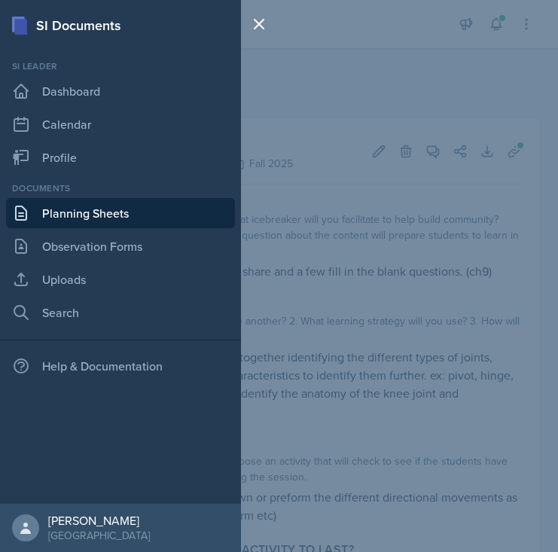
click at [64, 213] on link "Planning Sheets" at bounding box center [120, 213] width 229 height 30
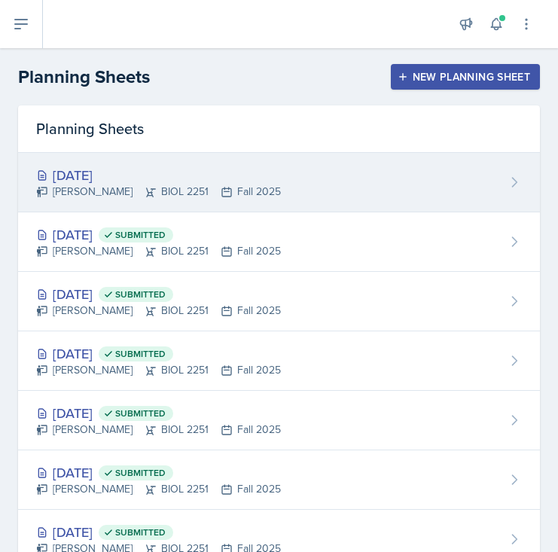
click at [209, 194] on div "[PERSON_NAME] BIOL 2251 Fall 2025" at bounding box center [158, 192] width 245 height 16
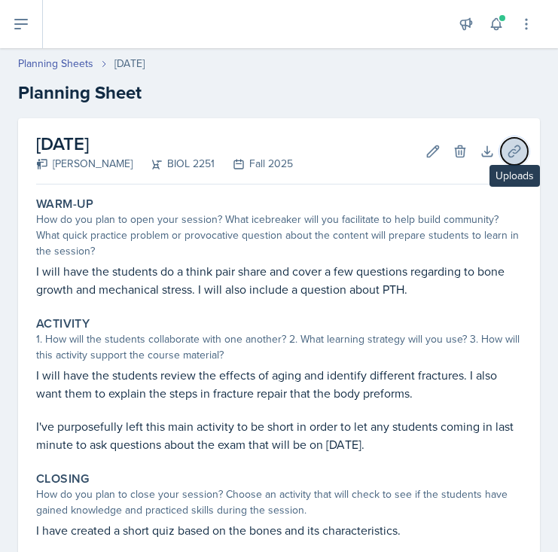
click at [514, 157] on icon at bounding box center [514, 151] width 15 height 15
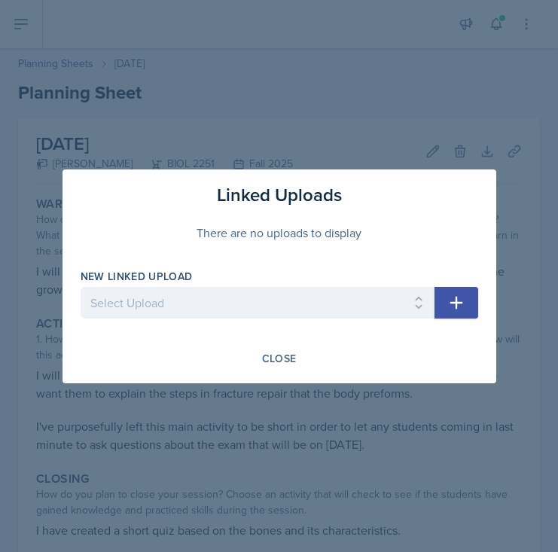
click at [453, 298] on icon "button" at bounding box center [456, 303] width 18 height 18
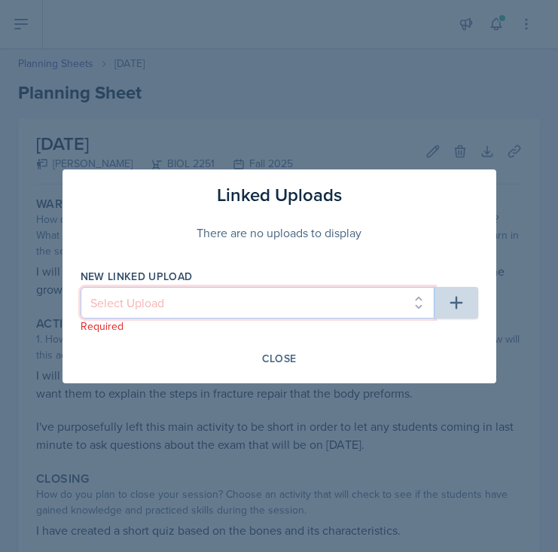
click at [341, 301] on select "Select Upload SI Session 1 ([DATE]) SI Session 2 ([DATE]) SI Session 3 ([DATE])…" at bounding box center [258, 303] width 354 height 32
select select "4285e501-3a77-407c-8230-1e4e892a20c9"
click at [81, 287] on select "Select Upload SI Session 1 ([DATE]) SI Session 2 ([DATE]) SI Session 3 ([DATE])…" at bounding box center [258, 303] width 354 height 32
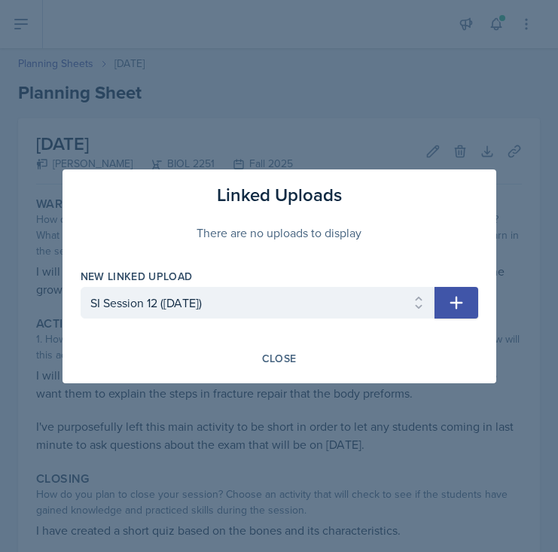
click at [466, 301] on button "button" at bounding box center [457, 303] width 44 height 32
select select
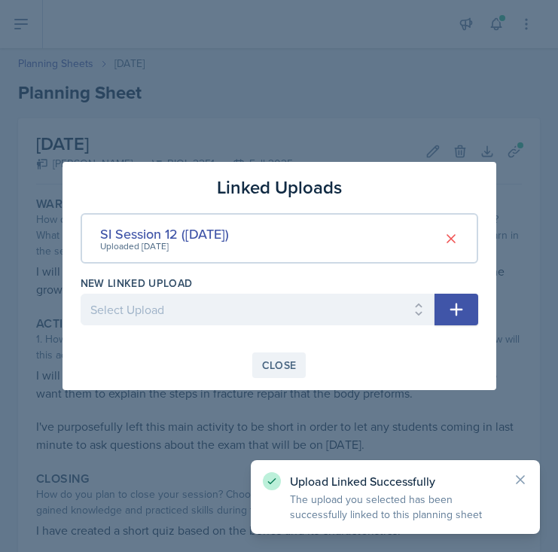
click at [282, 367] on div "Close" at bounding box center [279, 365] width 35 height 12
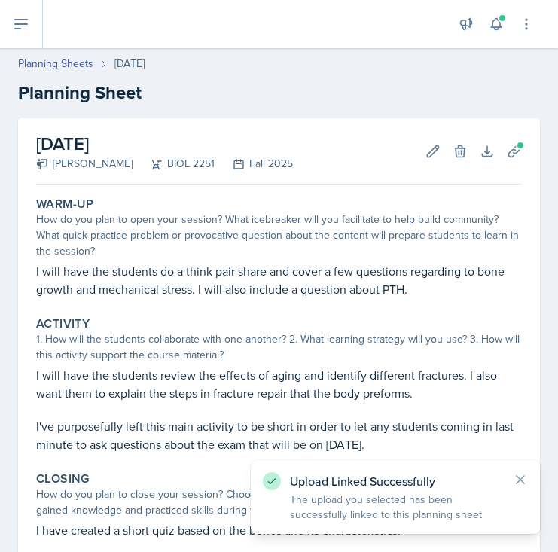
scroll to position [161, 0]
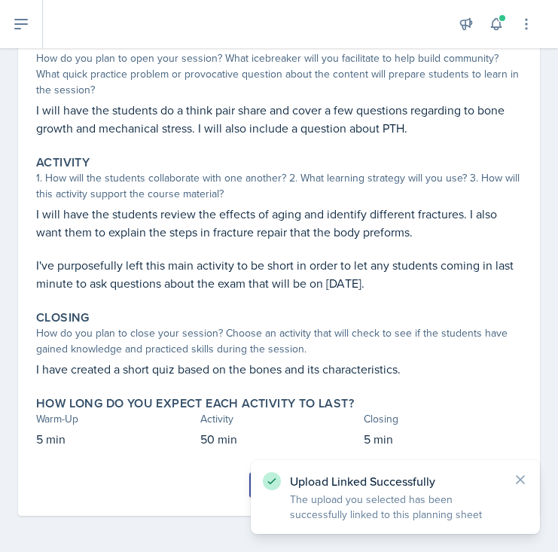
click at [250, 482] on button "Submit" at bounding box center [278, 485] width 59 height 26
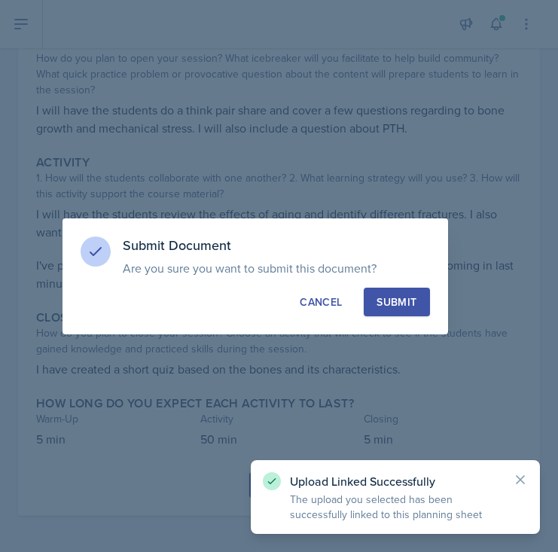
click at [390, 304] on div "Submit" at bounding box center [397, 301] width 40 height 15
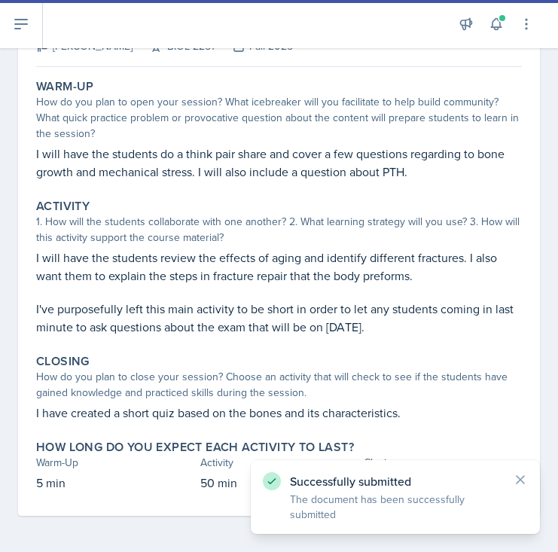
scroll to position [0, 0]
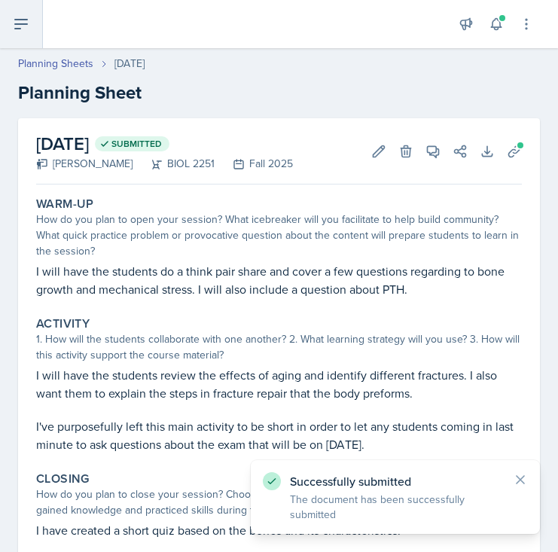
click at [30, 23] on button at bounding box center [21, 24] width 43 height 48
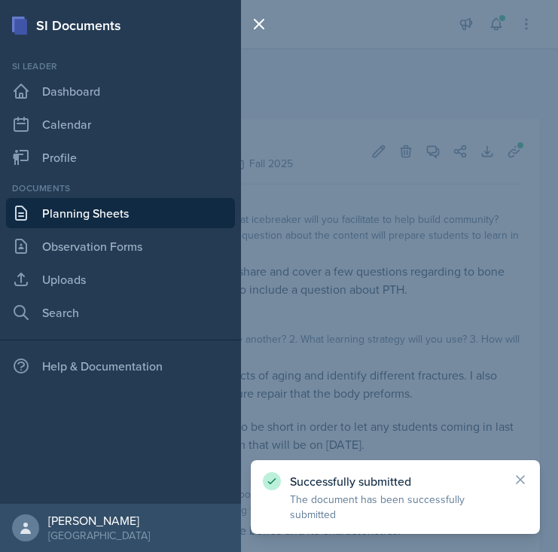
click at [56, 215] on link "Planning Sheets" at bounding box center [120, 213] width 229 height 30
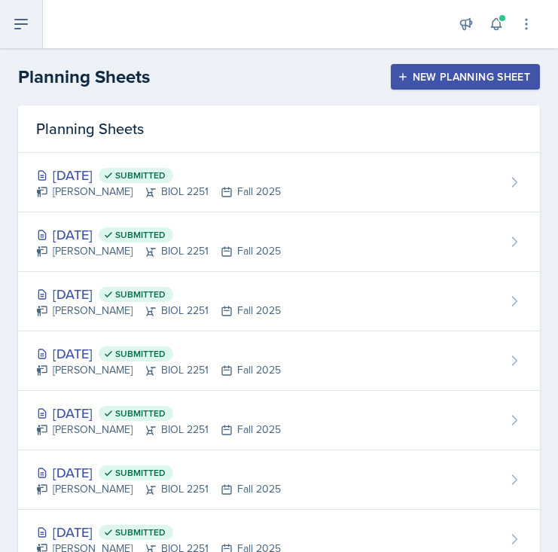
click at [29, 24] on icon at bounding box center [21, 24] width 18 height 18
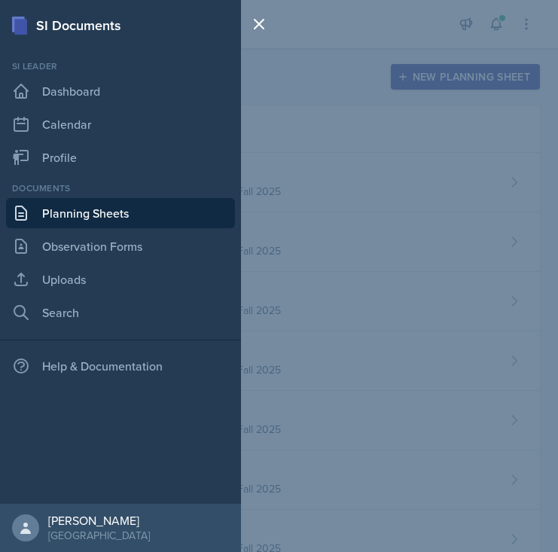
click at [296, 123] on div "SI Documents Si leader Dashboard Calendar Profile Documents Planning Sheets Obs…" at bounding box center [279, 276] width 558 height 552
